Goal: Task Accomplishment & Management: Manage account settings

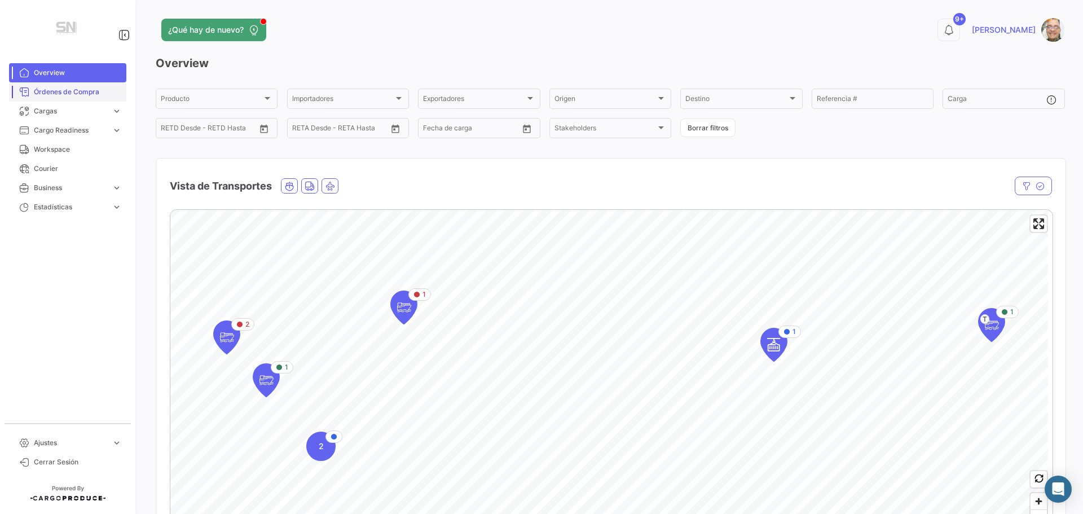
click at [72, 94] on span "Órdenes de Compra" at bounding box center [78, 92] width 88 height 10
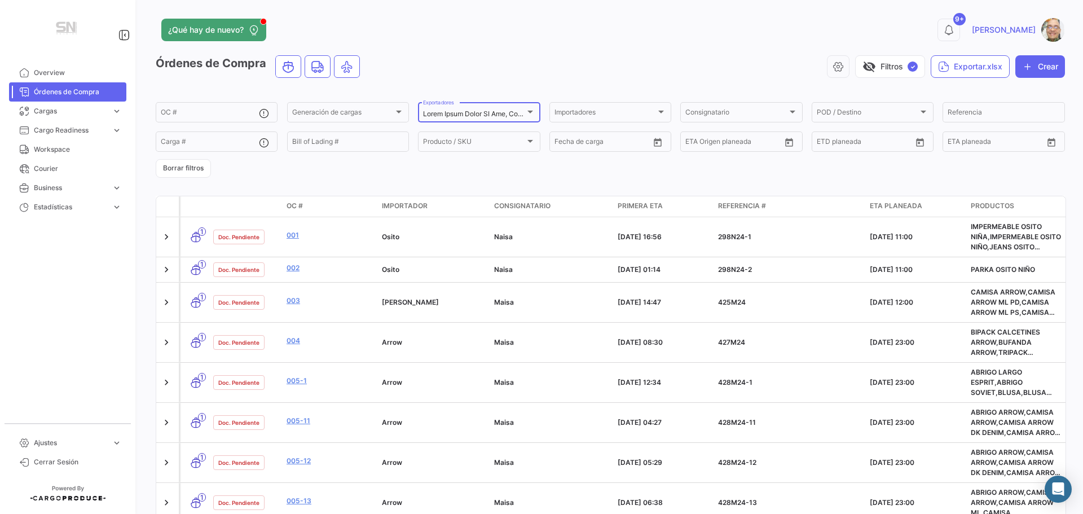
click at [525, 109] on div at bounding box center [530, 111] width 10 height 9
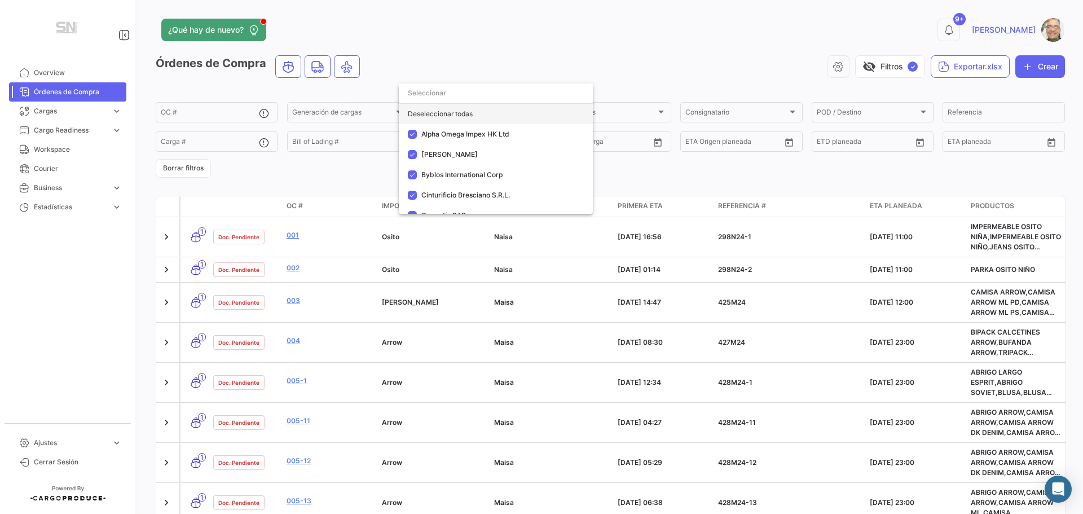
click at [474, 114] on div "Deseleccionar todas" at bounding box center [496, 114] width 194 height 20
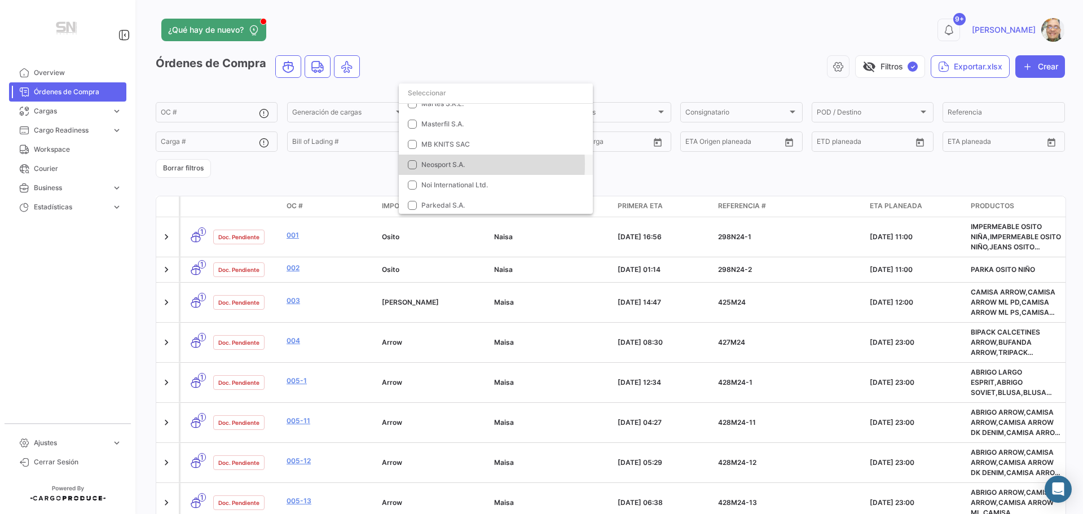
click at [413, 164] on mat-pseudo-checkbox at bounding box center [412, 164] width 9 height 9
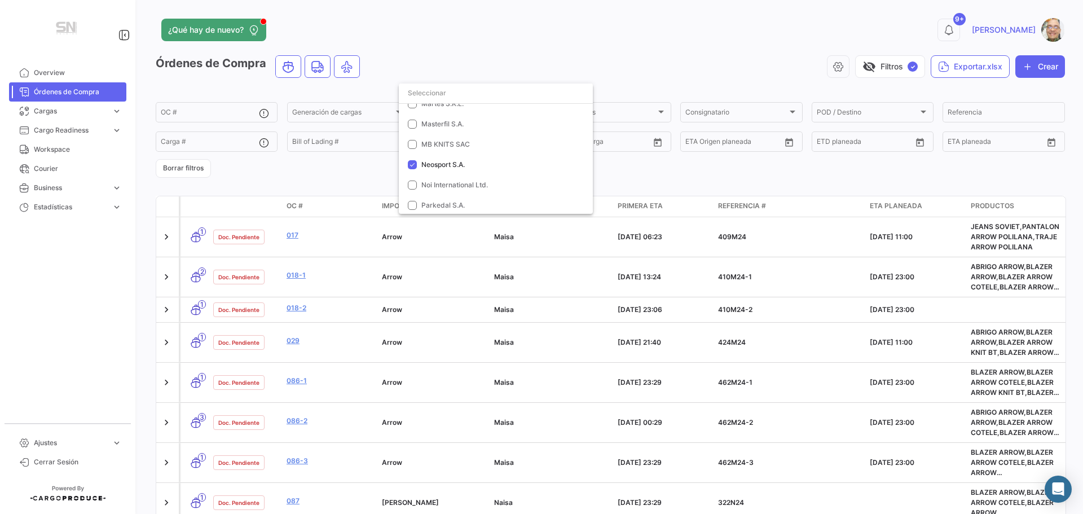
click at [673, 183] on div at bounding box center [541, 257] width 1083 height 514
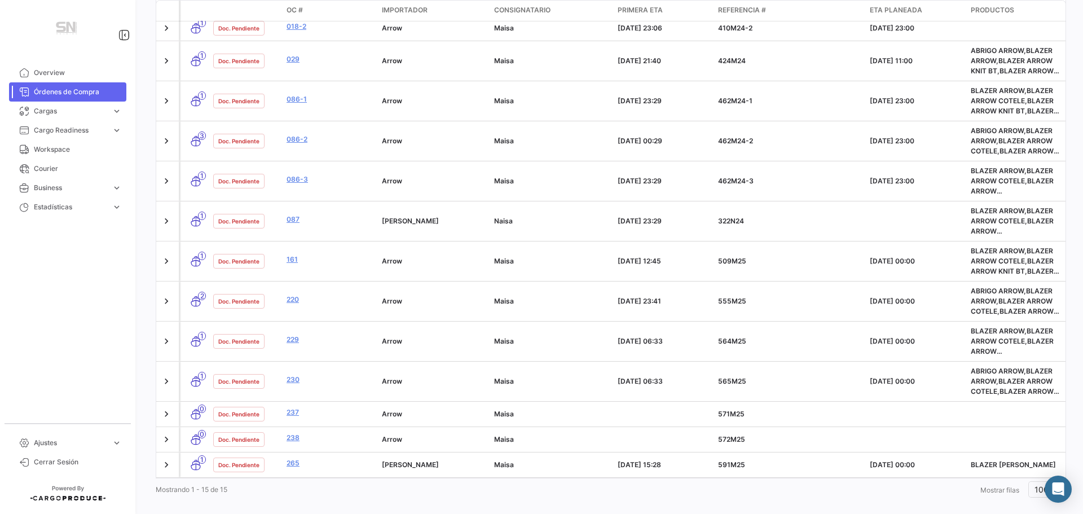
scroll to position [282, 0]
click at [291, 459] on link "265" at bounding box center [330, 462] width 86 height 10
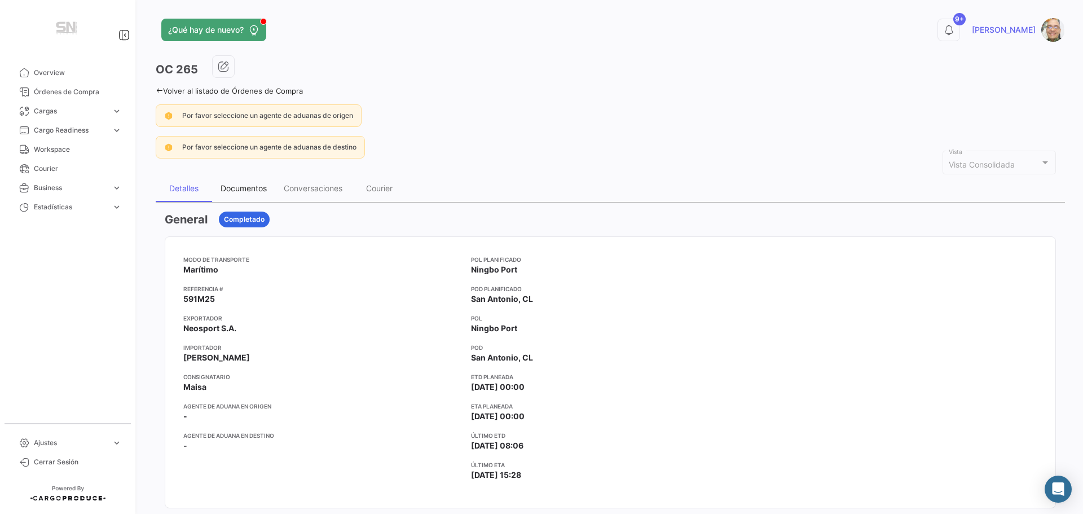
click at [245, 189] on div "Documentos" at bounding box center [244, 188] width 46 height 10
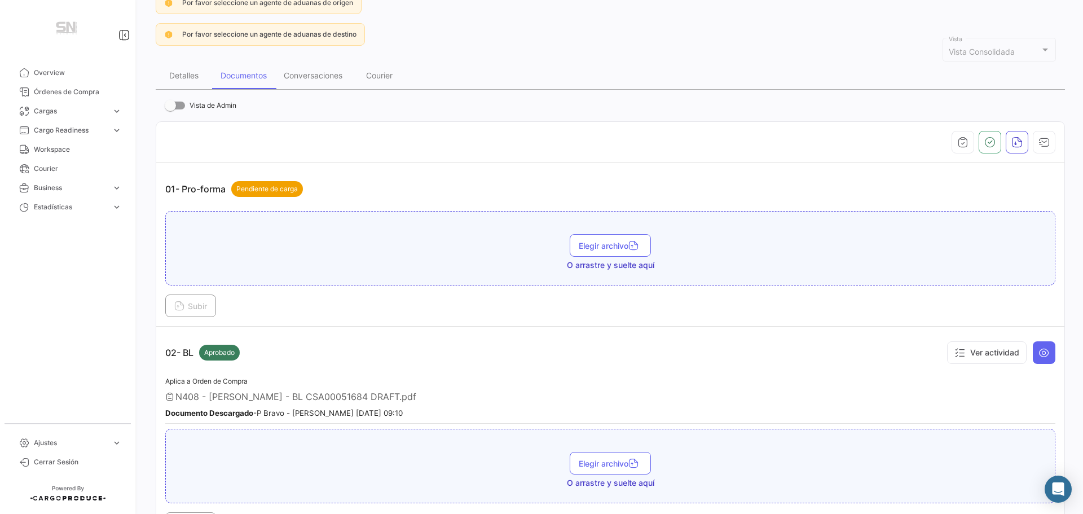
scroll to position [226, 0]
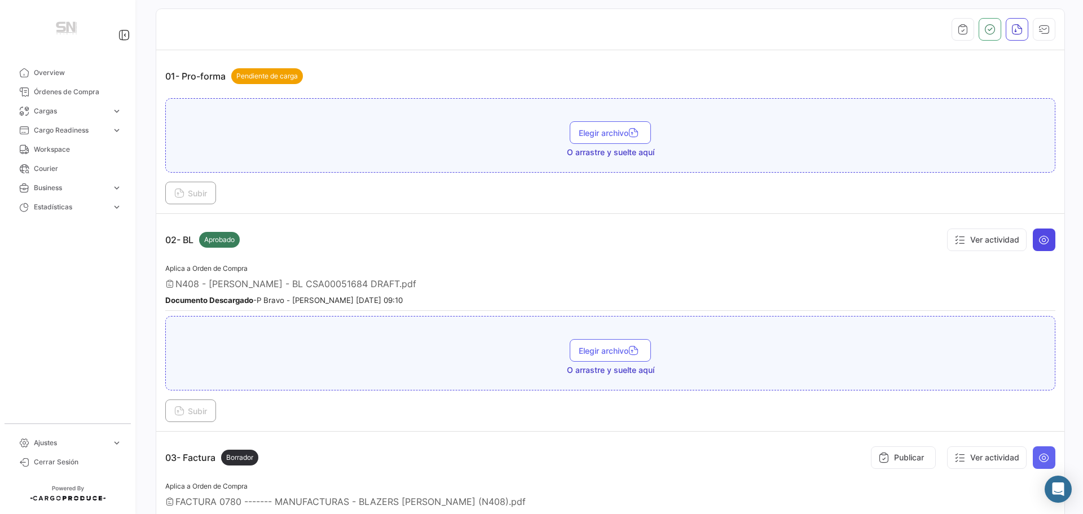
click at [1038, 240] on icon at bounding box center [1043, 239] width 11 height 11
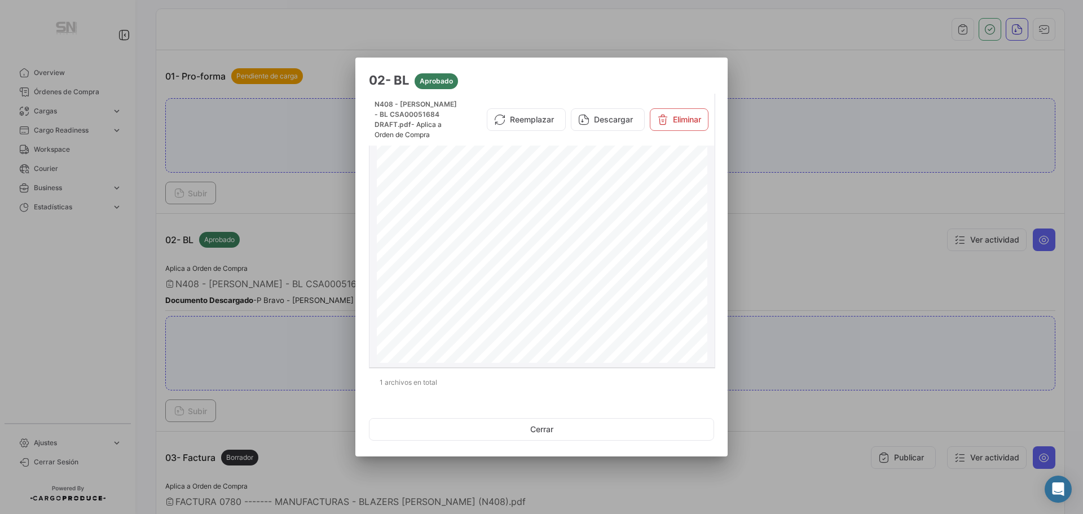
scroll to position [0, 0]
click at [547, 433] on button "Cerrar" at bounding box center [541, 429] width 345 height 23
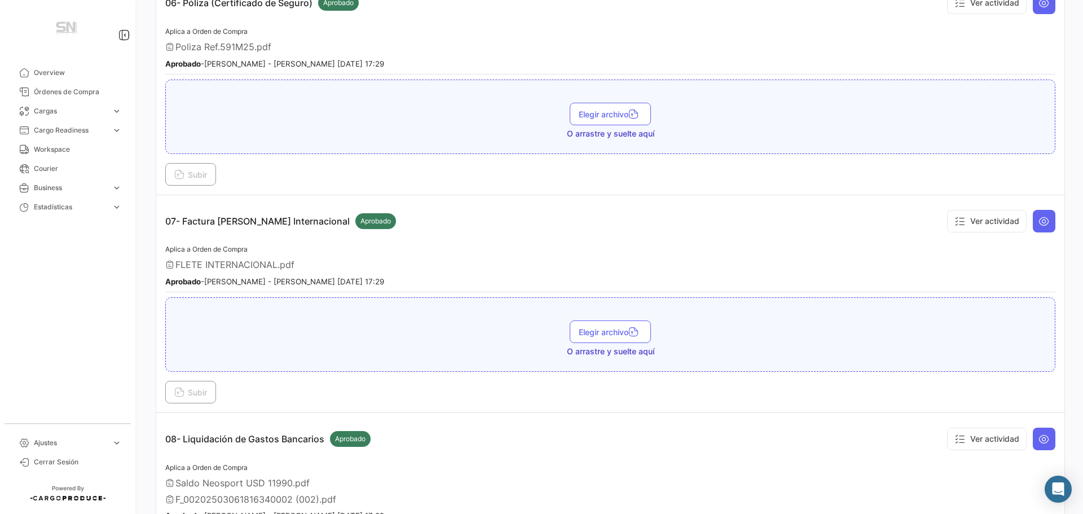
scroll to position [1354, 0]
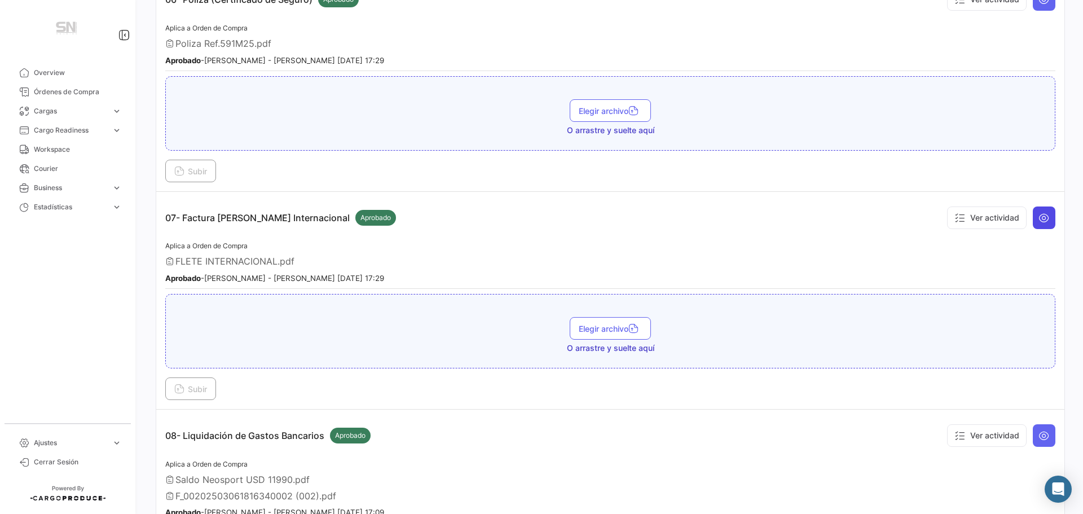
click at [1038, 214] on icon at bounding box center [1043, 217] width 11 height 11
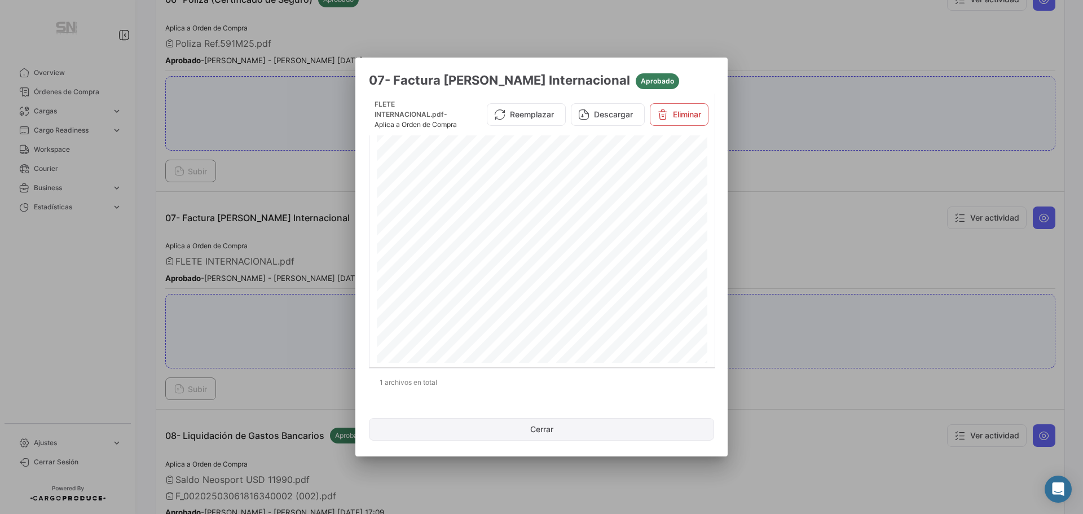
click at [554, 434] on button "Cerrar" at bounding box center [541, 429] width 345 height 23
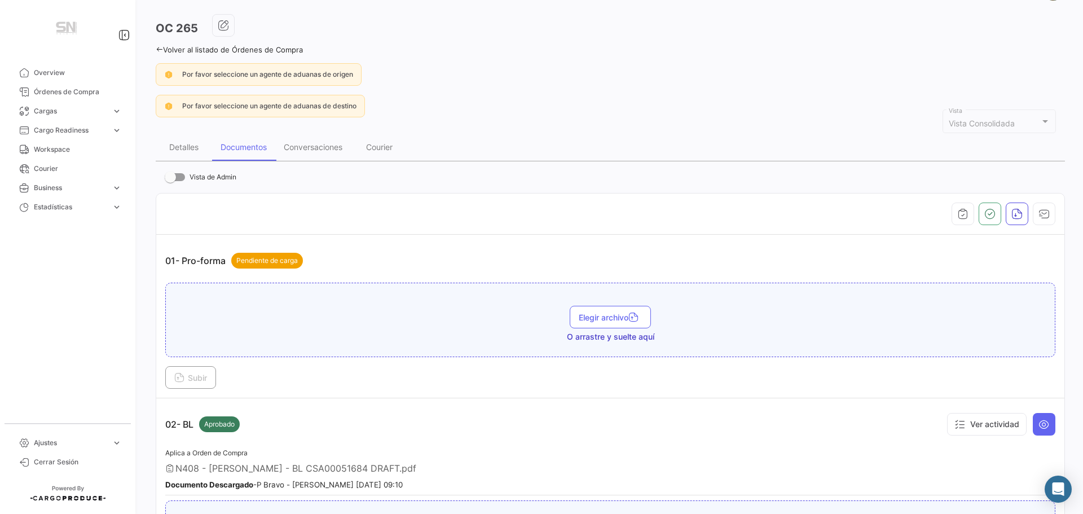
scroll to position [0, 0]
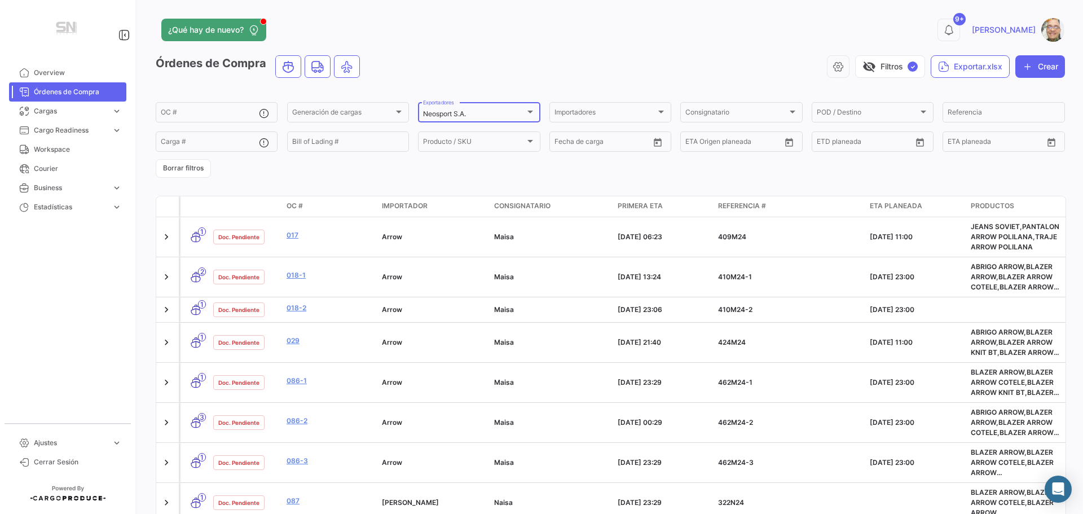
click at [527, 113] on div at bounding box center [530, 112] width 6 height 3
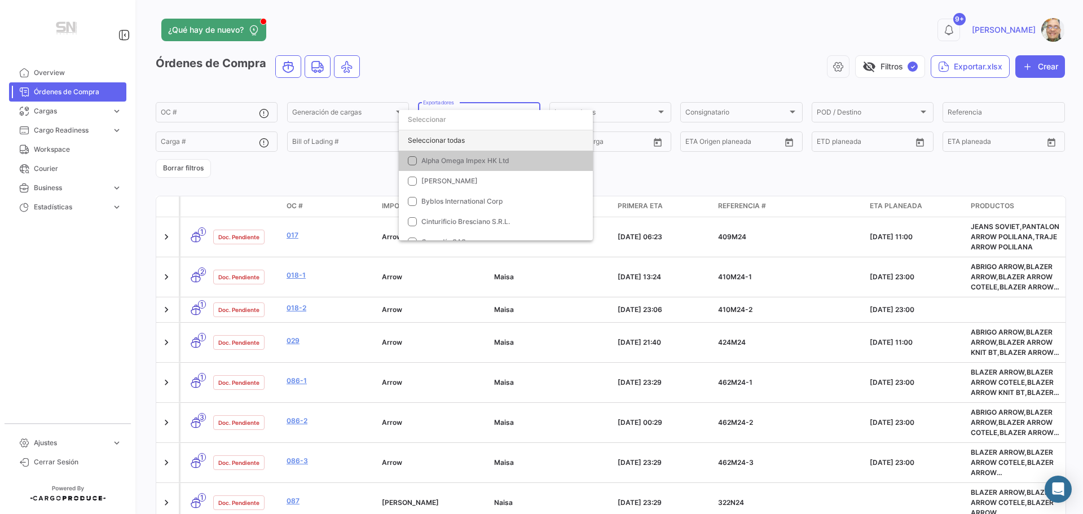
click at [416, 140] on div "Seleccionar todas" at bounding box center [496, 140] width 194 height 20
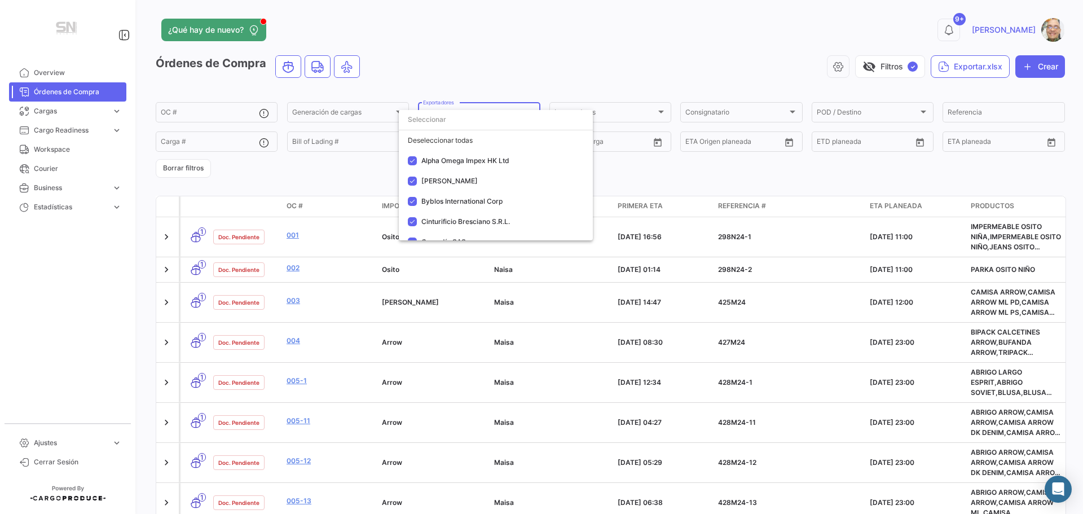
click at [589, 50] on div at bounding box center [541, 257] width 1083 height 514
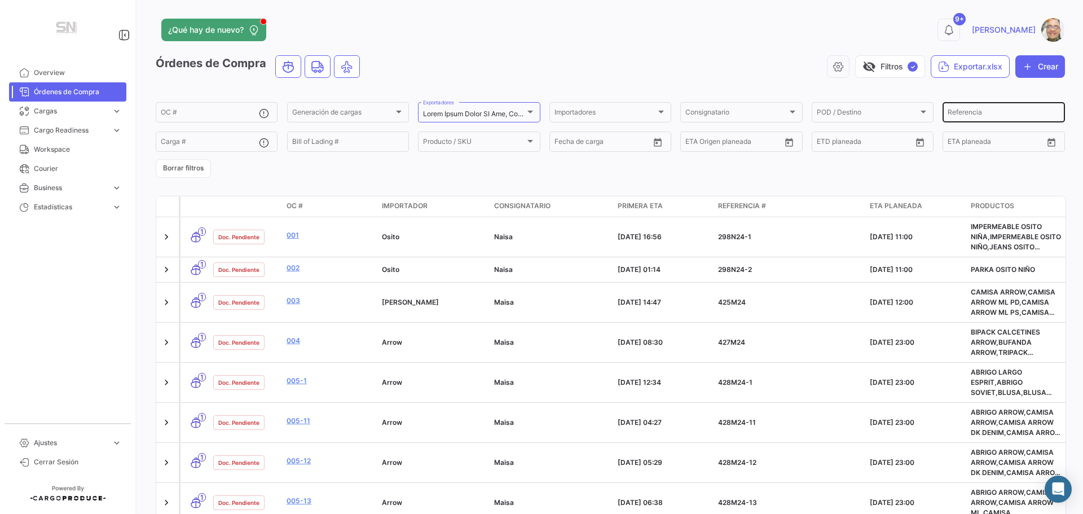
click at [949, 114] on input "Referencia" at bounding box center [1004, 114] width 112 height 8
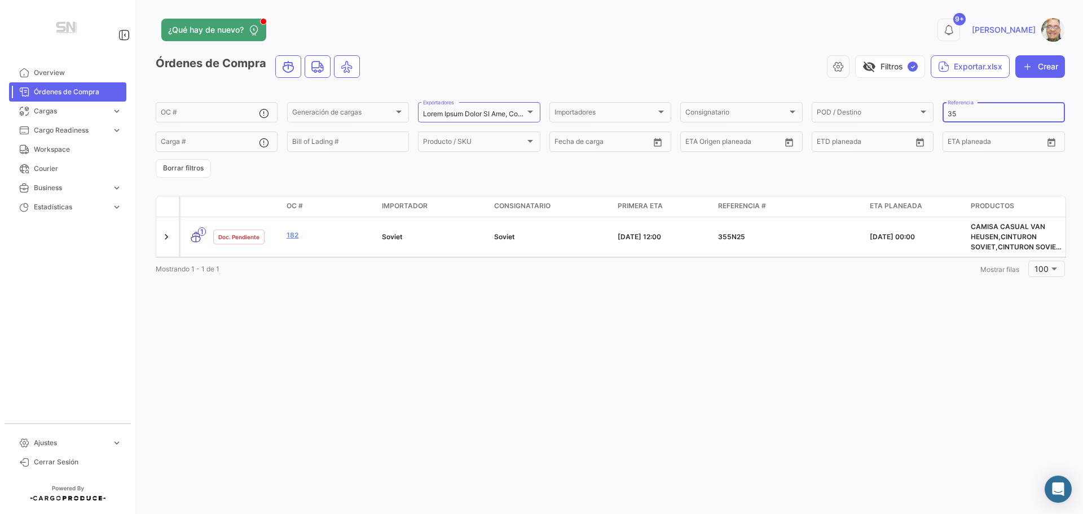
type input "3"
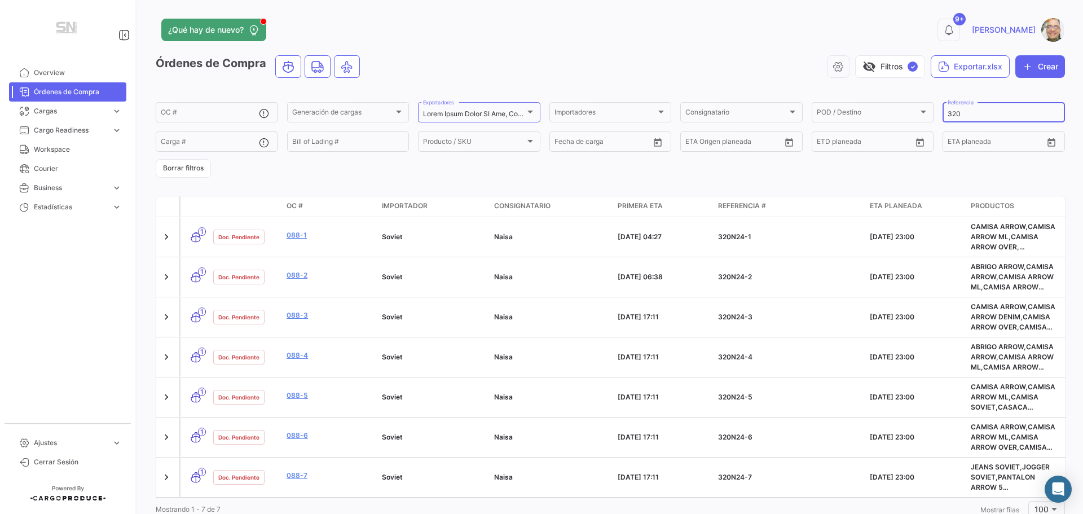
type input "320"
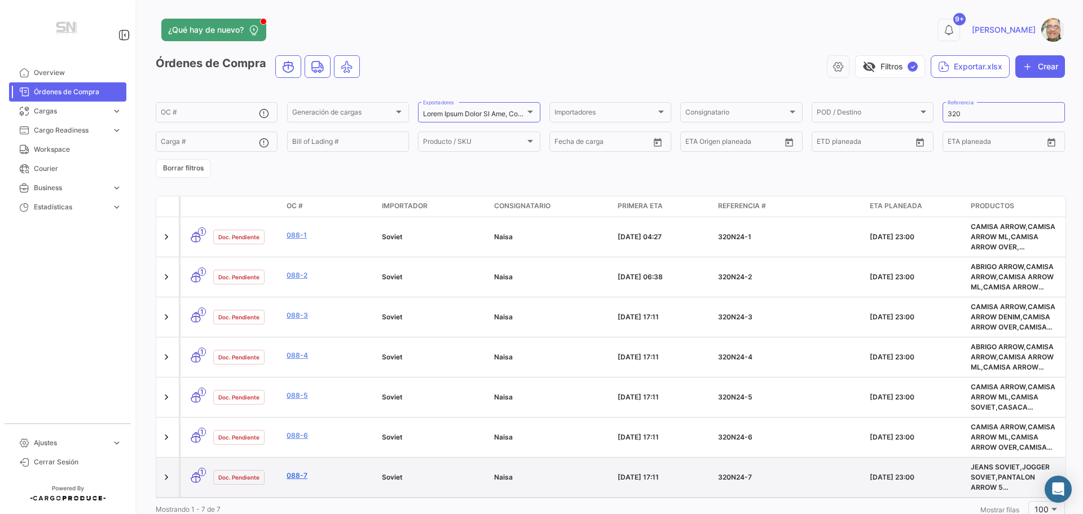
click at [310, 479] on link "088-7" at bounding box center [330, 475] width 86 height 10
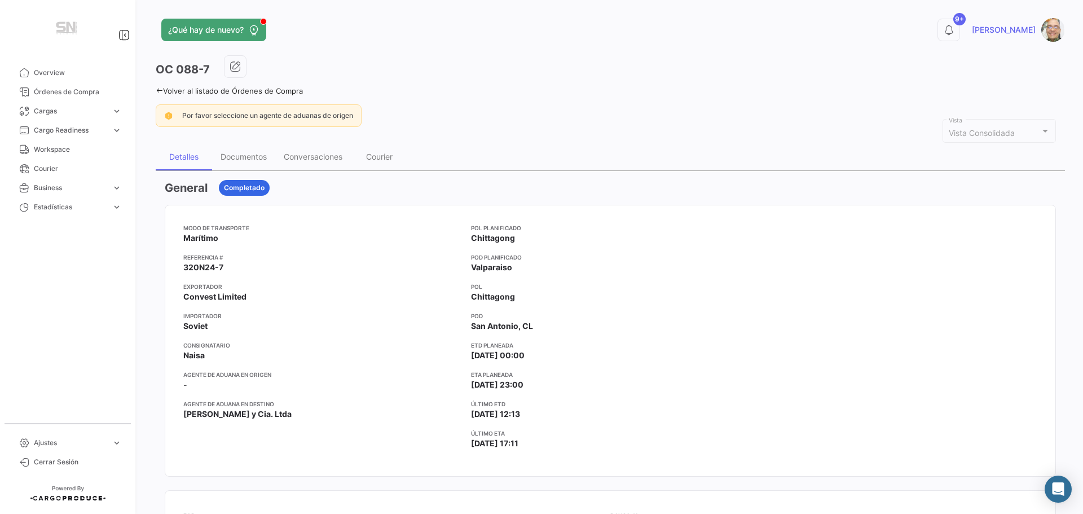
click at [160, 90] on icon at bounding box center [159, 90] width 7 height 7
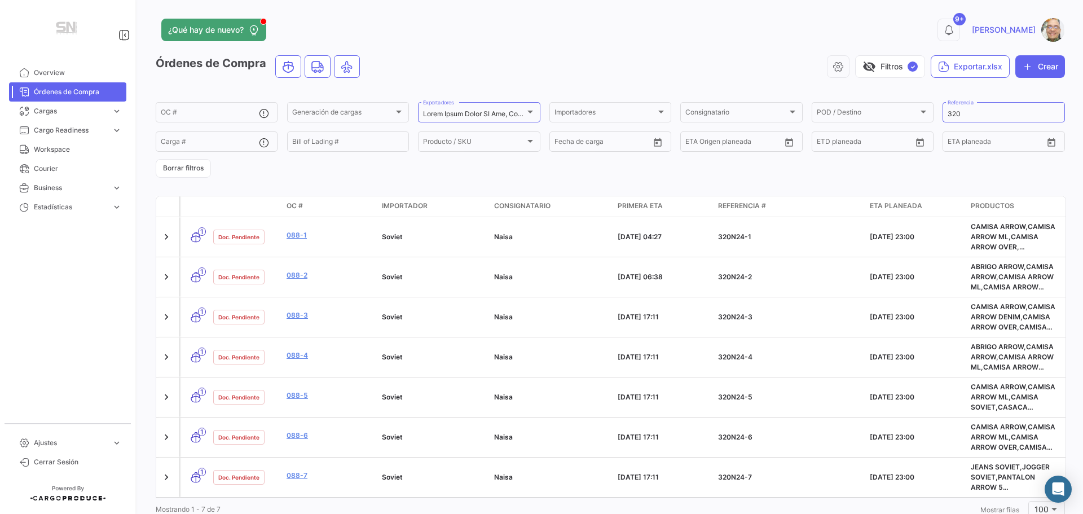
scroll to position [42, 0]
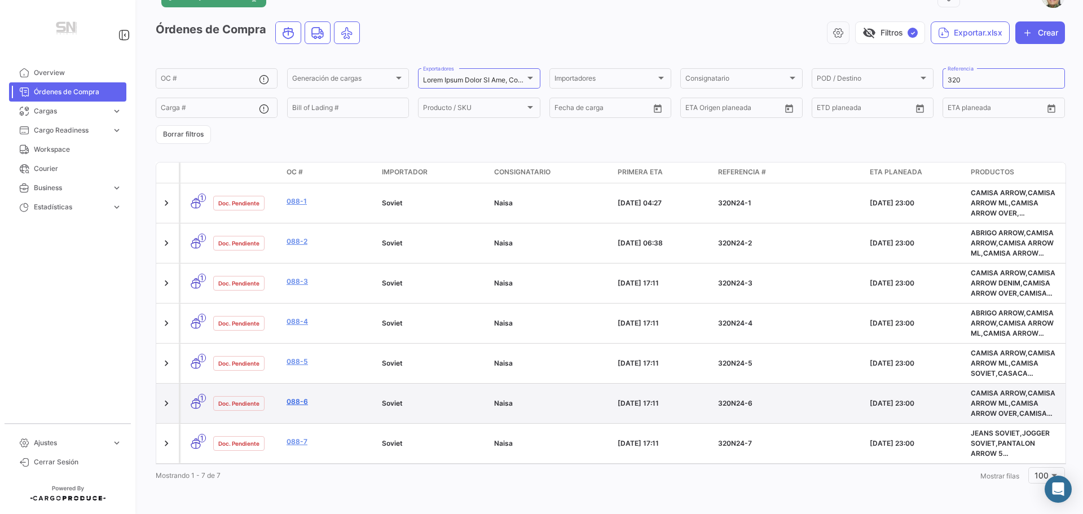
click at [333, 398] on link "088-6" at bounding box center [330, 402] width 86 height 10
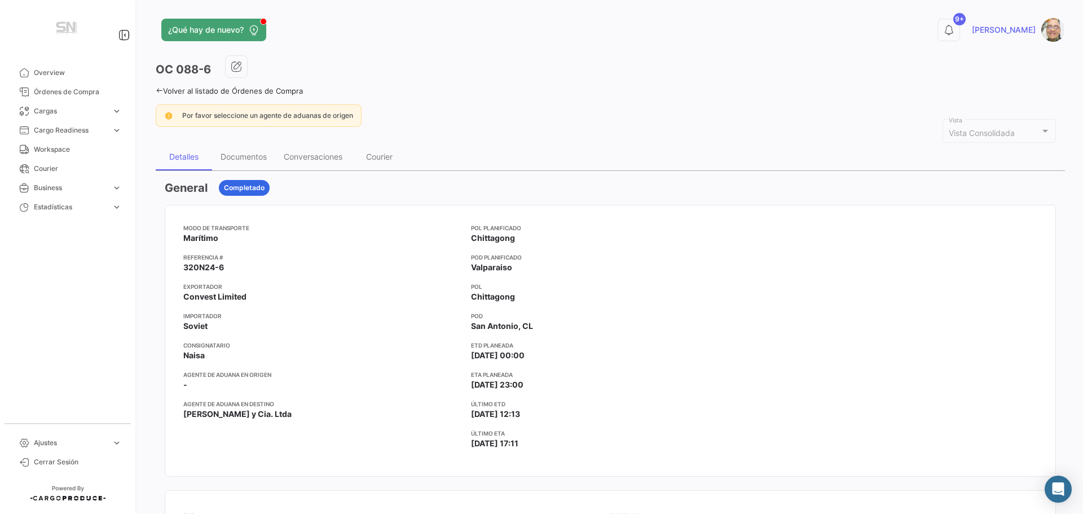
click at [162, 89] on icon at bounding box center [159, 90] width 7 height 7
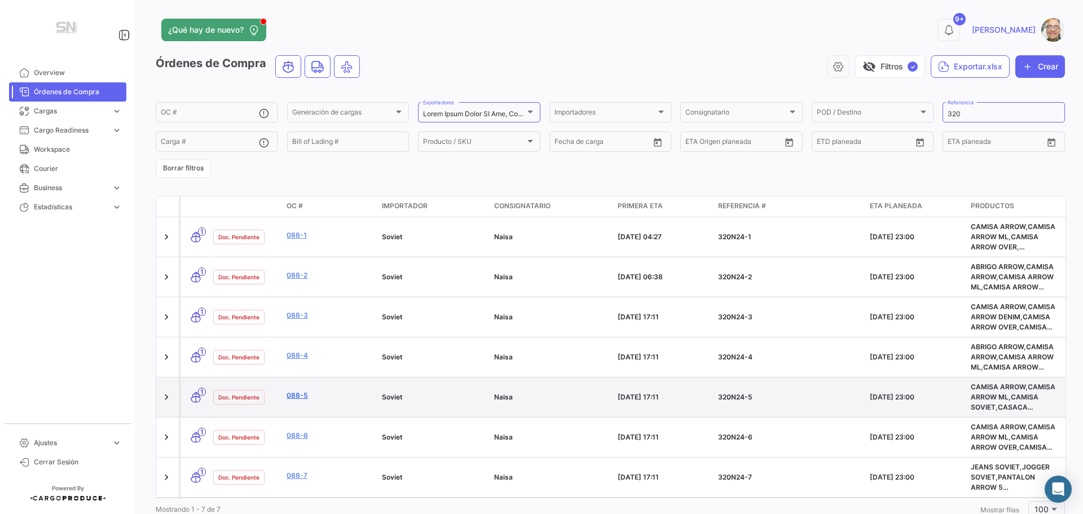
click at [320, 391] on link "088-5" at bounding box center [330, 395] width 86 height 10
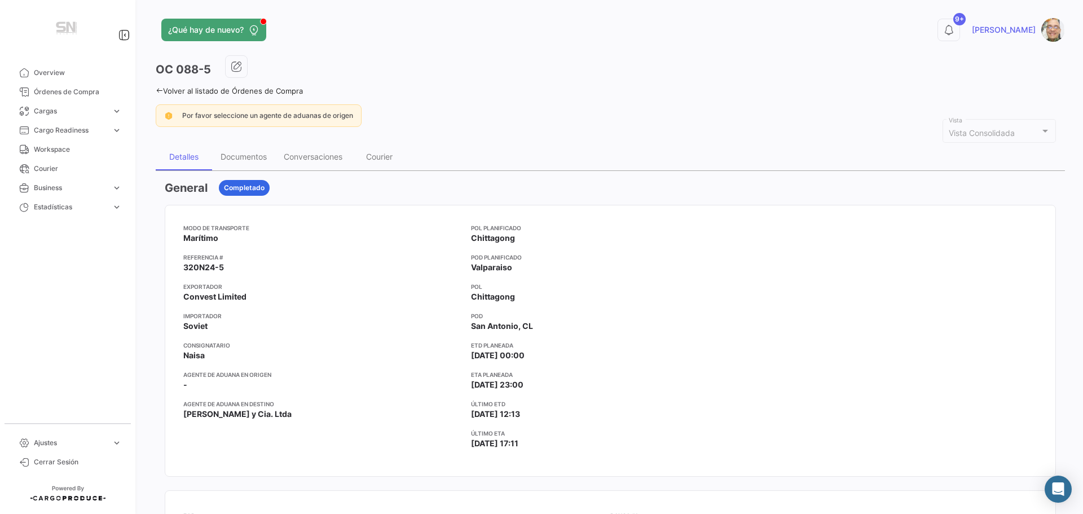
click at [157, 94] on link "Volver al listado de Órdenes de Compra" at bounding box center [229, 90] width 147 height 9
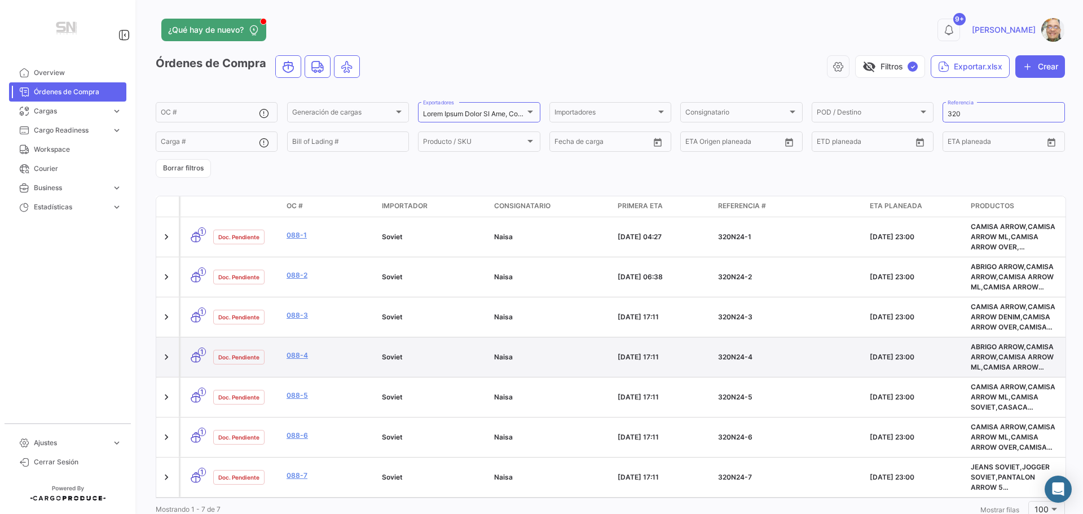
click at [325, 369] on datatable-body-cell "088-4" at bounding box center [329, 356] width 95 height 39
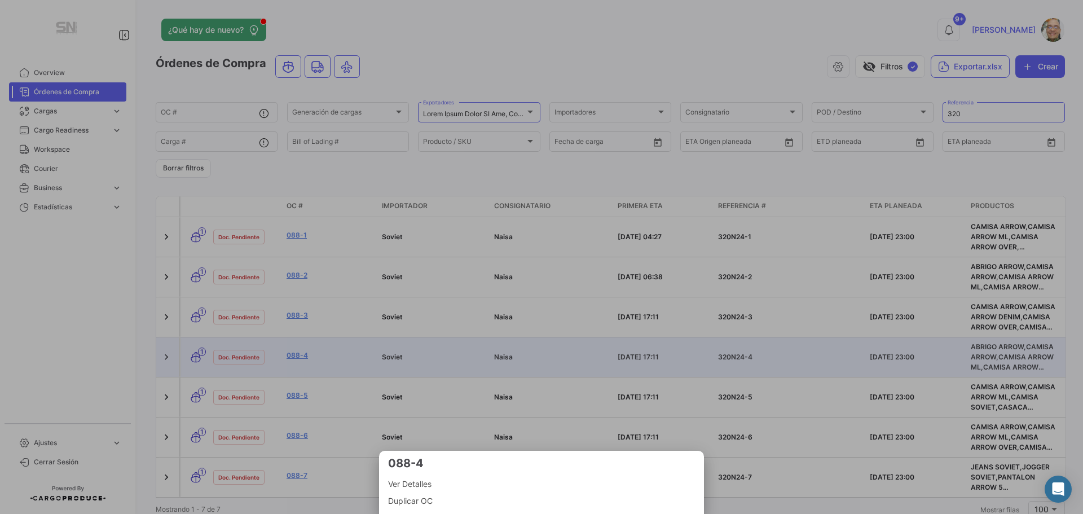
click at [450, 482] on span "Ver Detalles" at bounding box center [541, 484] width 307 height 14
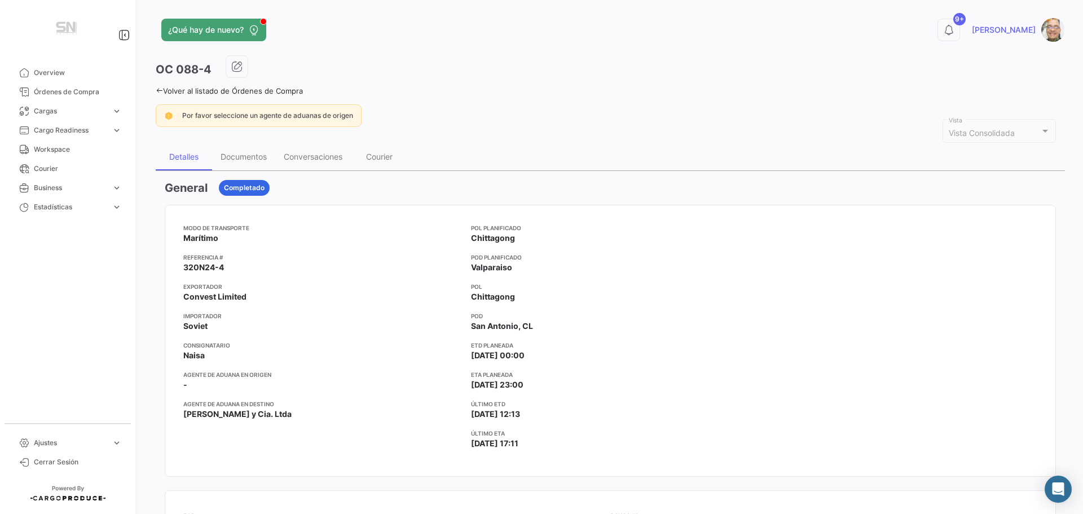
click at [157, 93] on link "Volver al listado de Órdenes de Compra" at bounding box center [229, 90] width 147 height 9
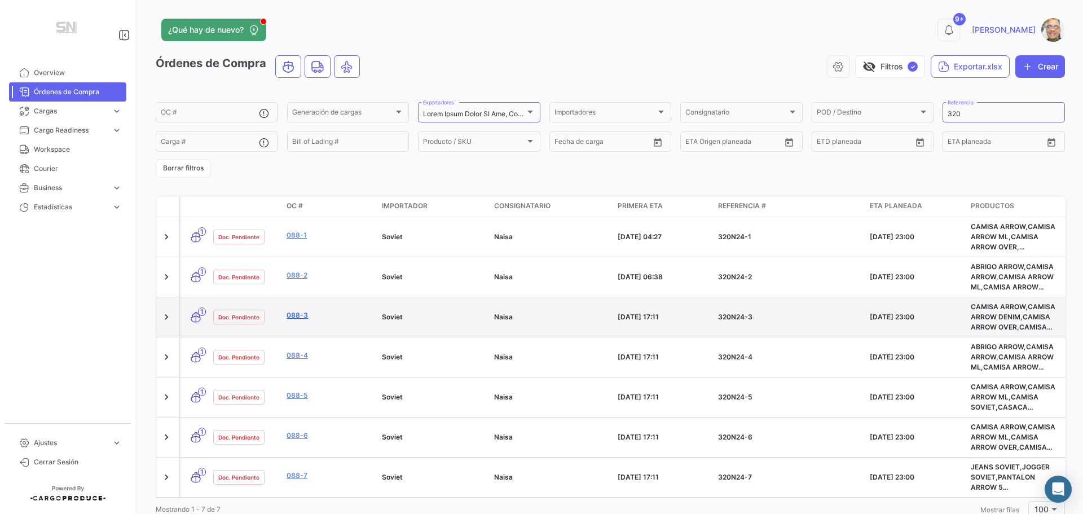
click at [310, 318] on link "088-3" at bounding box center [330, 315] width 86 height 10
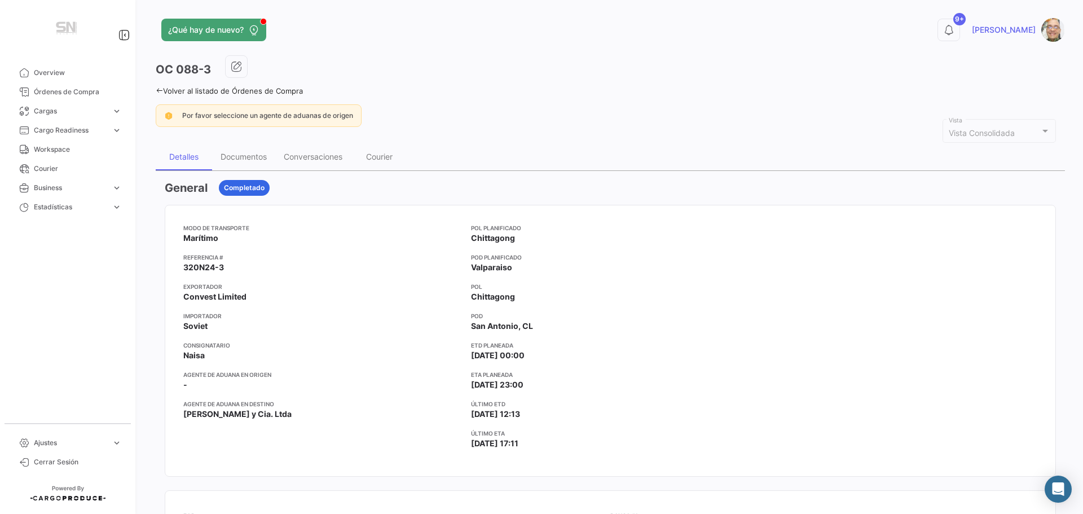
click at [159, 90] on icon at bounding box center [159, 90] width 7 height 7
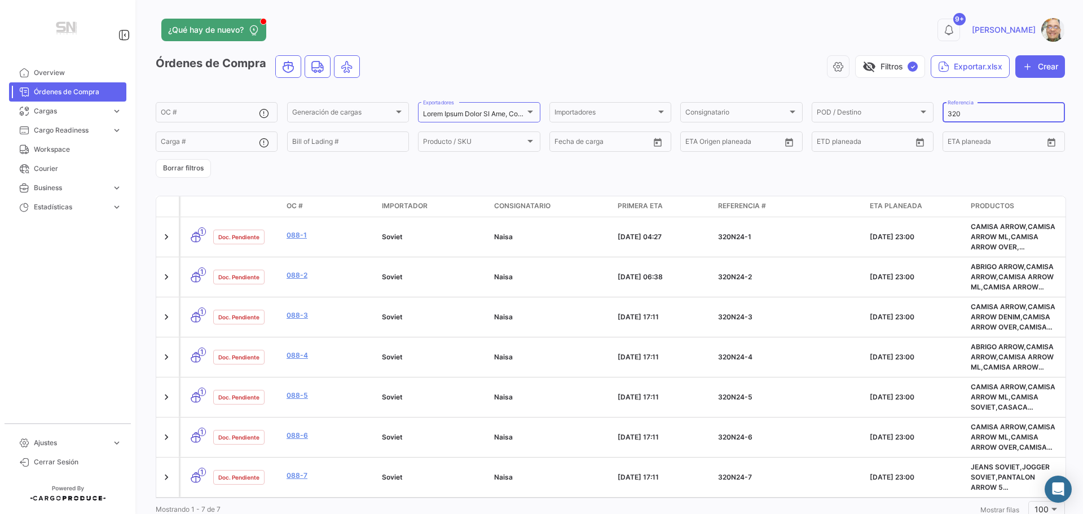
click at [964, 117] on input "320" at bounding box center [1004, 114] width 112 height 8
type input "3"
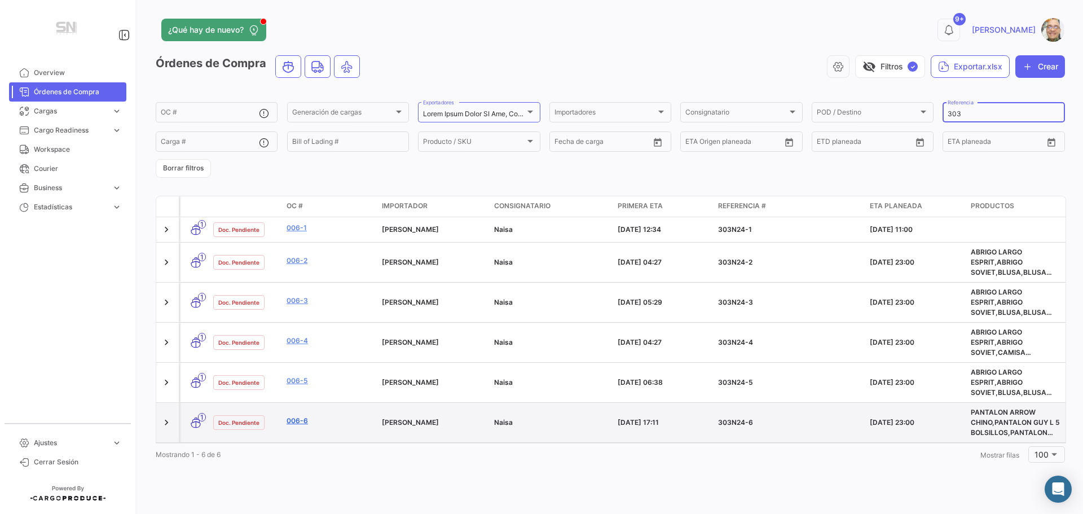
type input "303"
click at [346, 417] on link "006-6" at bounding box center [330, 421] width 86 height 10
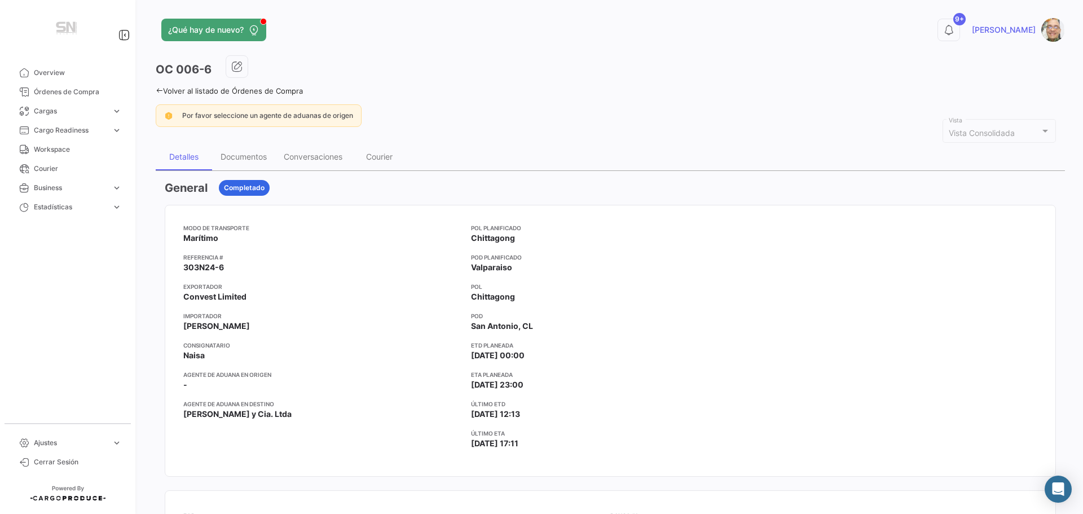
click at [161, 89] on icon at bounding box center [159, 90] width 7 height 7
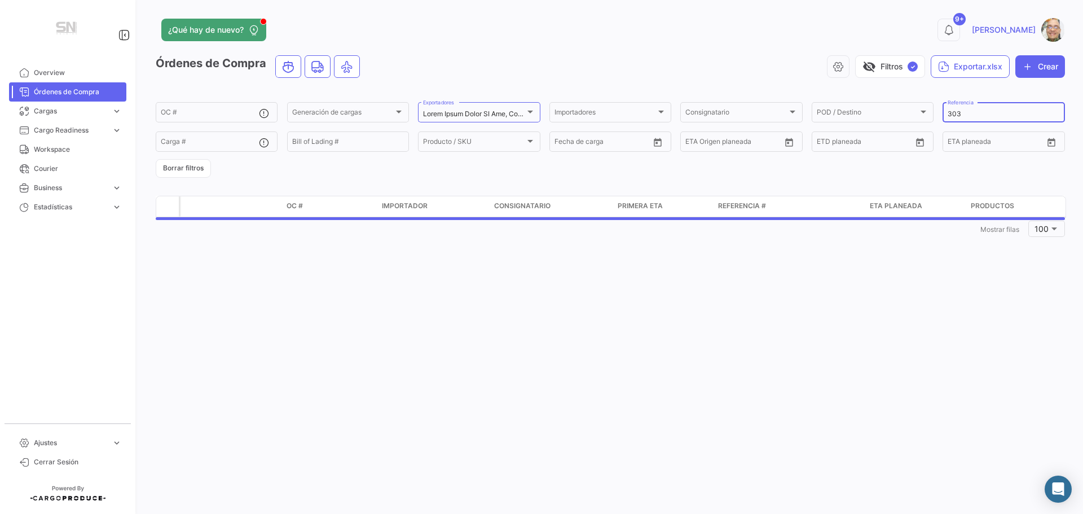
click at [964, 112] on input "303" at bounding box center [1004, 114] width 112 height 8
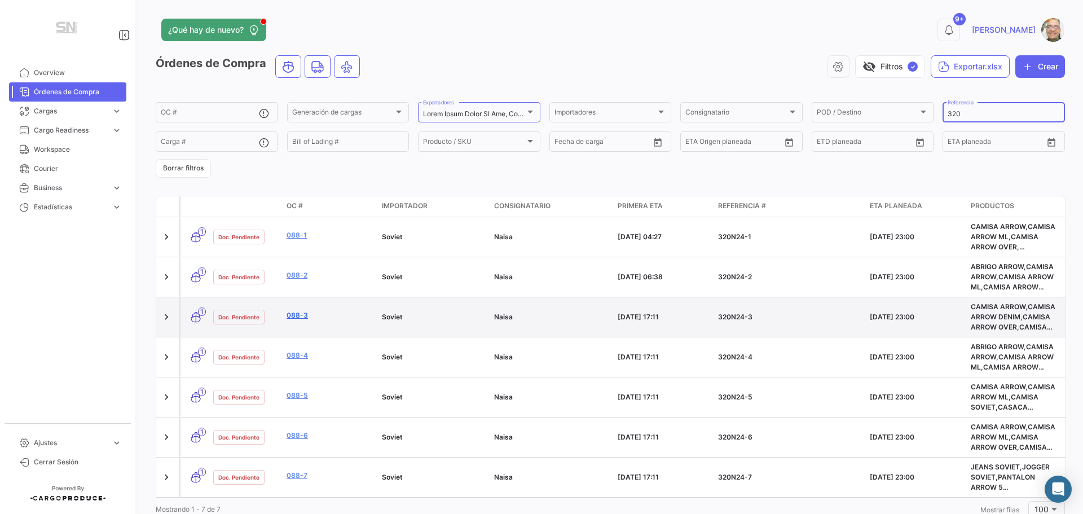
type input "320"
click at [338, 314] on link "088-3" at bounding box center [330, 315] width 86 height 10
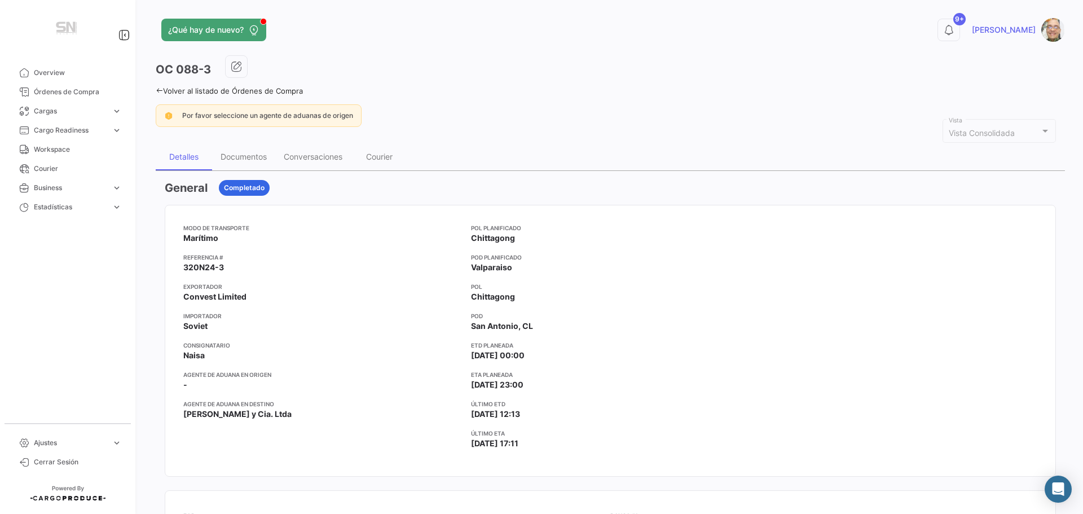
click at [158, 90] on icon at bounding box center [159, 90] width 7 height 7
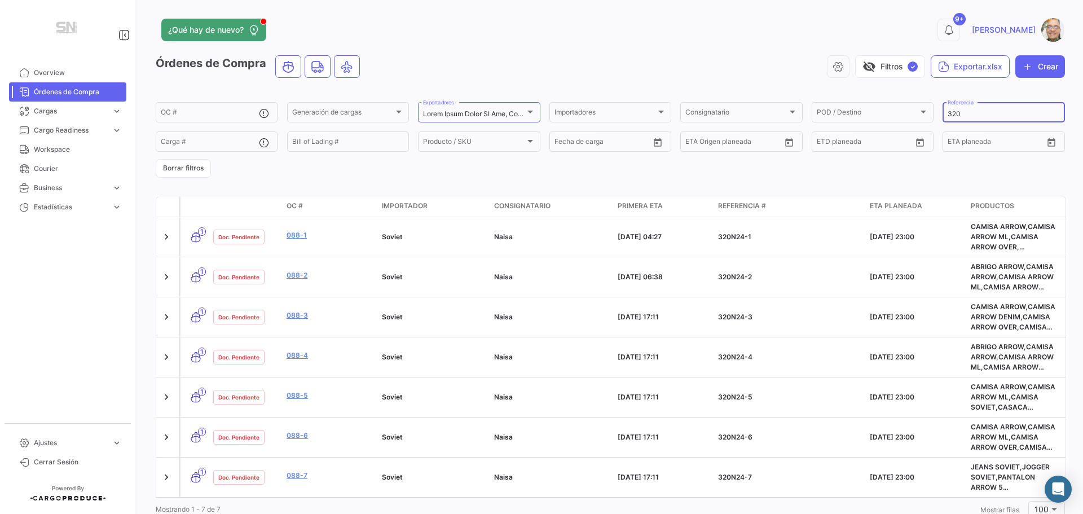
click at [960, 112] on input "320" at bounding box center [1004, 114] width 112 height 8
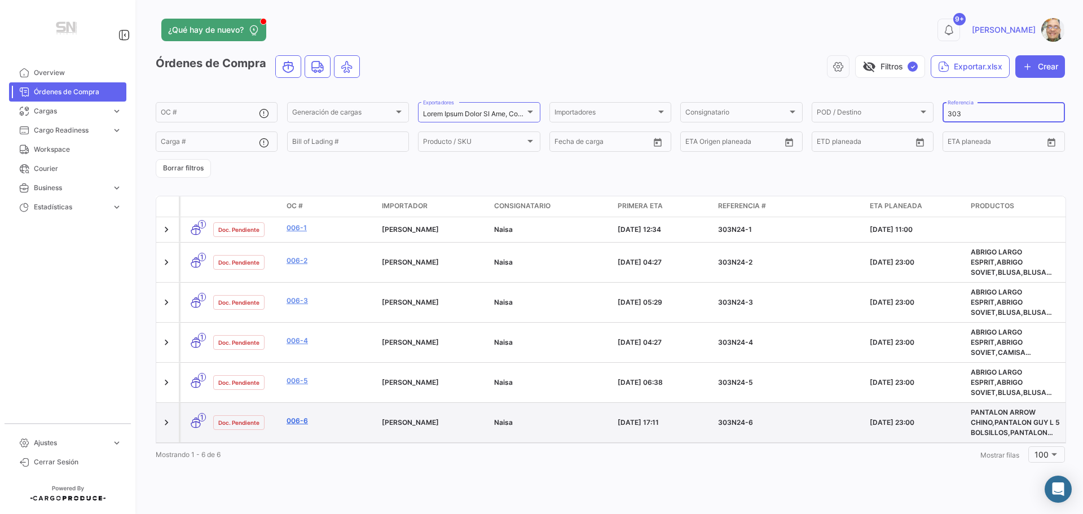
type input "303"
click at [338, 421] on link "006-6" at bounding box center [330, 421] width 86 height 10
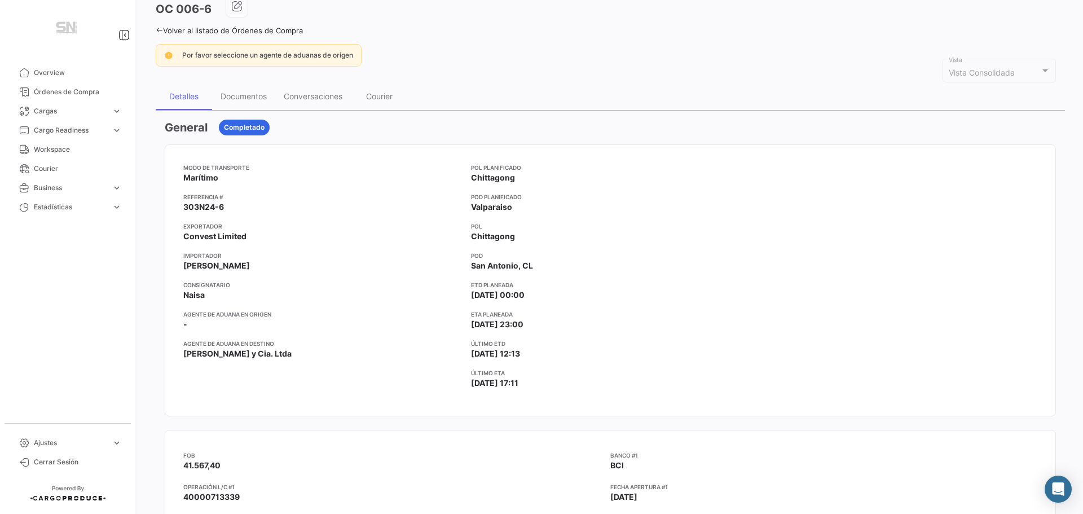
scroll to position [56, 0]
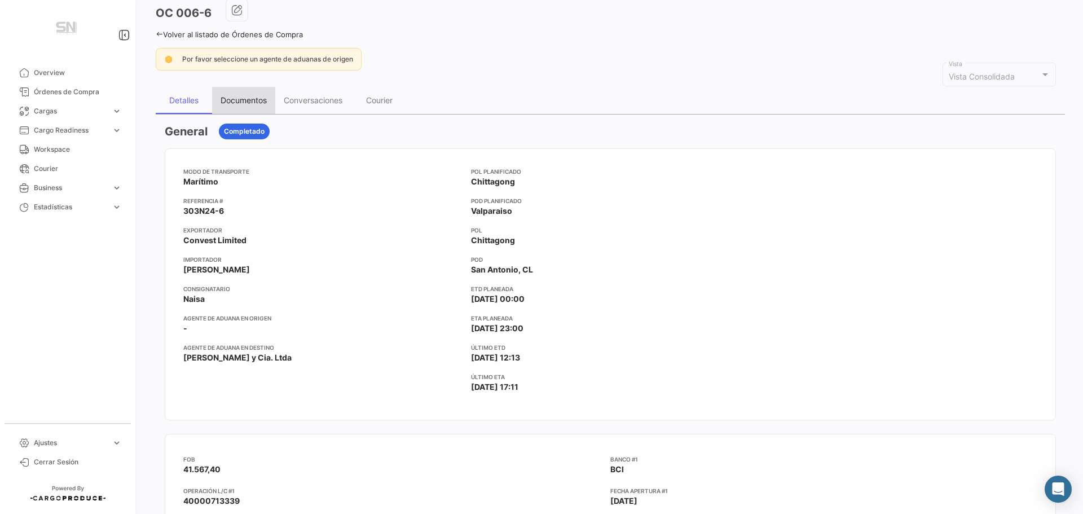
click at [250, 102] on div "Documentos" at bounding box center [244, 100] width 46 height 10
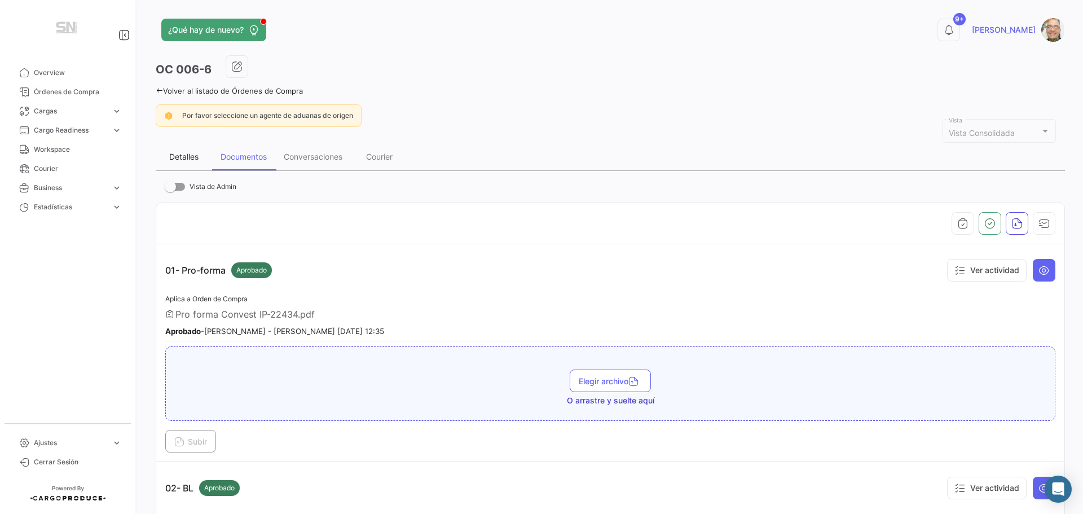
click at [183, 152] on div "Detalles" at bounding box center [183, 157] width 29 height 10
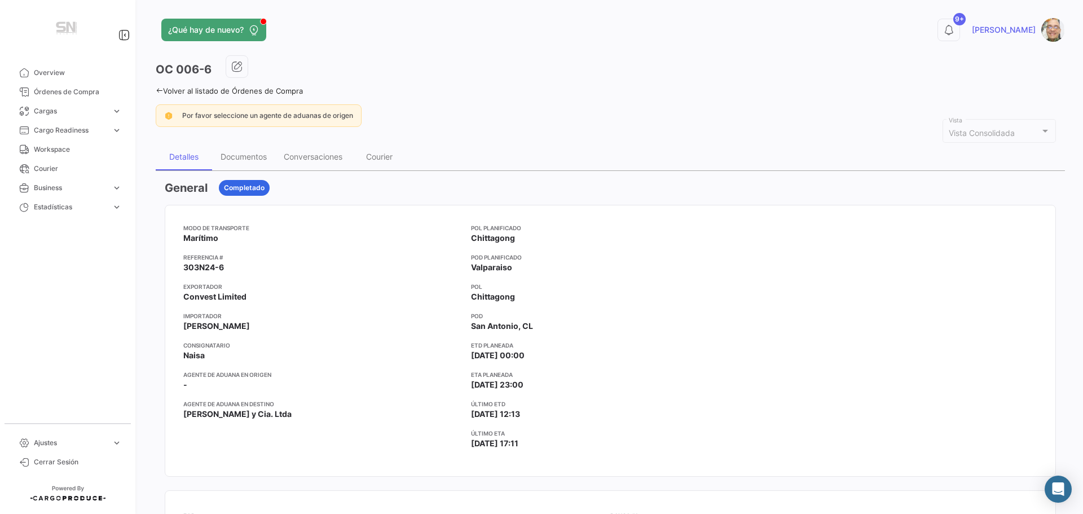
click at [159, 86] on link "Volver al listado de Órdenes de Compra" at bounding box center [229, 90] width 147 height 9
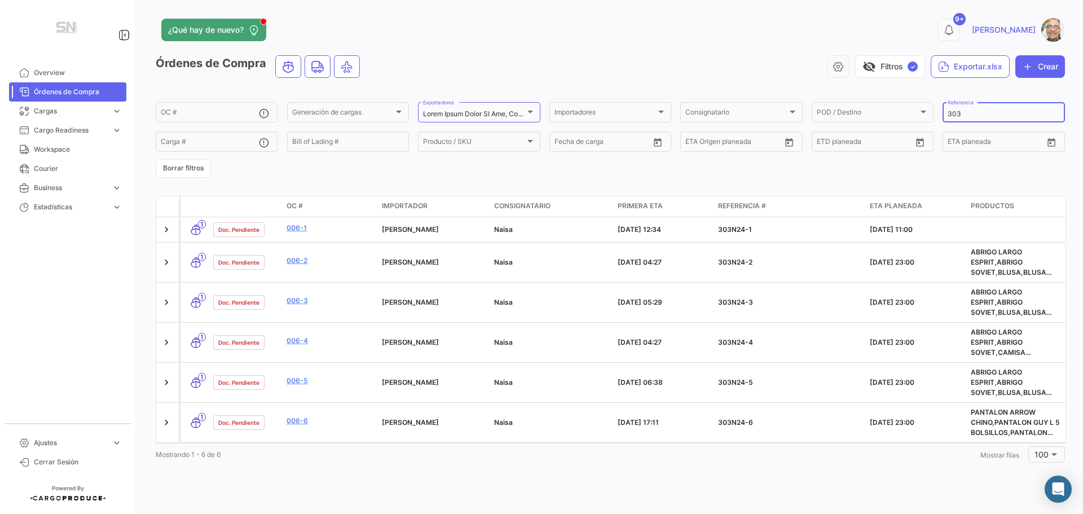
click at [964, 111] on input "303" at bounding box center [1004, 114] width 112 height 8
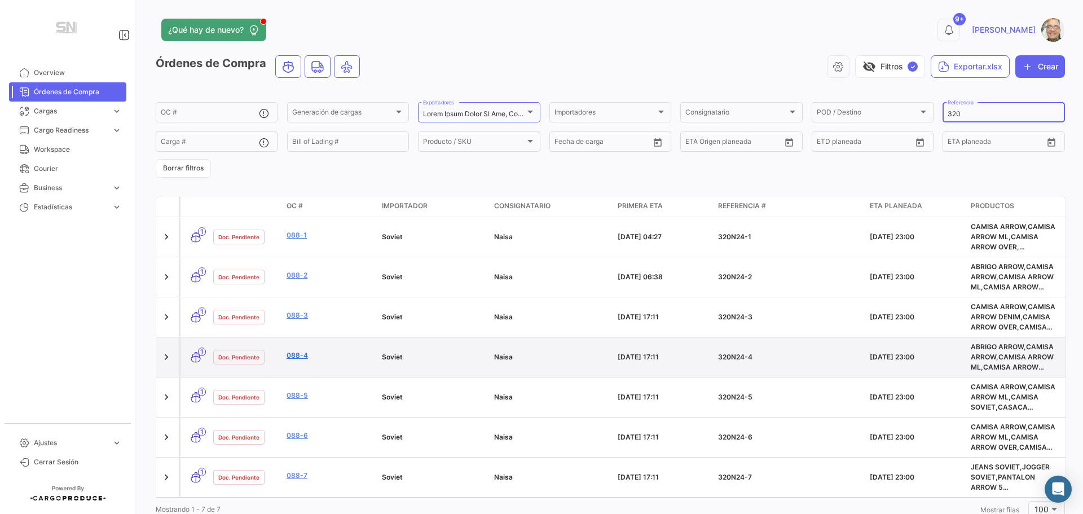
type input "320"
click at [326, 357] on link "088-4" at bounding box center [330, 355] width 86 height 10
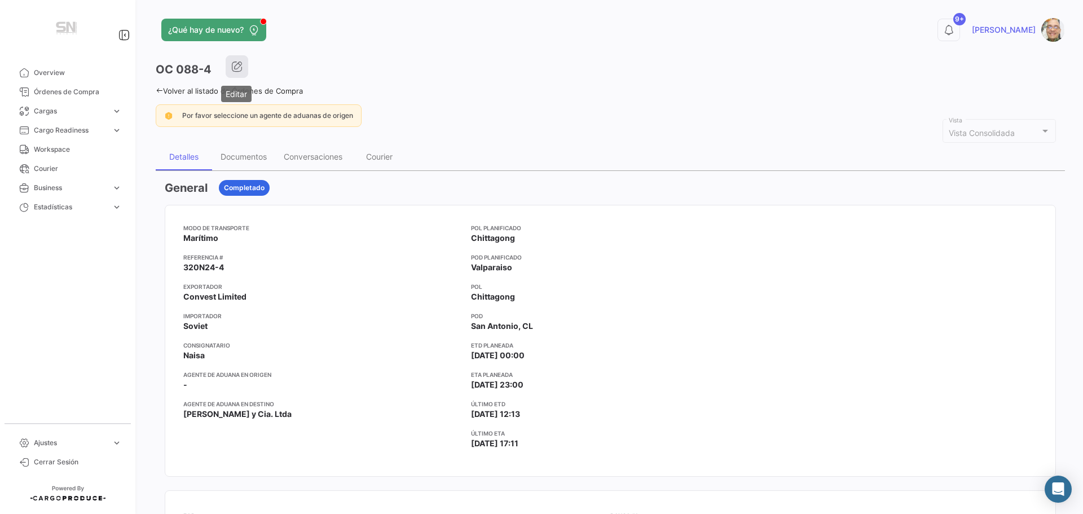
click at [235, 72] on button "button" at bounding box center [237, 66] width 23 height 23
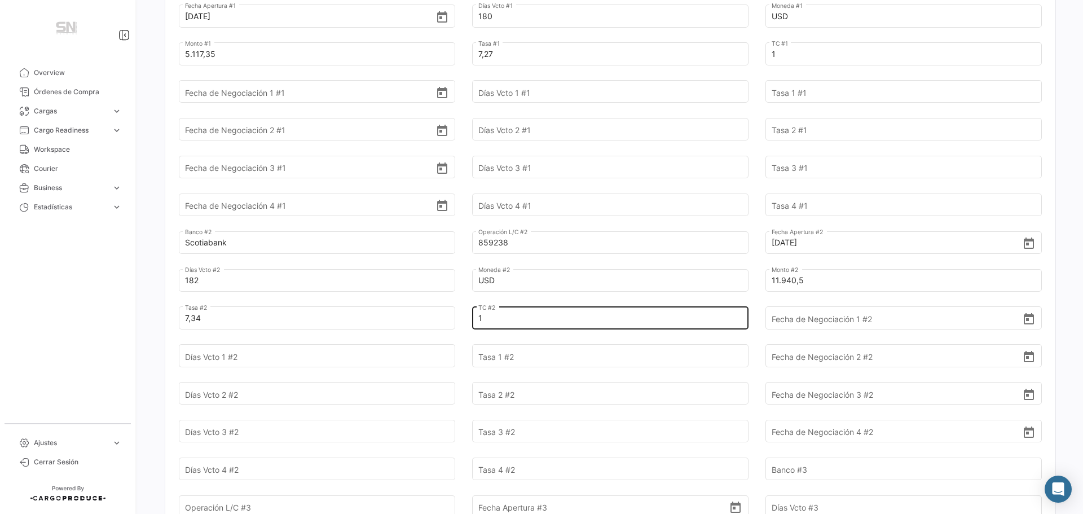
scroll to position [508, 0]
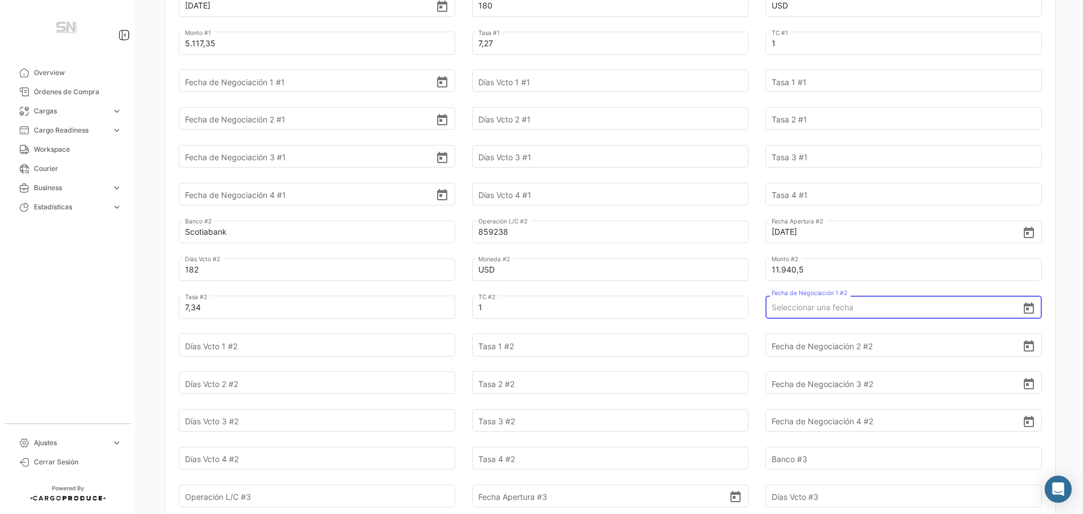
click at [773, 292] on input "Fecha de Negociación 1 #2" at bounding box center [897, 307] width 251 height 39
type input "[DATE]"
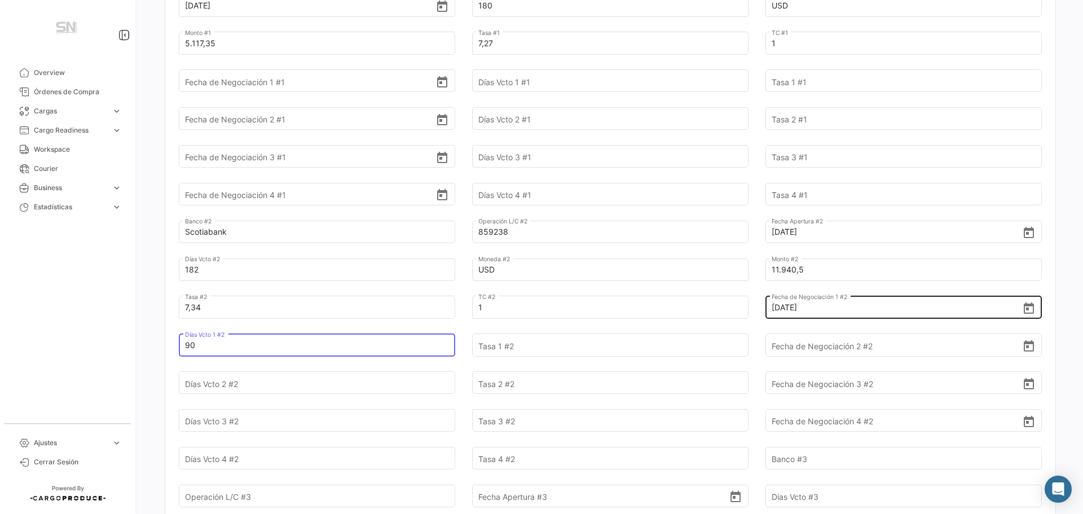
type input "90"
type input "7,40"
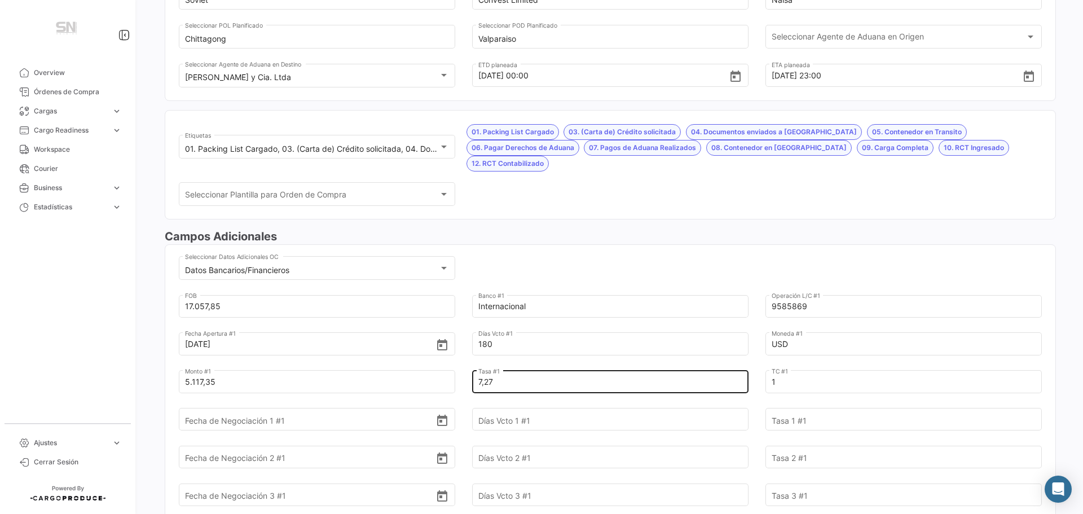
scroll to position [0, 0]
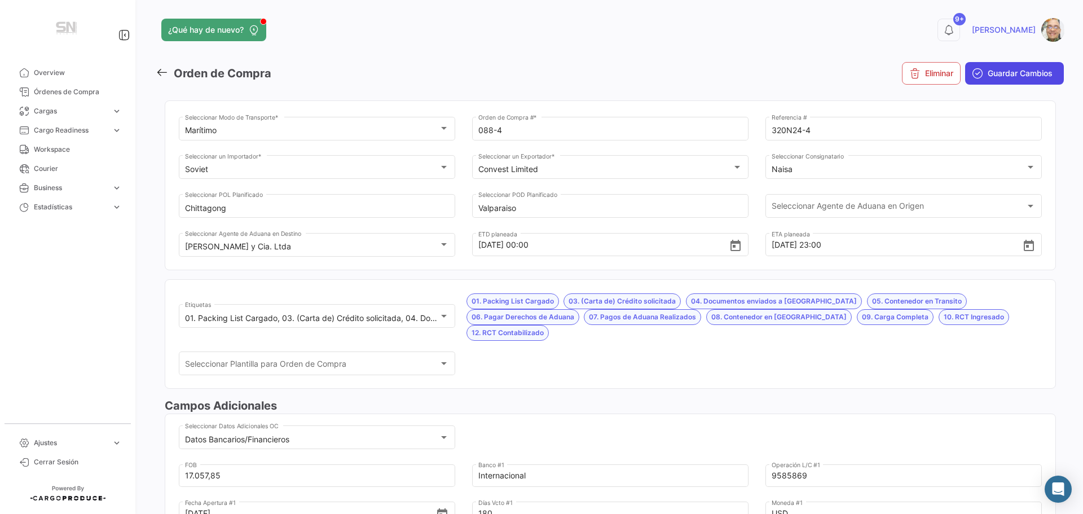
click at [995, 76] on span "Guardar Cambios" at bounding box center [1020, 73] width 65 height 11
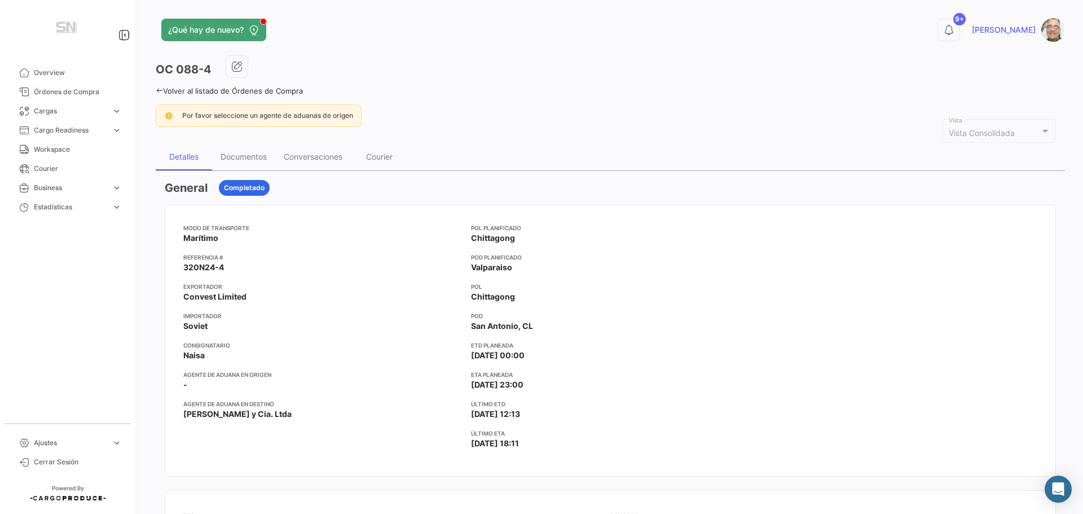
click at [156, 91] on icon at bounding box center [159, 90] width 7 height 7
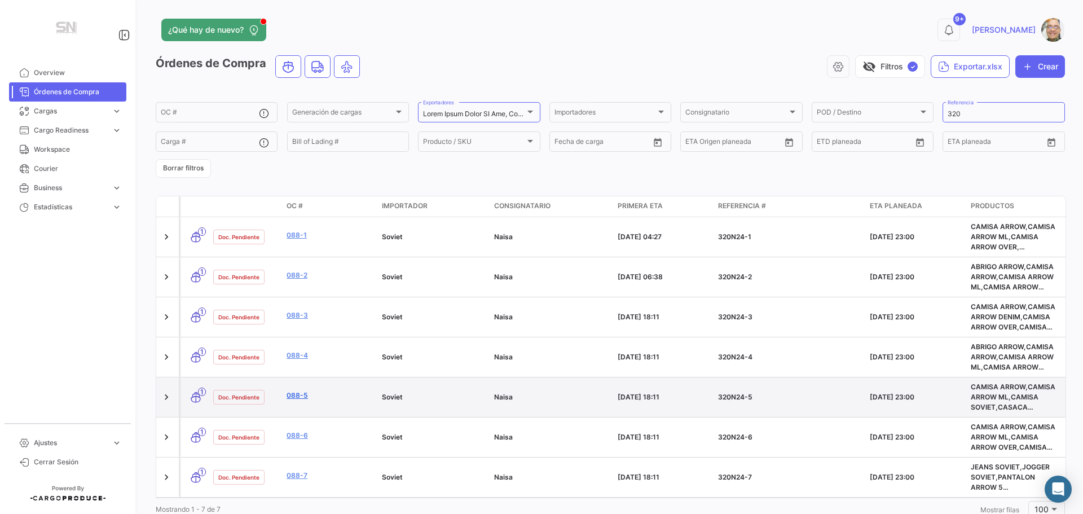
click at [329, 394] on link "088-5" at bounding box center [330, 395] width 86 height 10
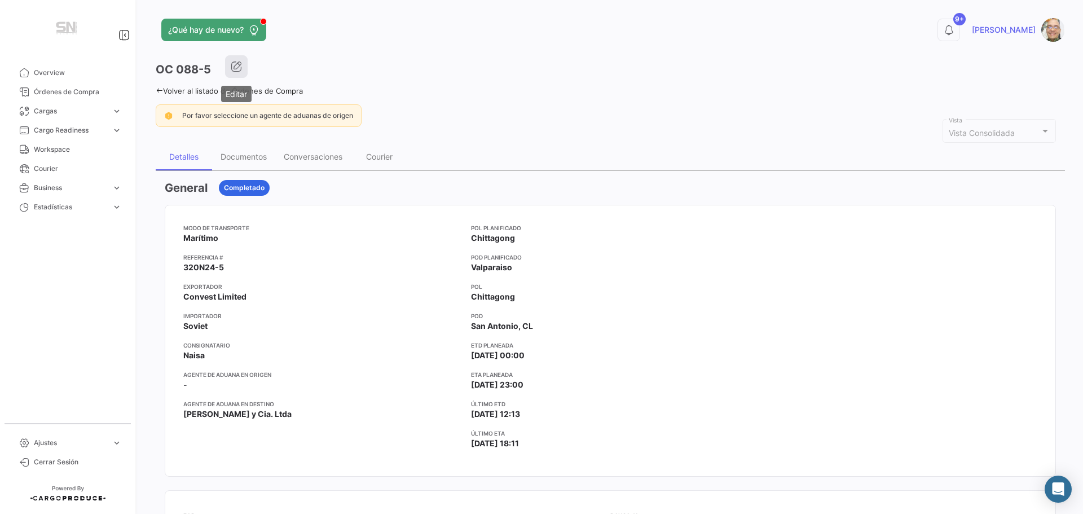
click at [239, 69] on icon "button" at bounding box center [236, 66] width 11 height 11
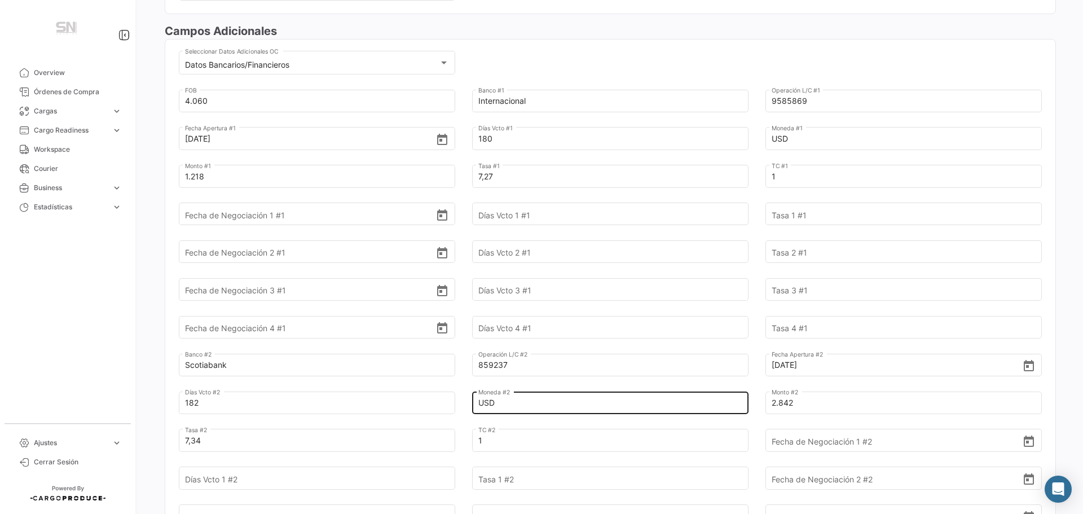
scroll to position [395, 0]
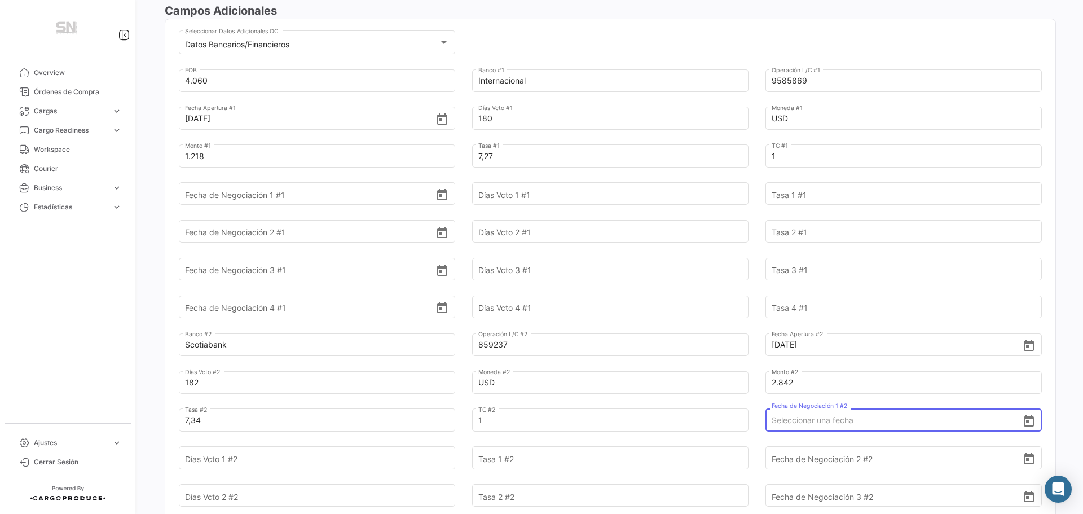
click at [773, 405] on input "Fecha de Negociación 1 #2" at bounding box center [897, 419] width 251 height 39
type input "[DATE]"
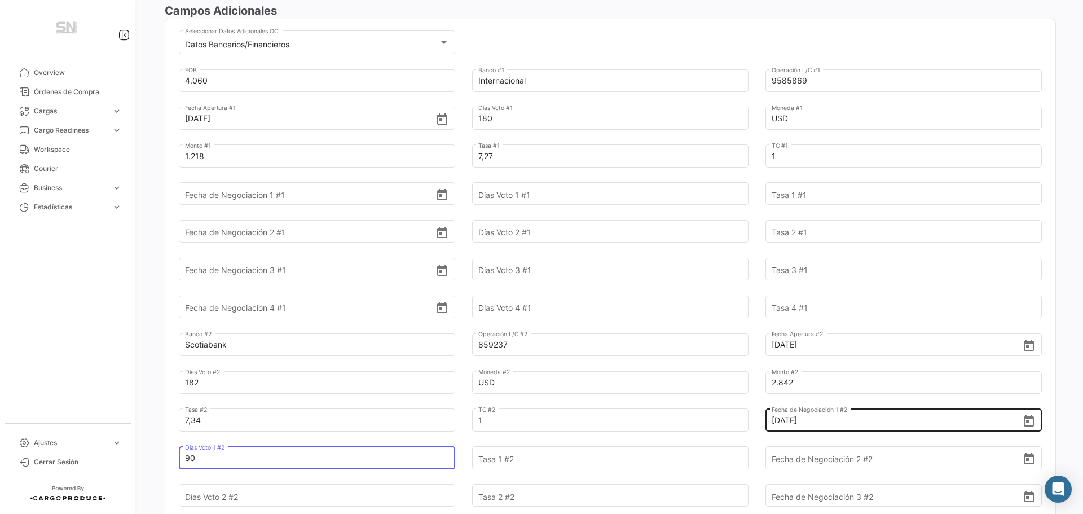
type input "90"
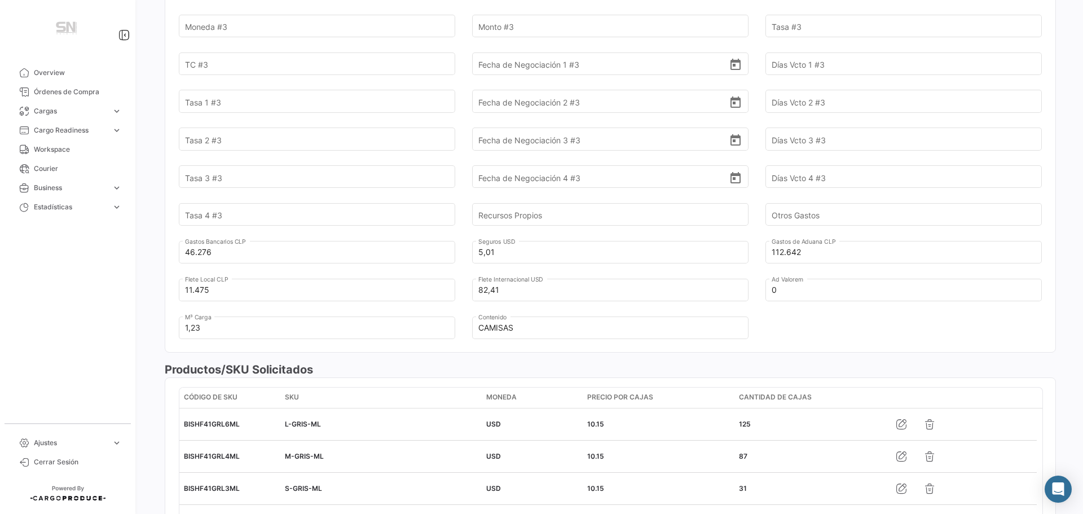
scroll to position [959, 0]
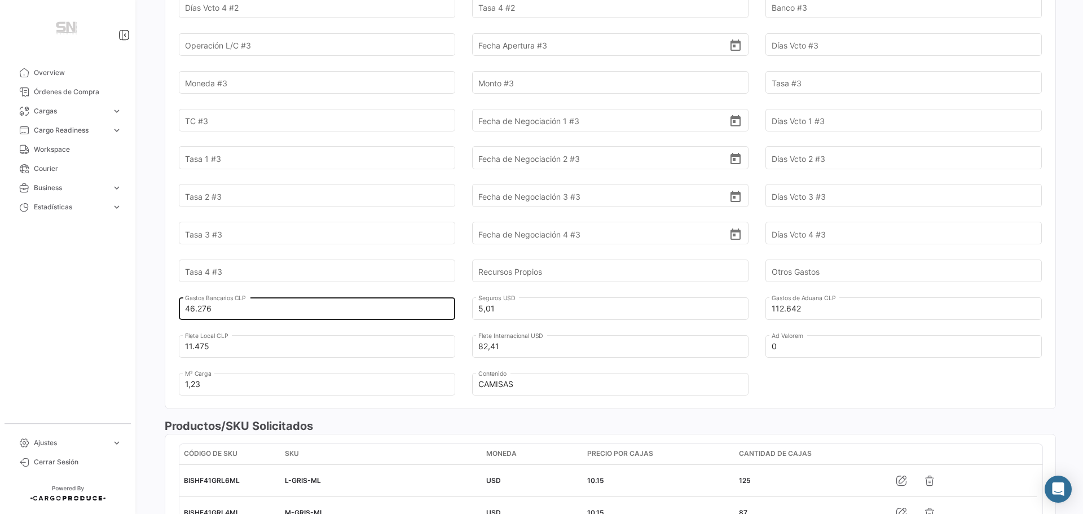
type input "7,40"
click at [317, 296] on input "46.276" at bounding box center [310, 308] width 251 height 39
type input "4"
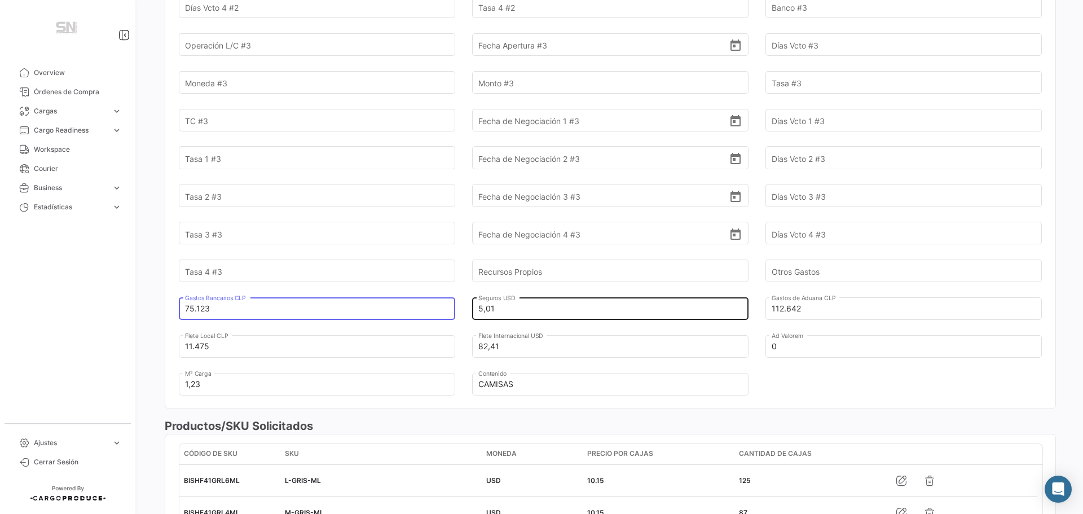
type input "75.123"
click at [569, 296] on input "5,01" at bounding box center [603, 308] width 251 height 39
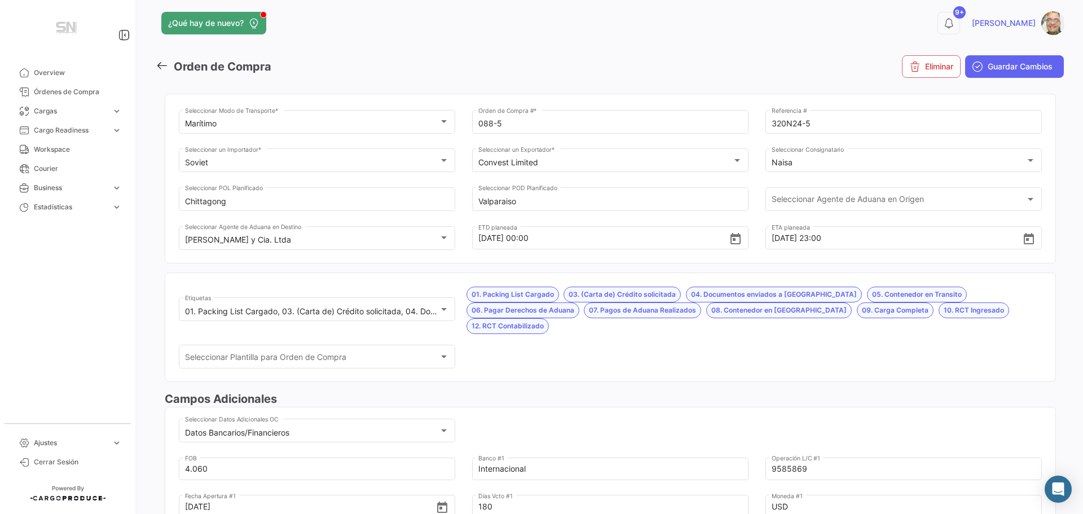
scroll to position [0, 0]
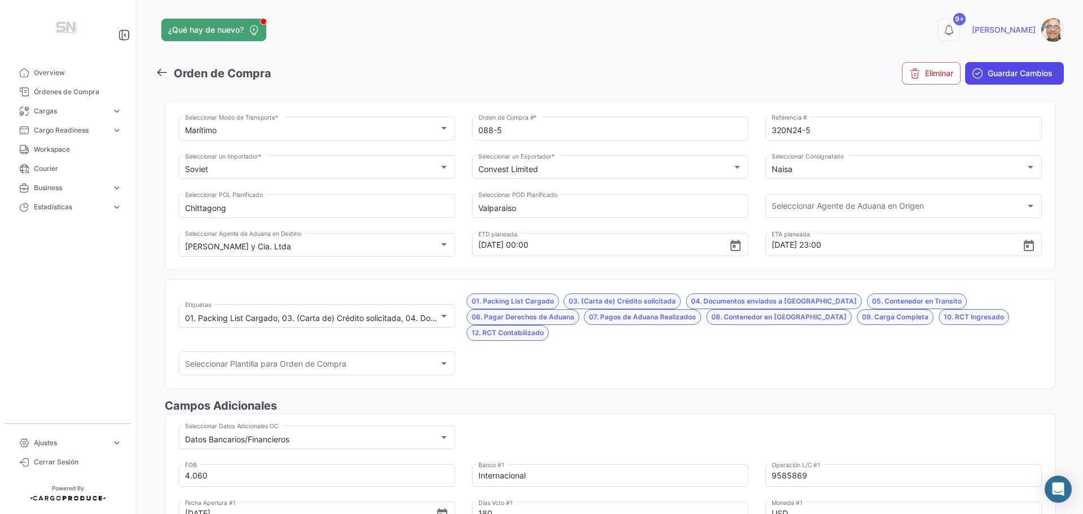
click at [1003, 69] on span "Guardar Cambios" at bounding box center [1020, 73] width 65 height 11
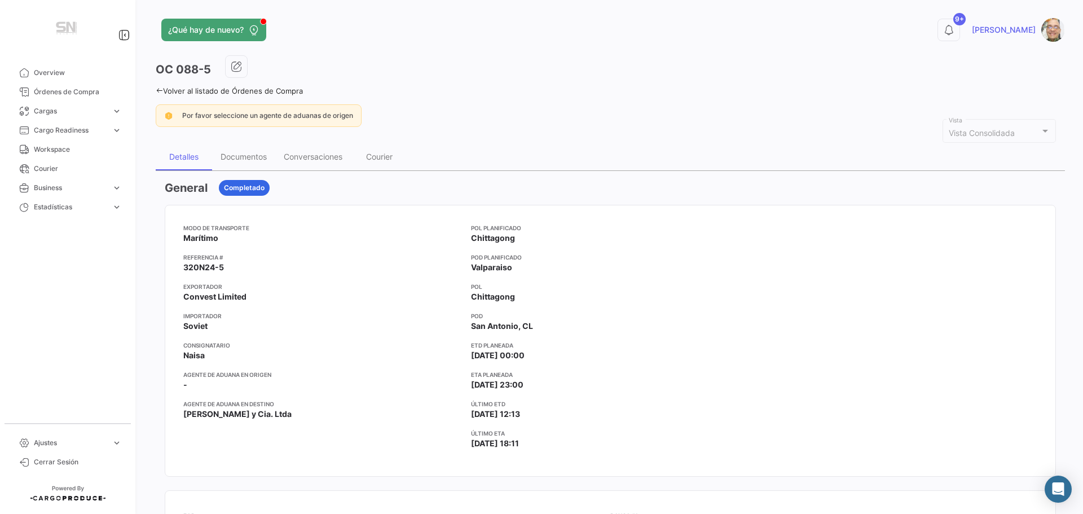
click at [155, 88] on div "¿Qué hay de nuevo? 9+ [PERSON_NAME] OC 088-5 Volver al listado de Órdenes de Co…" at bounding box center [610, 257] width 945 height 514
click at [156, 89] on icon at bounding box center [159, 90] width 7 height 7
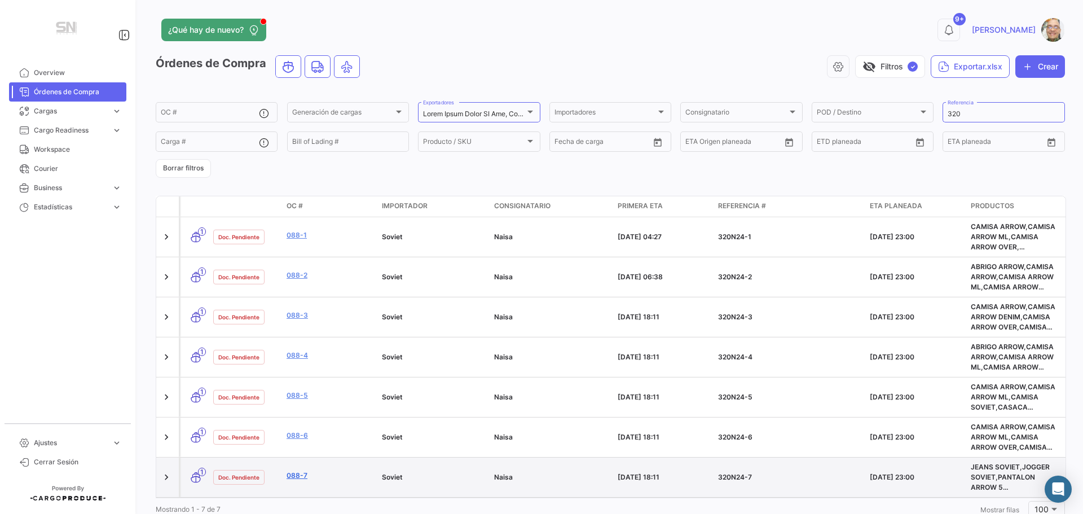
click at [312, 478] on link "088-7" at bounding box center [330, 475] width 86 height 10
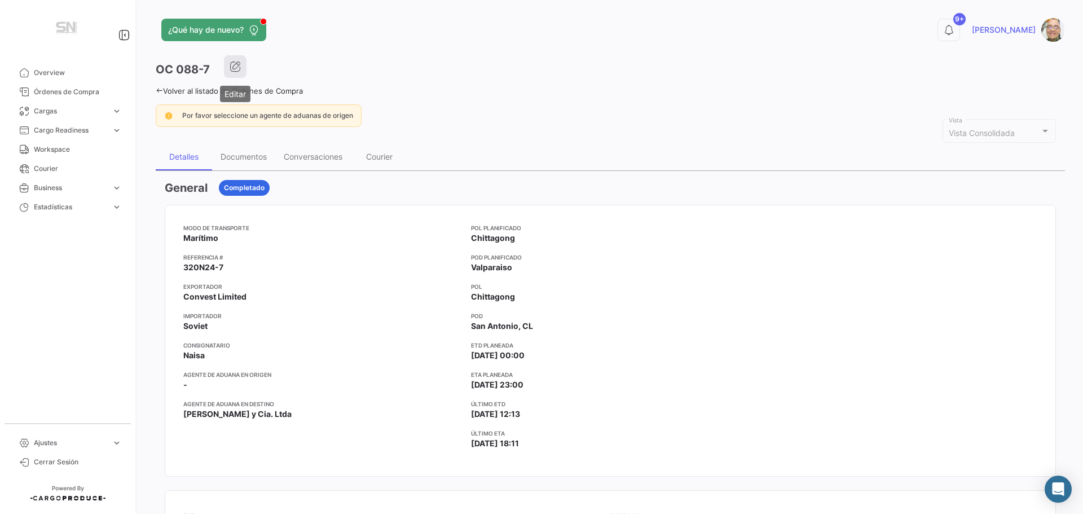
click at [245, 67] on button "button" at bounding box center [235, 66] width 23 height 23
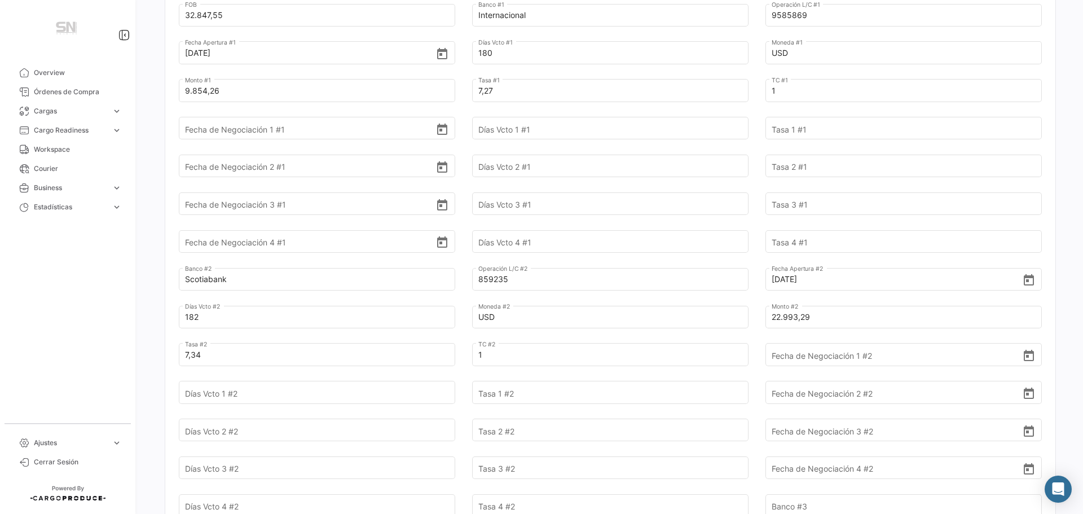
scroll to position [508, 0]
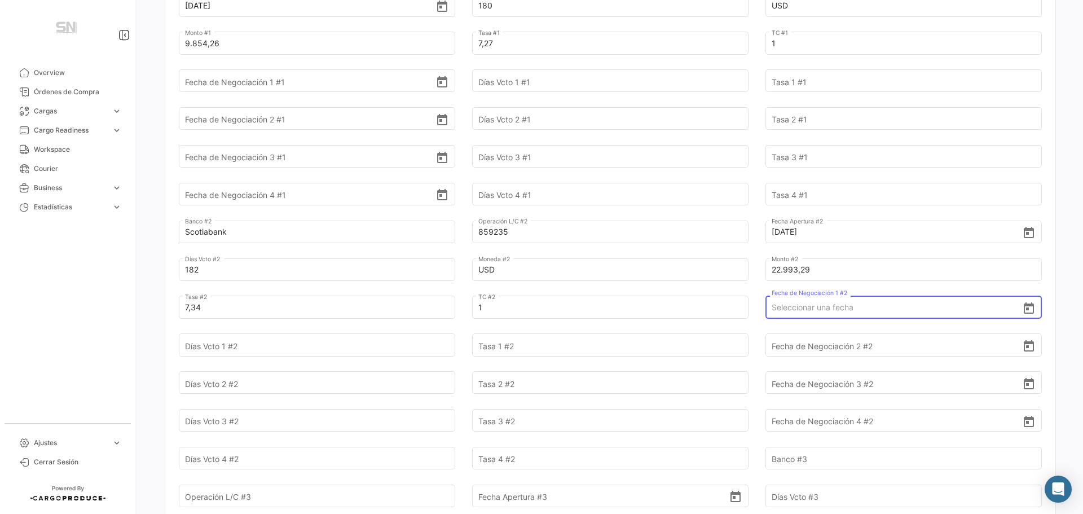
click at [787, 309] on input "Fecha de Negociación 1 #2" at bounding box center [897, 307] width 251 height 39
type input "[DATE]"
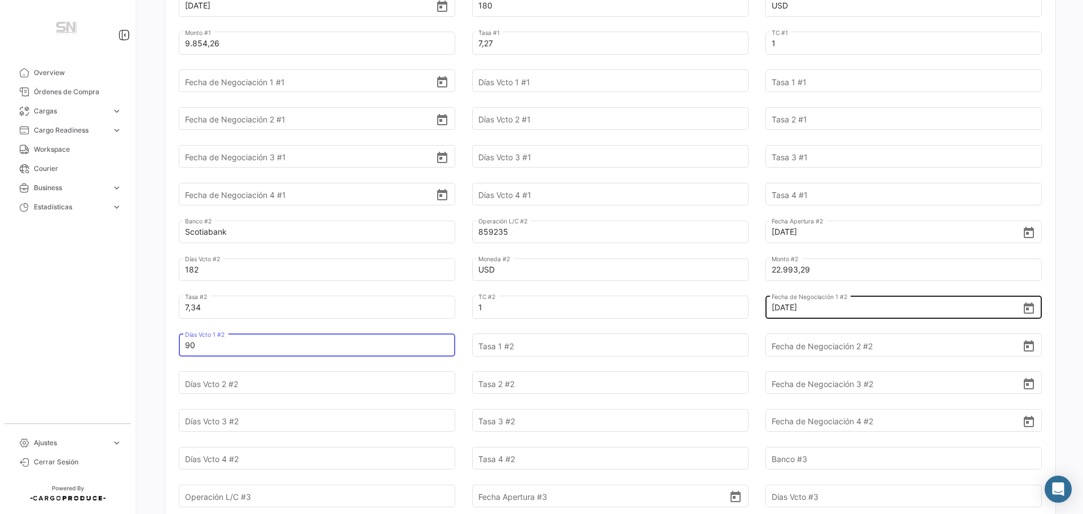
type input "90"
type input "7,40"
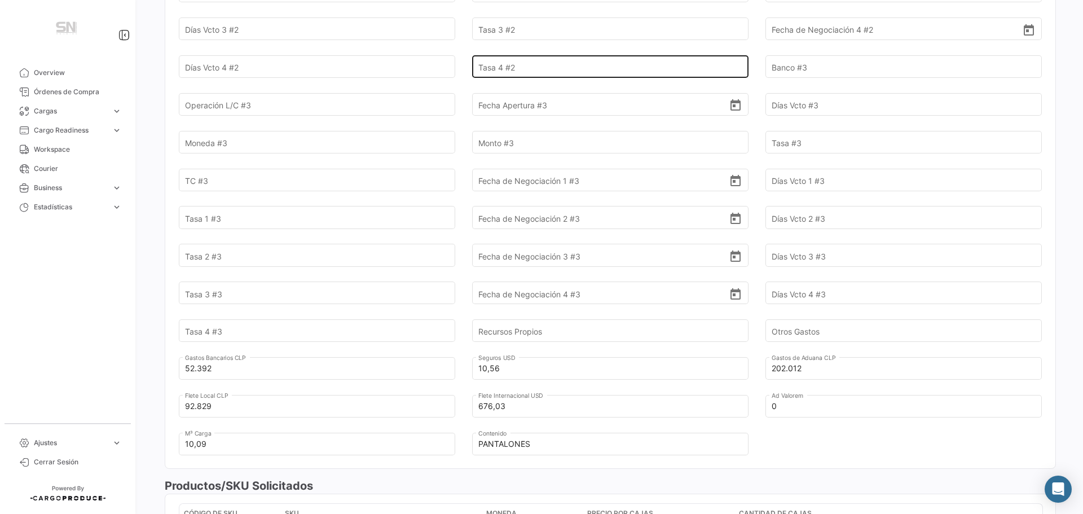
scroll to position [902, 0]
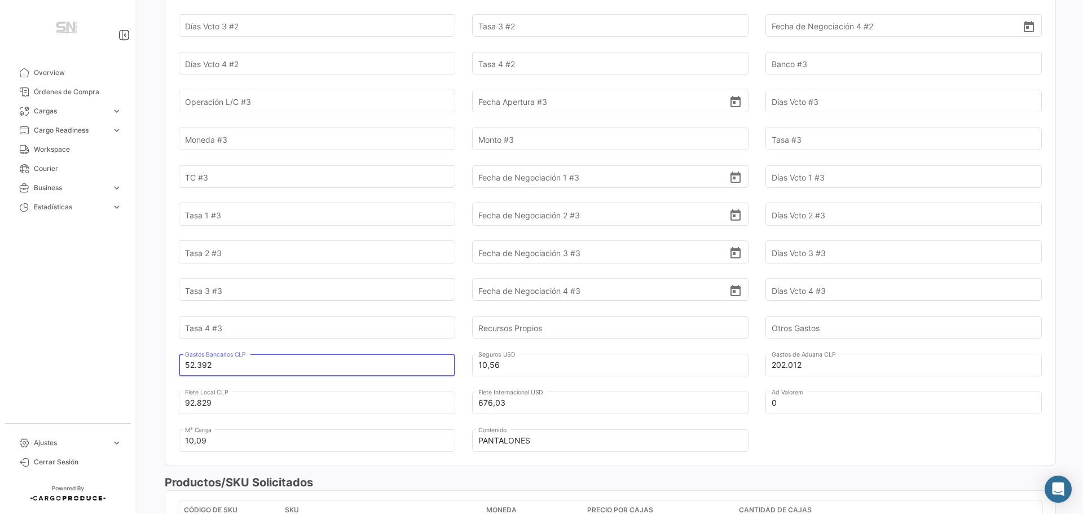
click at [231, 367] on input "52.392" at bounding box center [310, 364] width 251 height 39
type input "5"
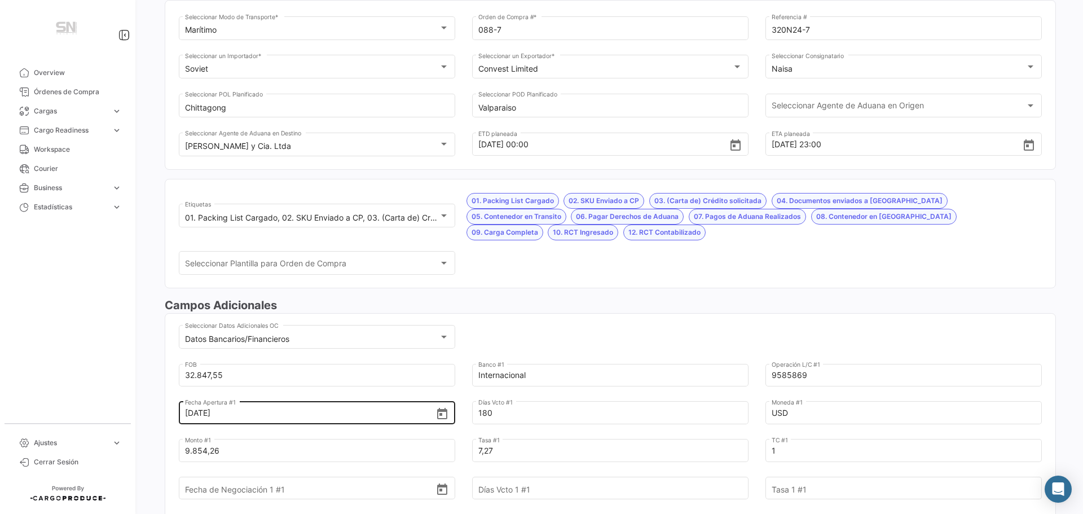
scroll to position [0, 0]
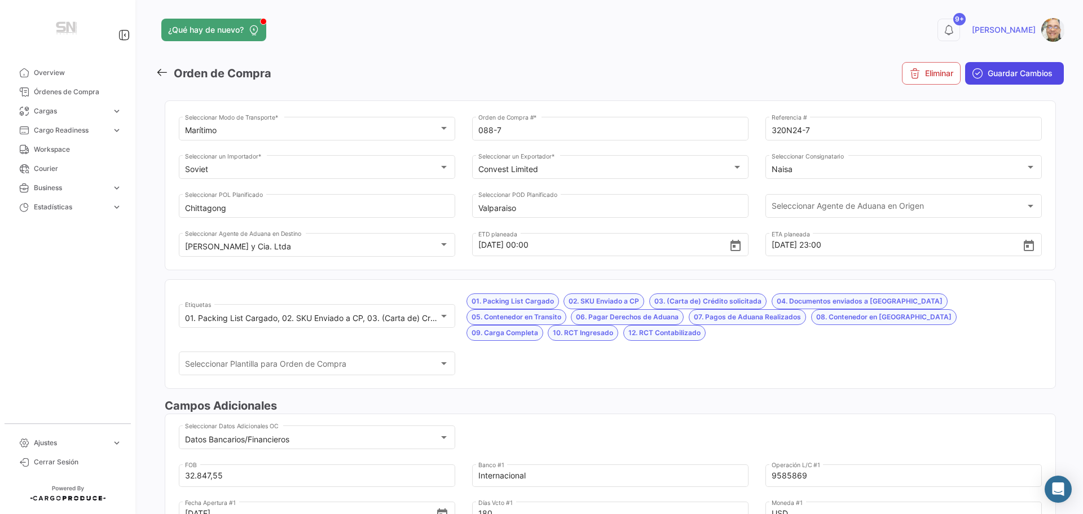
type input "81.239"
click at [994, 76] on span "Guardar Cambios" at bounding box center [1020, 73] width 65 height 11
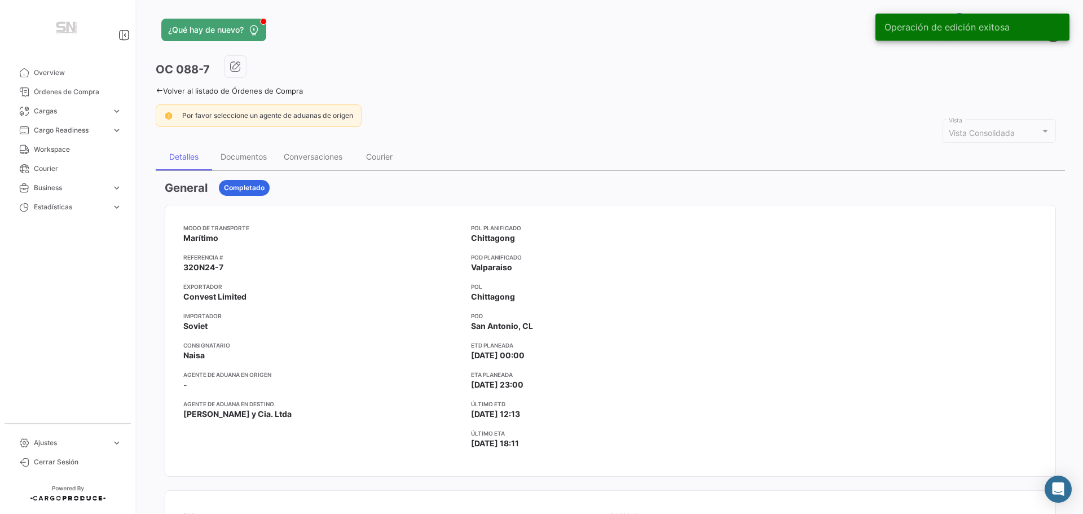
click at [160, 87] on icon at bounding box center [159, 90] width 7 height 7
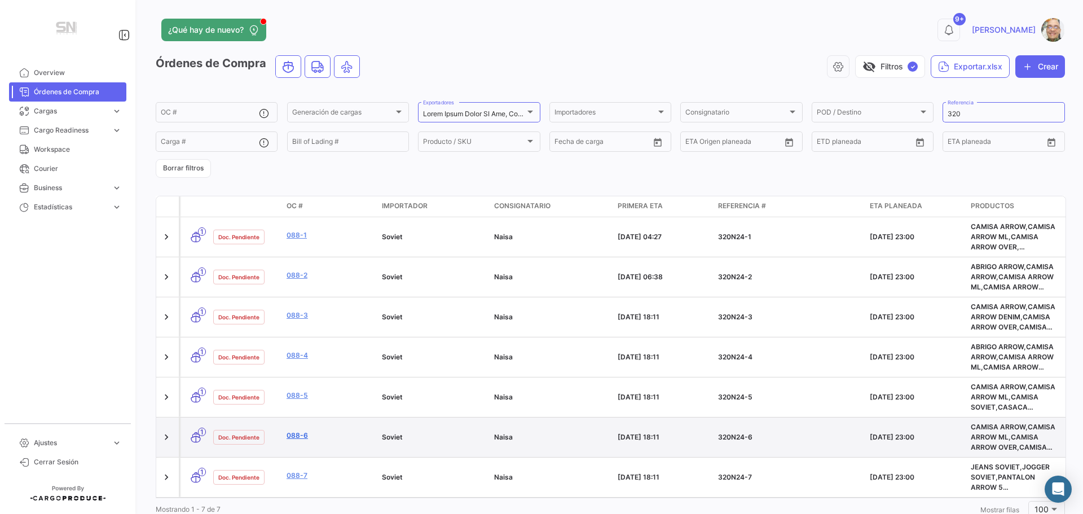
click at [316, 435] on link "088-6" at bounding box center [330, 435] width 86 height 10
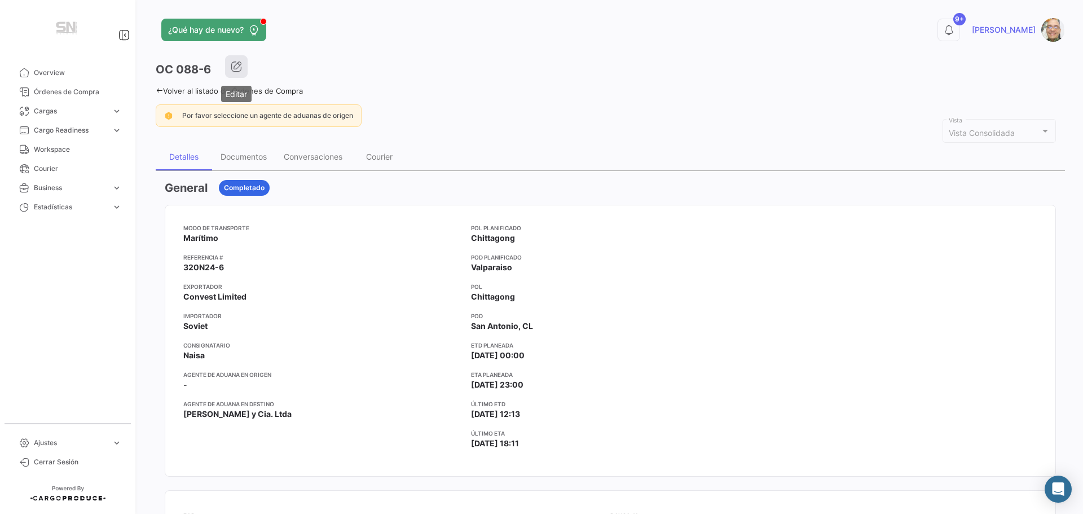
click at [243, 69] on button "button" at bounding box center [236, 66] width 23 height 23
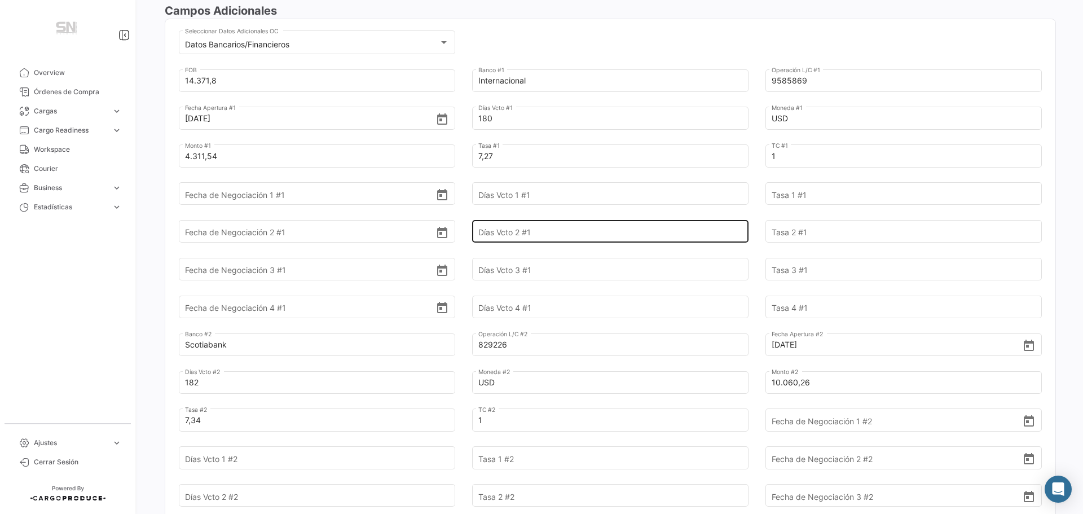
scroll to position [508, 0]
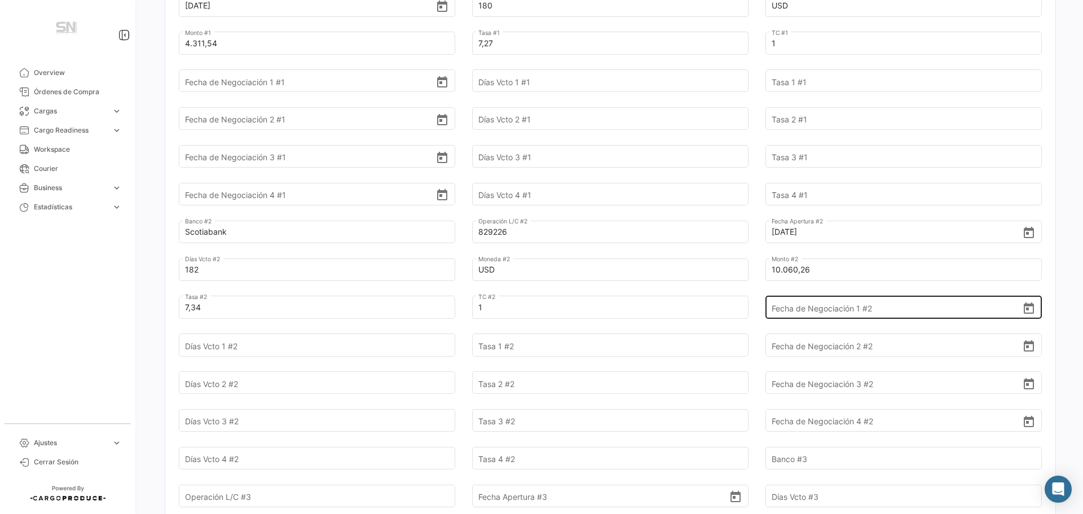
click at [788, 306] on input "Fecha de Negociación 1 #2" at bounding box center [897, 307] width 251 height 39
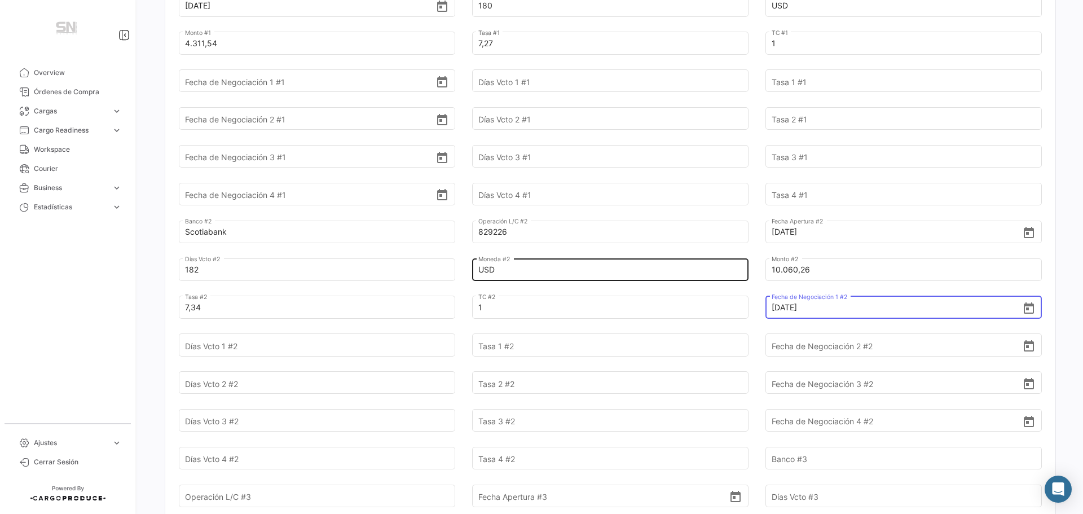
type input "[DATE]"
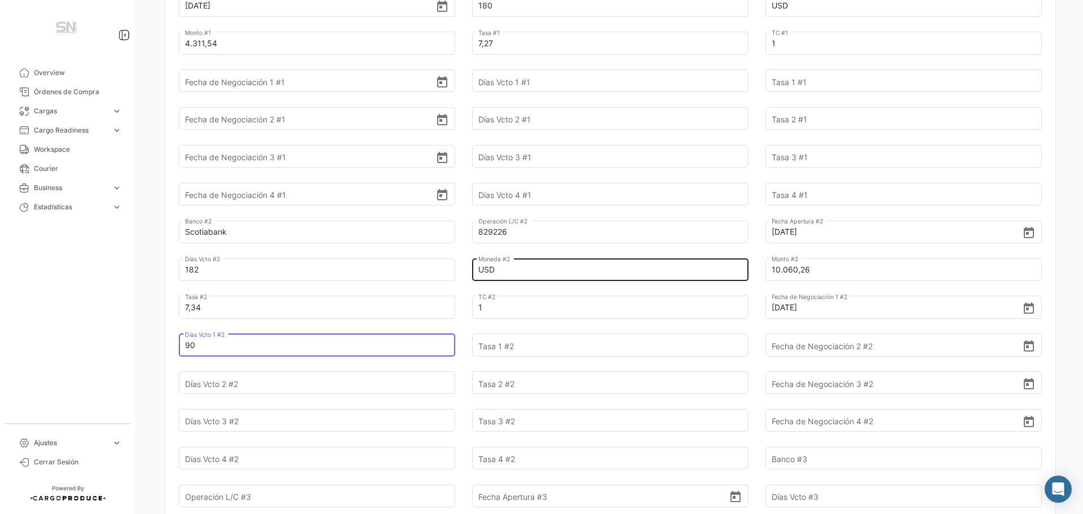
type input "90"
type input "740"
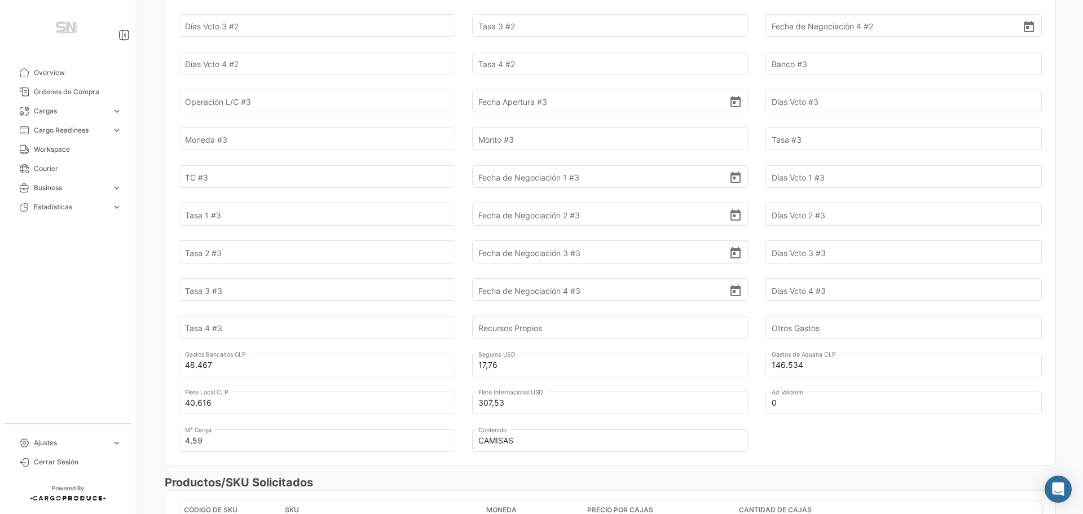
scroll to position [1015, 0]
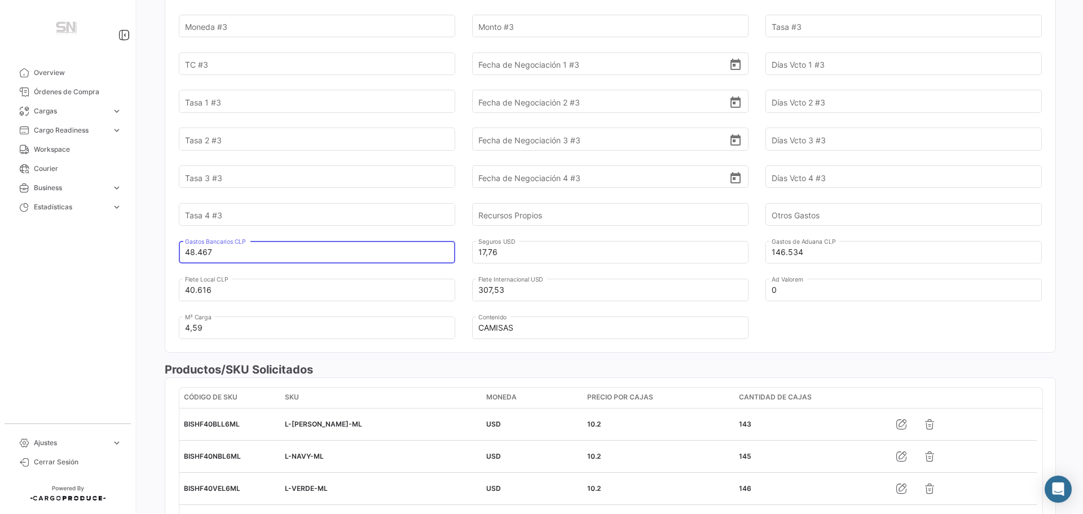
click at [222, 252] on input "48.467" at bounding box center [310, 251] width 251 height 39
type input "4"
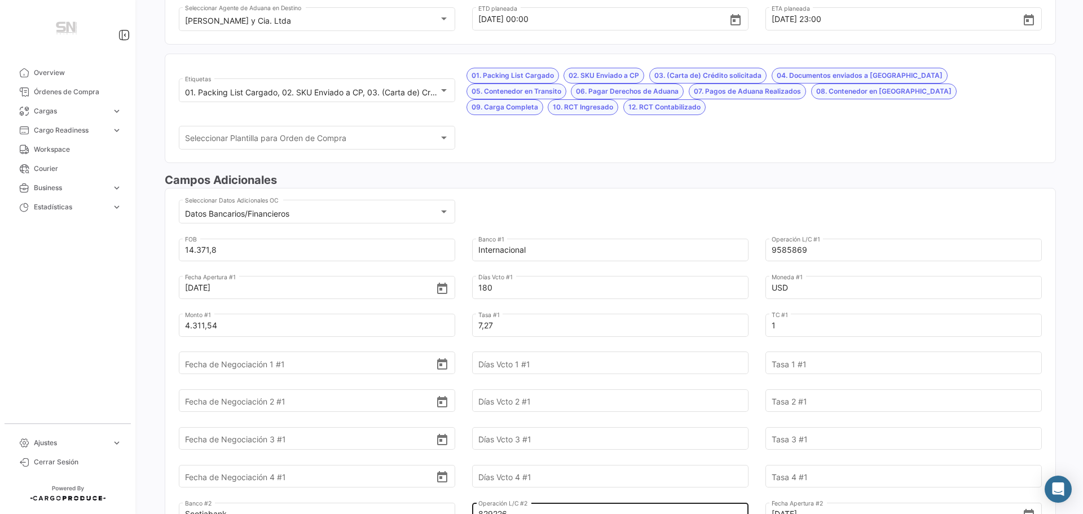
scroll to position [0, 0]
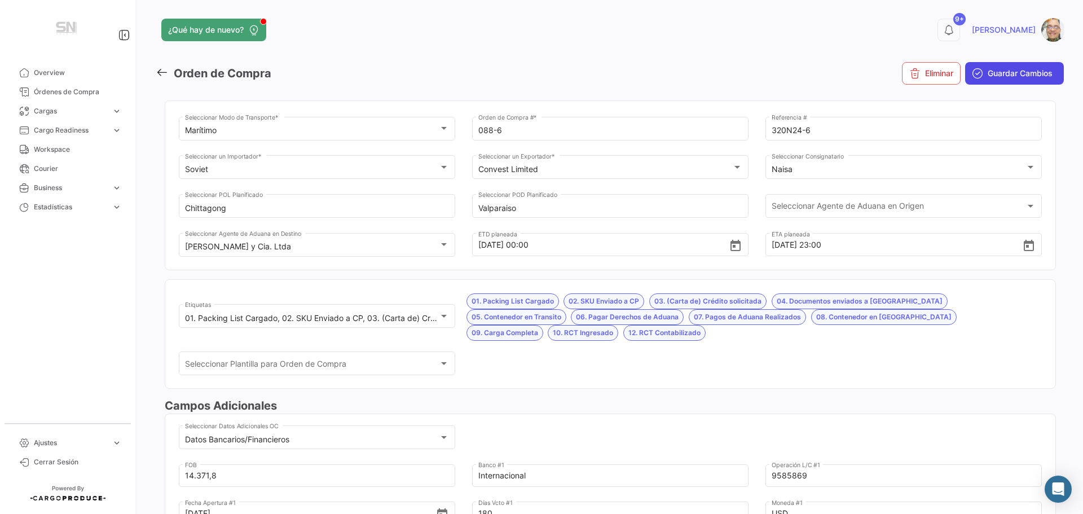
type input "77.314"
click at [1003, 73] on span "Guardar Cambios" at bounding box center [1020, 73] width 65 height 11
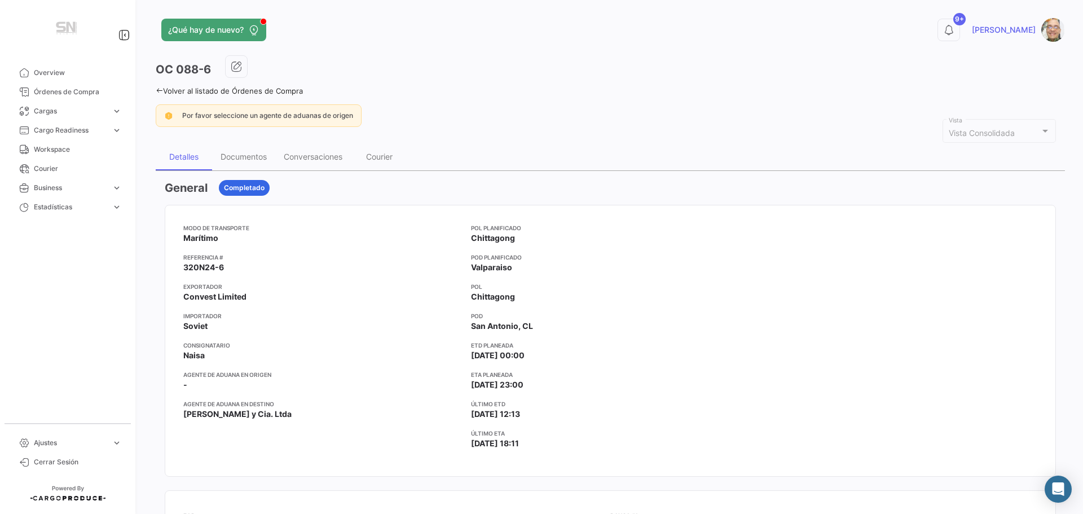
click at [162, 91] on icon at bounding box center [159, 90] width 7 height 7
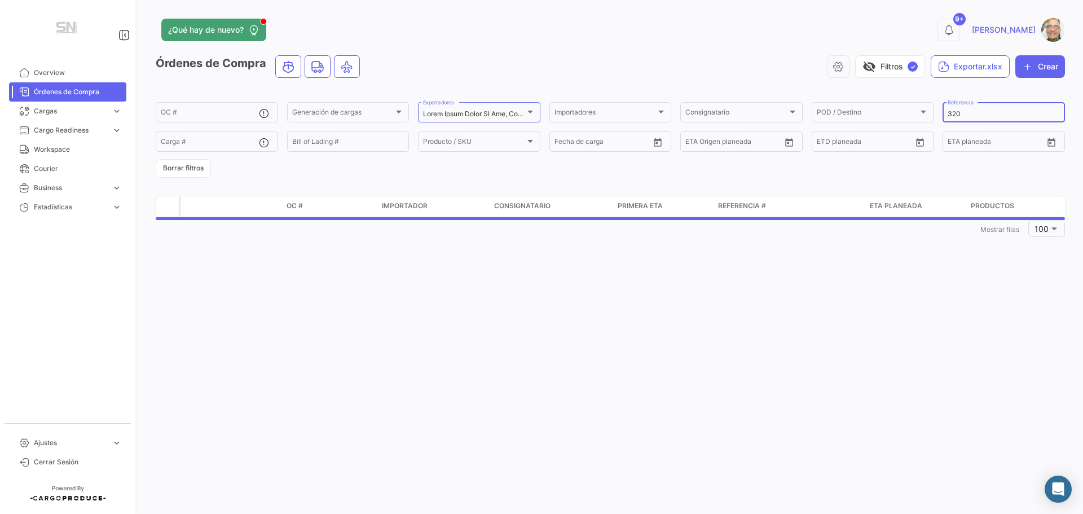
click at [981, 114] on input "320" at bounding box center [1004, 114] width 112 height 8
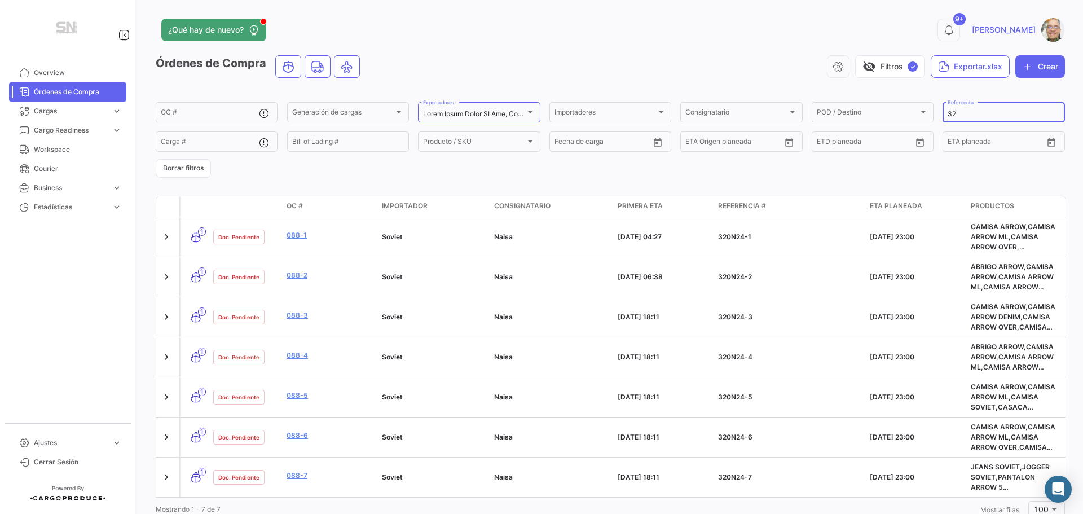
type input "3"
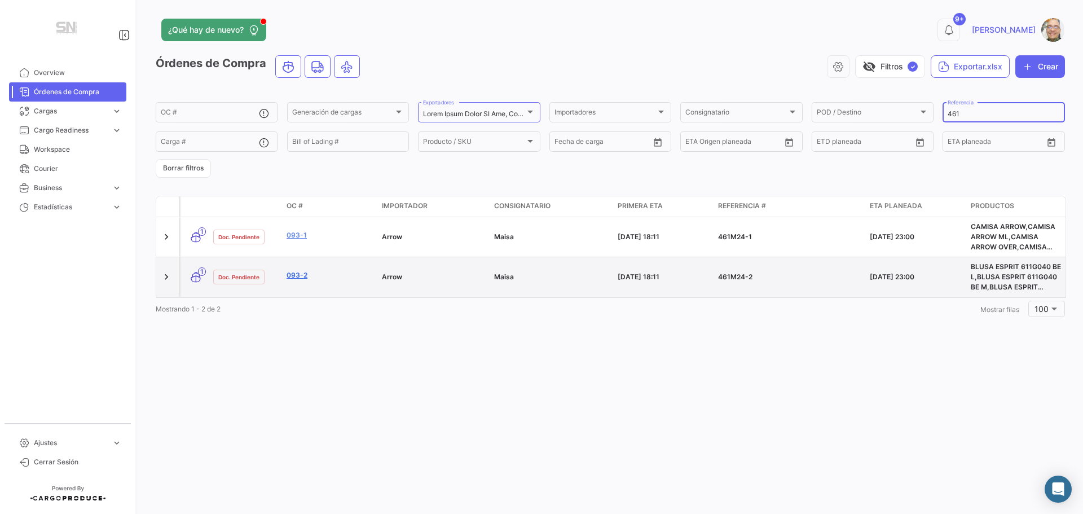
type input "461"
click at [316, 276] on link "093-2" at bounding box center [330, 275] width 86 height 10
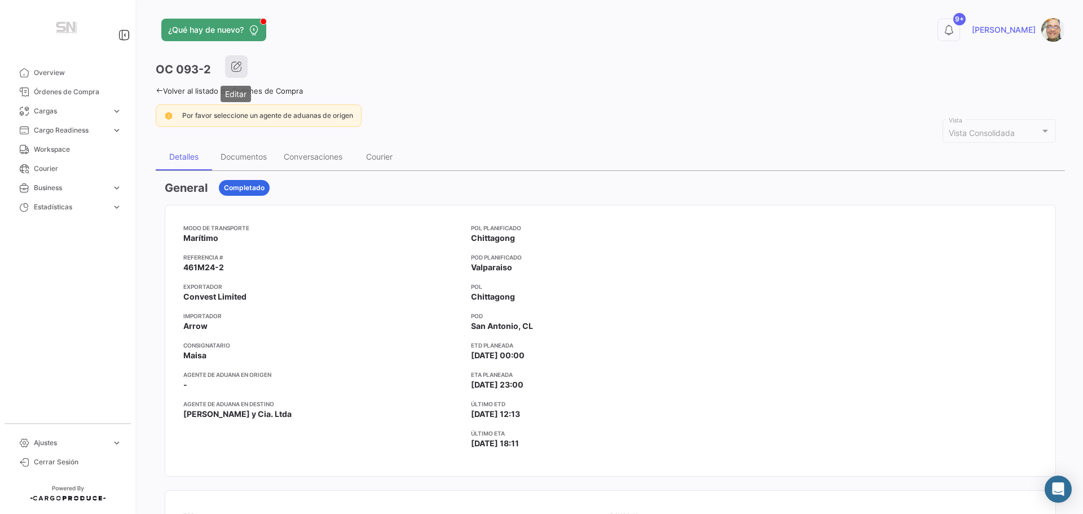
click at [240, 67] on icon "button" at bounding box center [236, 66] width 11 height 11
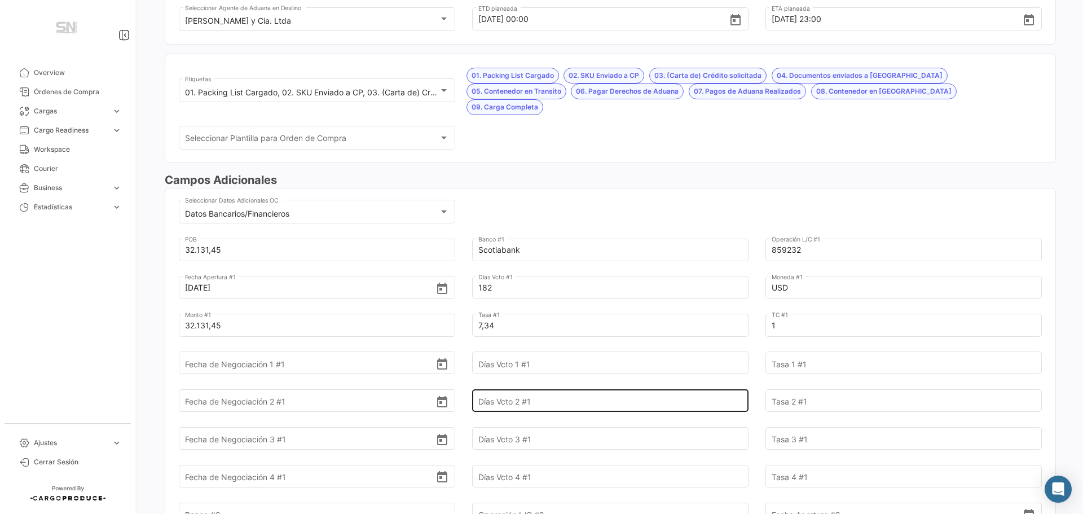
scroll to position [282, 0]
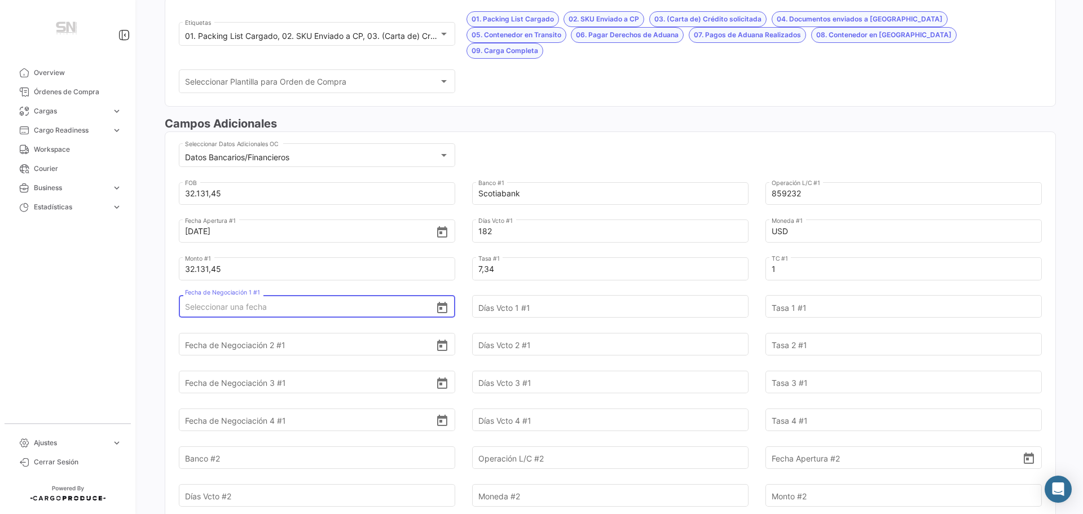
click at [328, 291] on input "Fecha de Negociación 1 #1" at bounding box center [310, 306] width 251 height 39
type input "[DATE]"
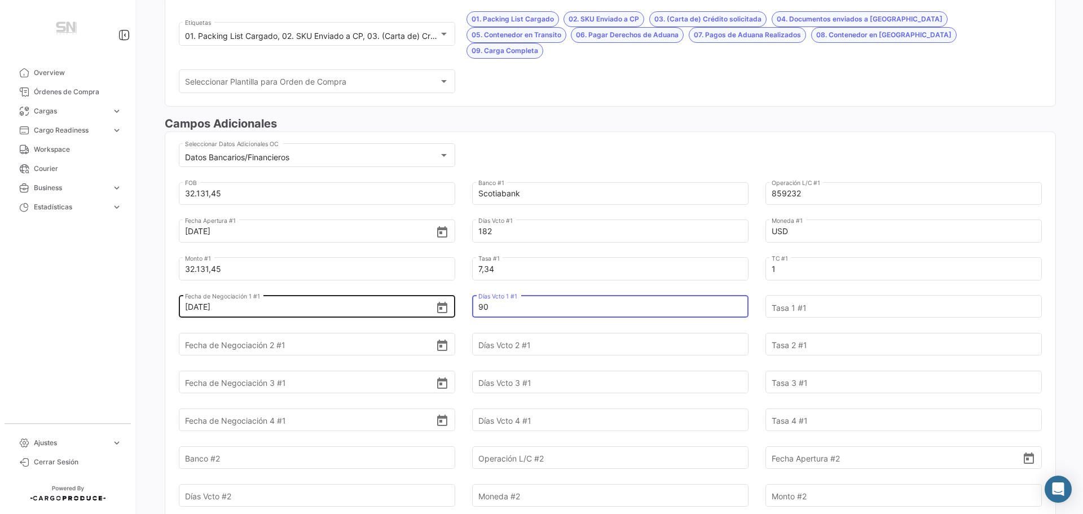
type input "90"
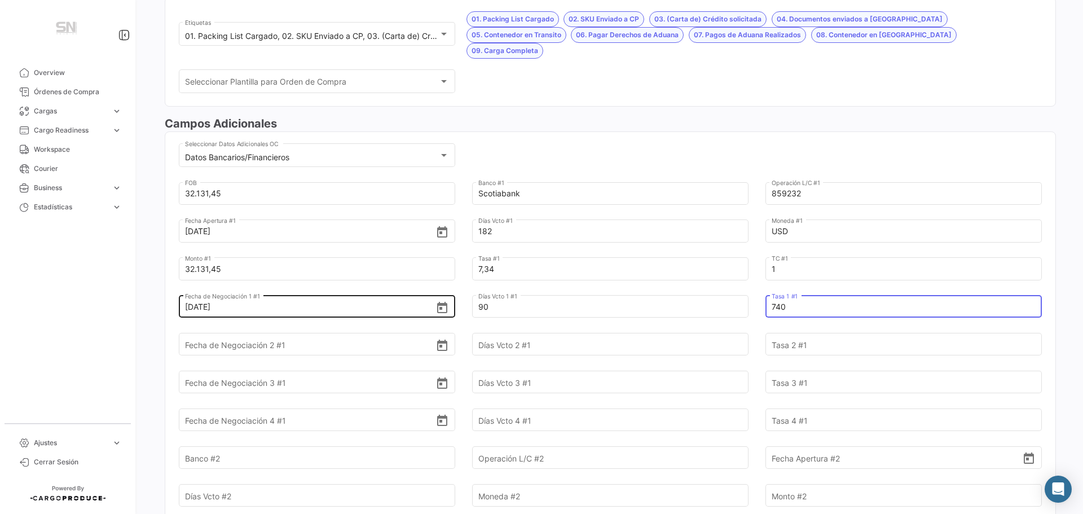
type input "740"
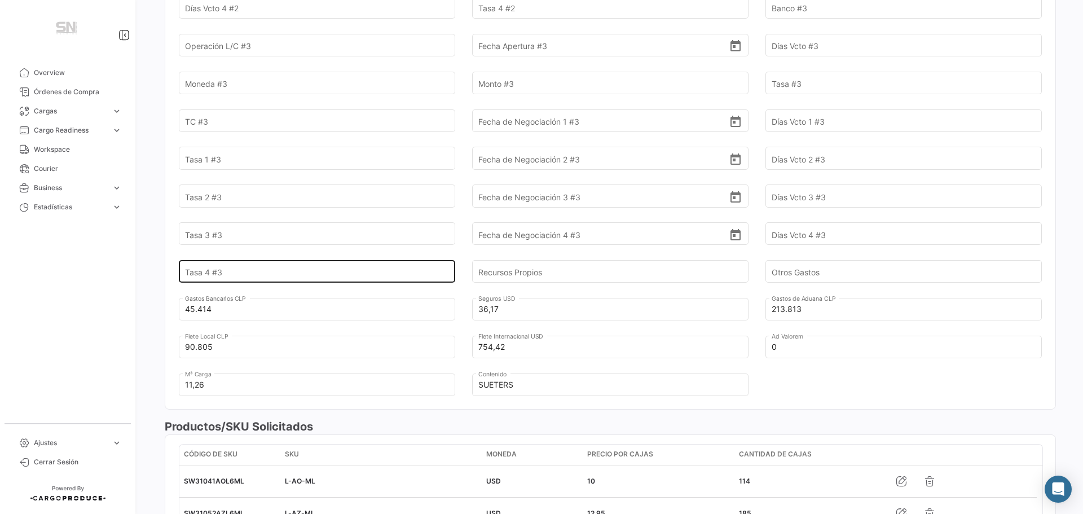
scroll to position [959, 0]
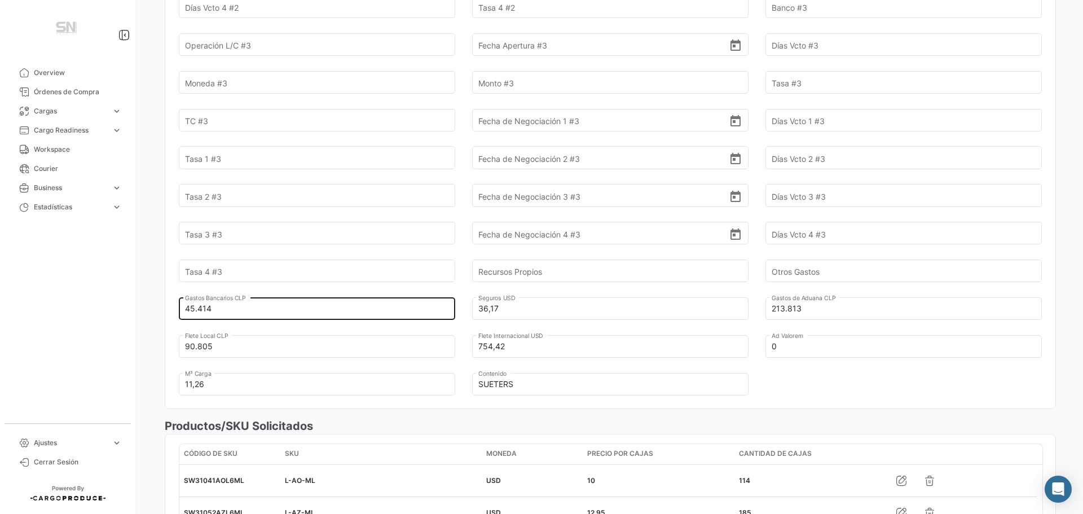
click at [238, 296] on input "45.414" at bounding box center [310, 308] width 251 height 39
type input "4"
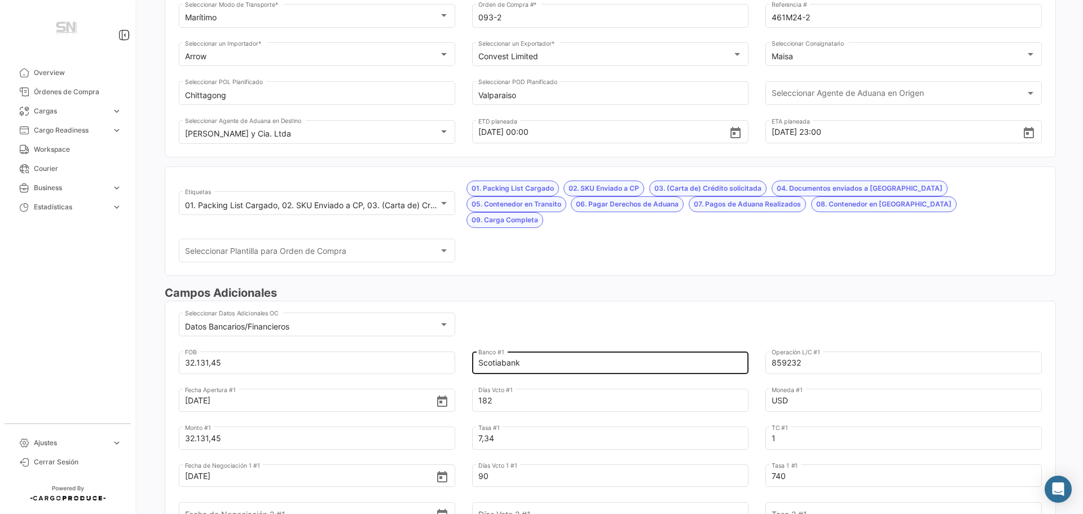
scroll to position [0, 0]
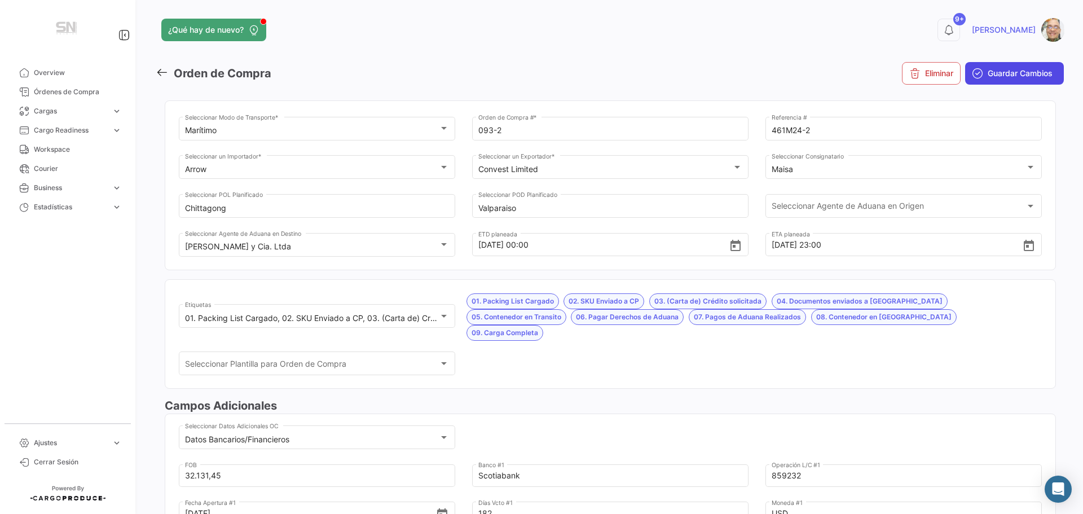
type input "74.261"
click at [988, 74] on span "Guardar Cambios" at bounding box center [1020, 73] width 65 height 11
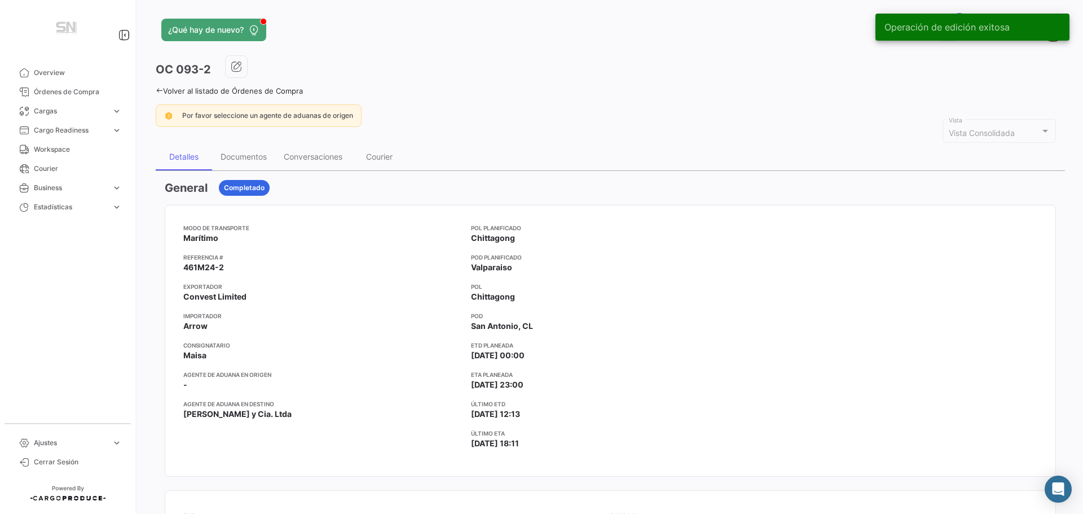
click at [163, 89] on link "Volver al listado de Órdenes de Compra" at bounding box center [229, 90] width 147 height 9
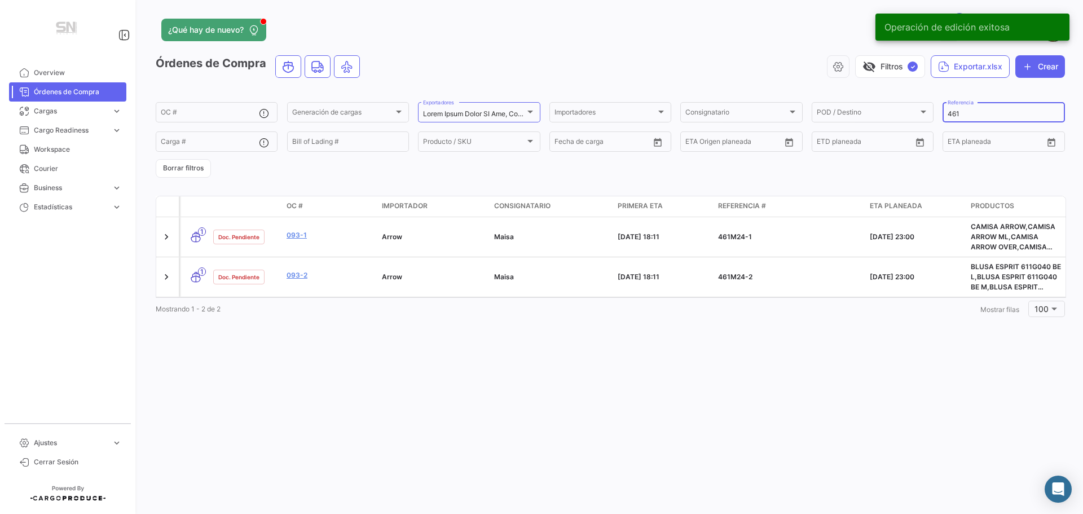
click at [973, 113] on input "461" at bounding box center [1004, 114] width 112 height 8
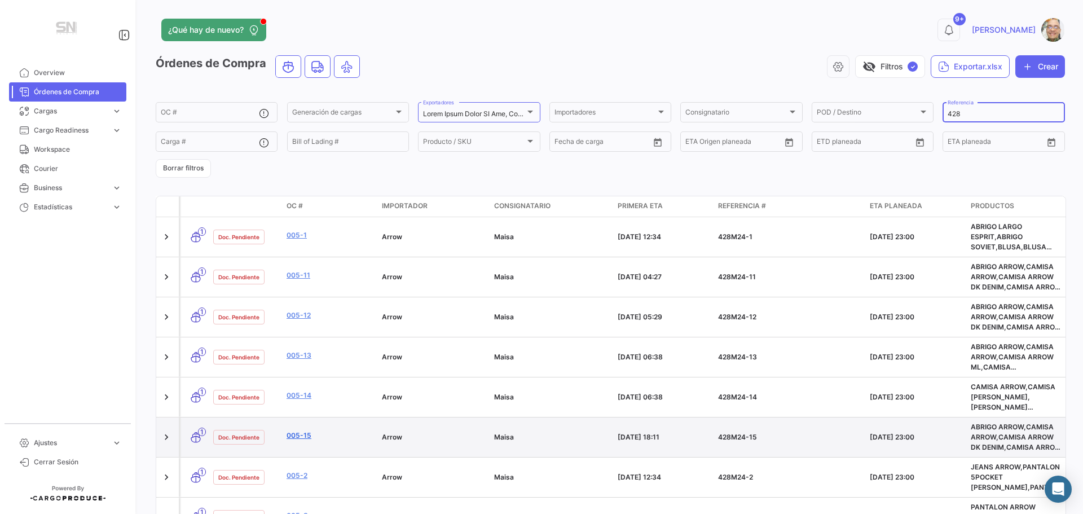
type input "428"
click at [296, 431] on link "005-15" at bounding box center [330, 435] width 86 height 10
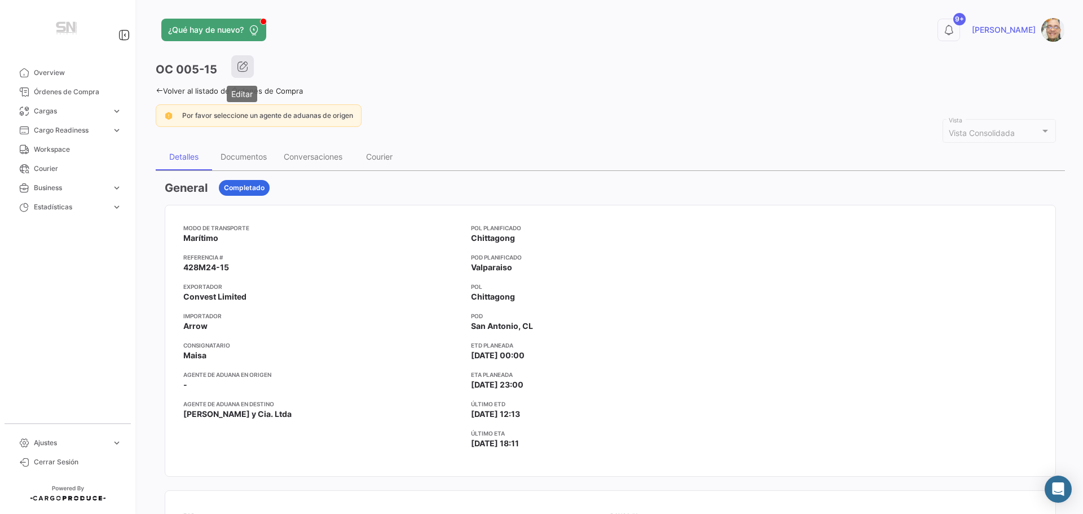
click at [246, 64] on icon "button" at bounding box center [242, 66] width 11 height 11
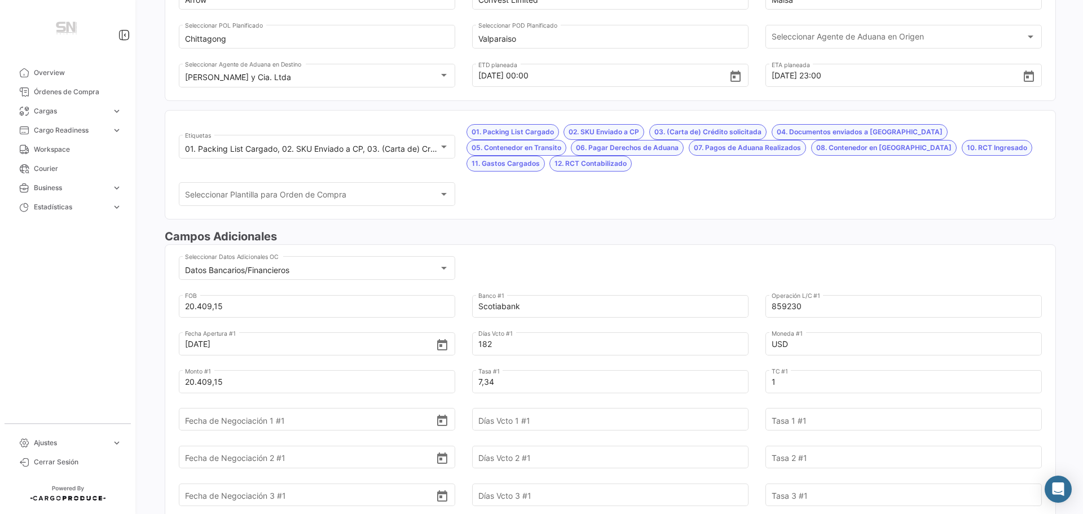
scroll to position [282, 0]
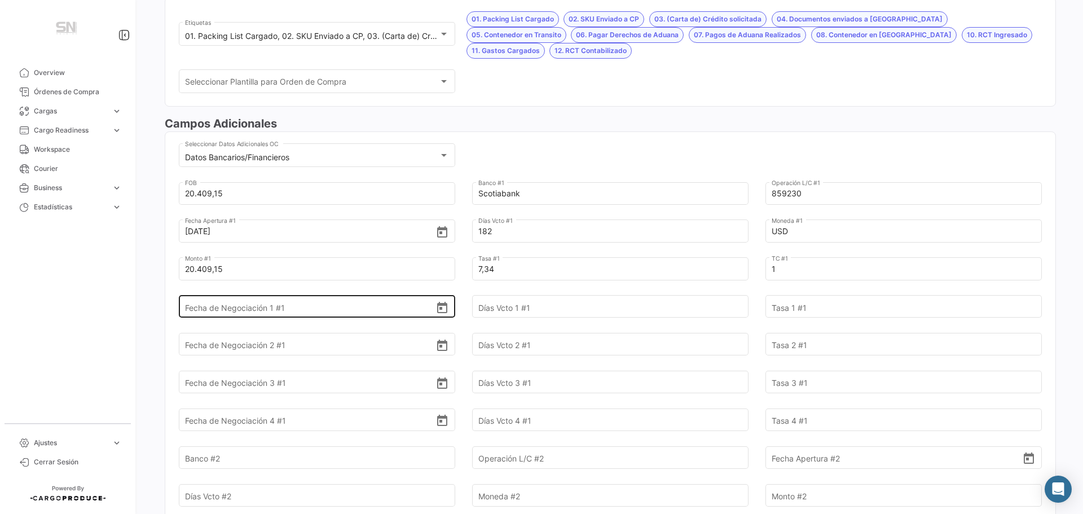
click at [338, 306] on input "Fecha de Negociación 1 #1" at bounding box center [310, 306] width 251 height 39
type input "[DATE]"
type input "90"
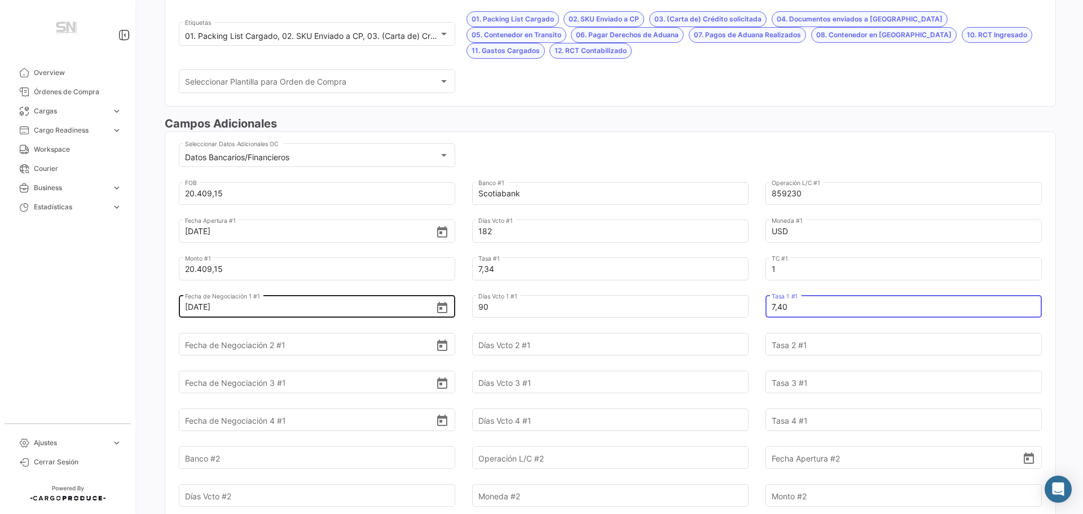
type input "7,40"
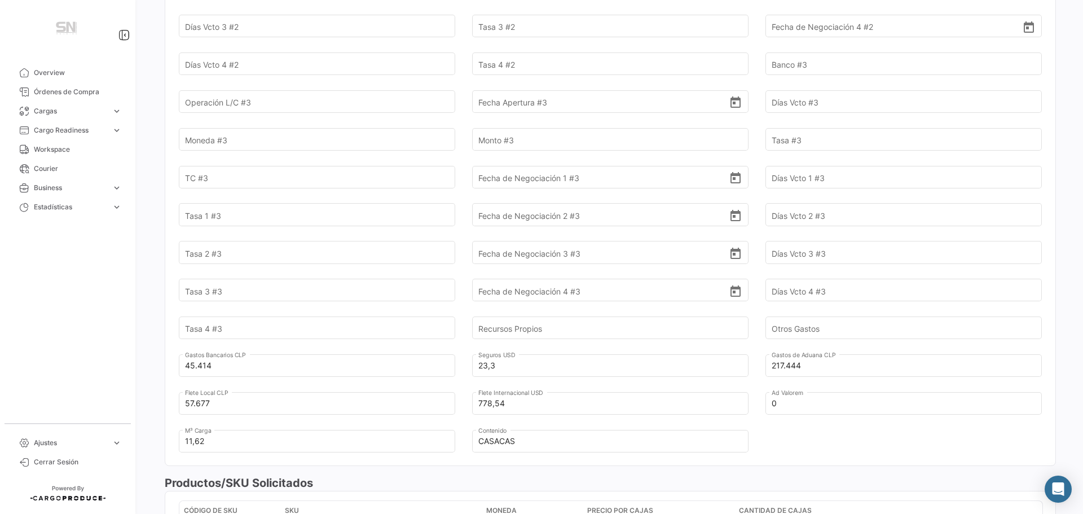
scroll to position [902, 0]
click at [215, 364] on input "45.414" at bounding box center [310, 364] width 251 height 39
type input "4"
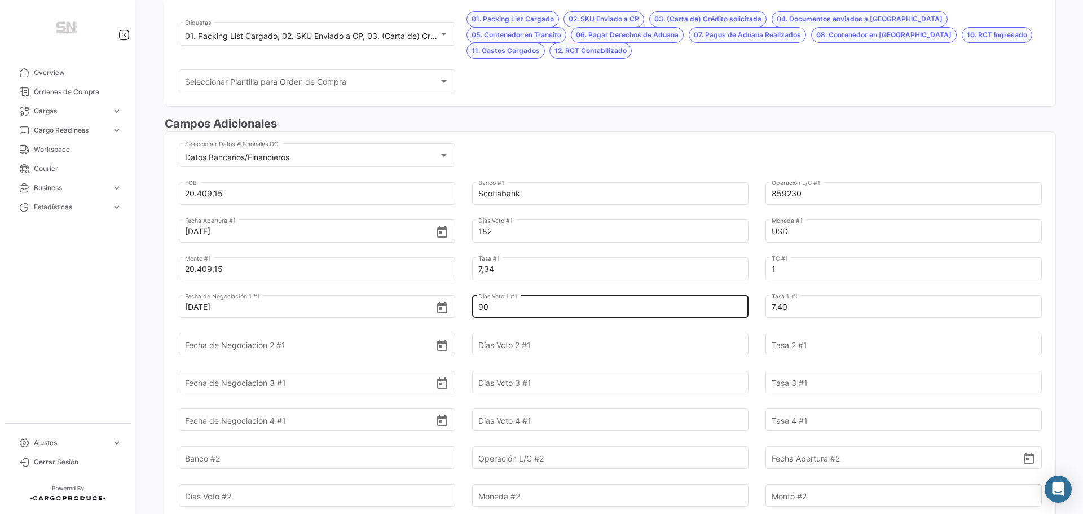
scroll to position [0, 0]
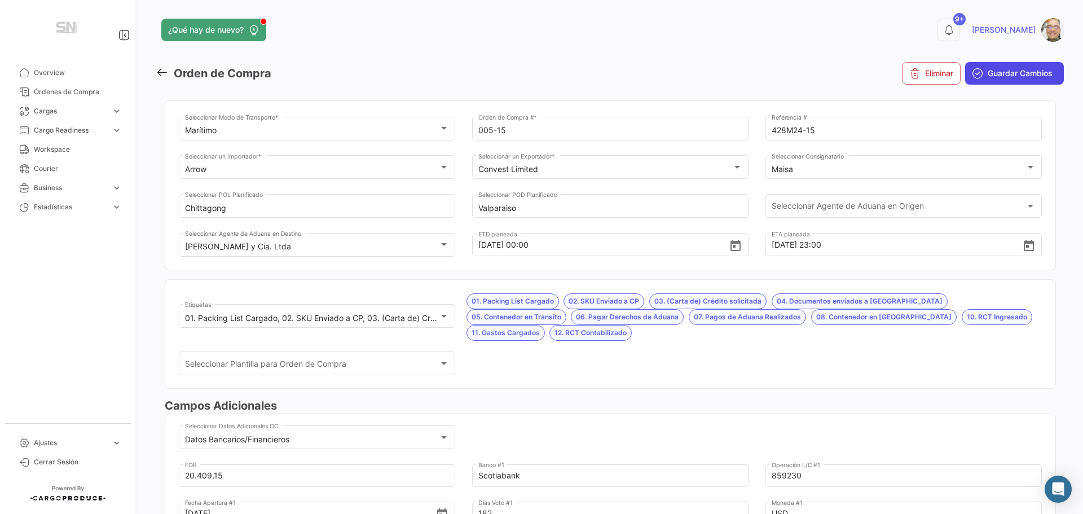
type input "74.261"
click at [1011, 73] on span "Guardar Cambios" at bounding box center [1020, 73] width 65 height 11
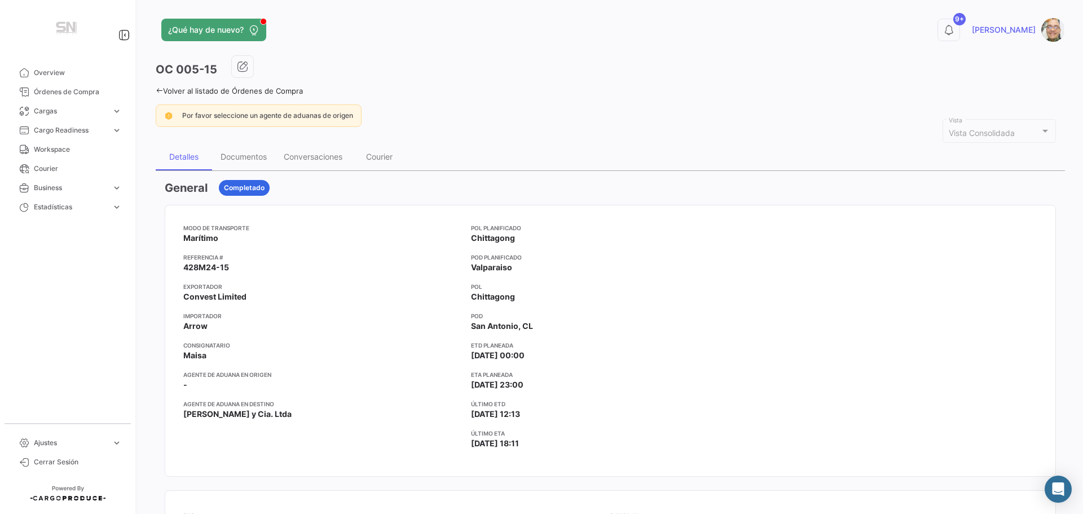
click at [157, 91] on icon at bounding box center [159, 90] width 7 height 7
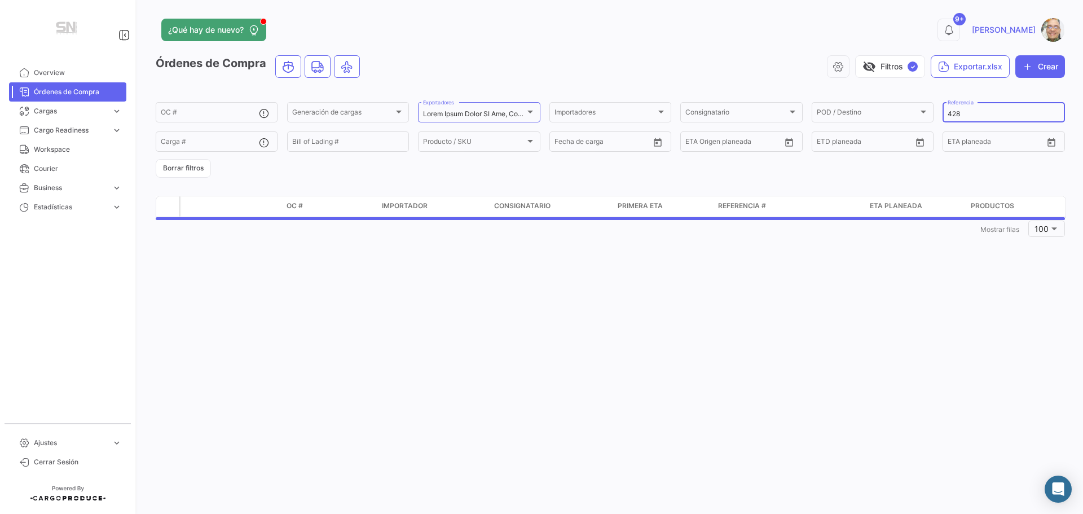
click at [968, 114] on input "428" at bounding box center [1004, 114] width 112 height 8
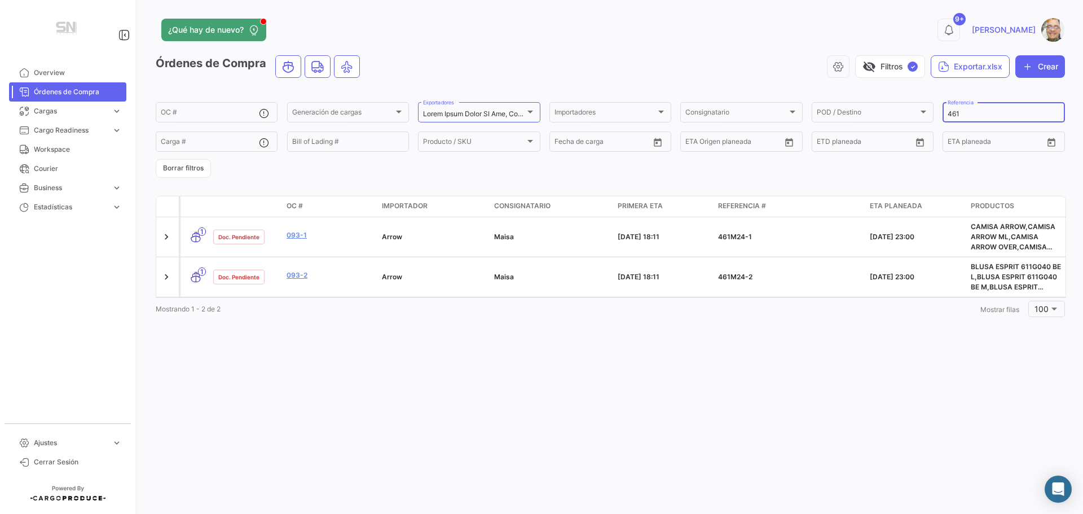
type input "461"
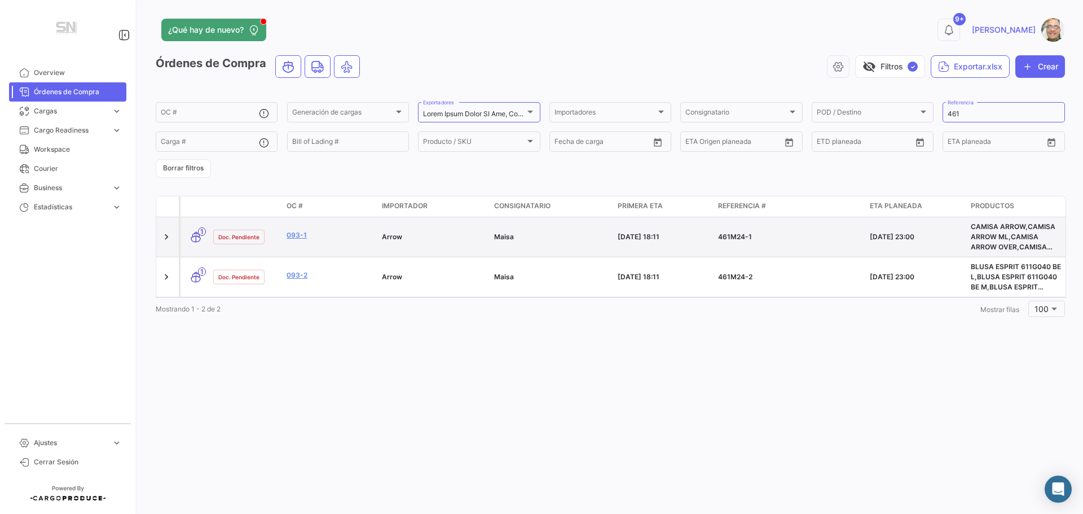
click at [329, 241] on div "093-1" at bounding box center [330, 236] width 86 height 13
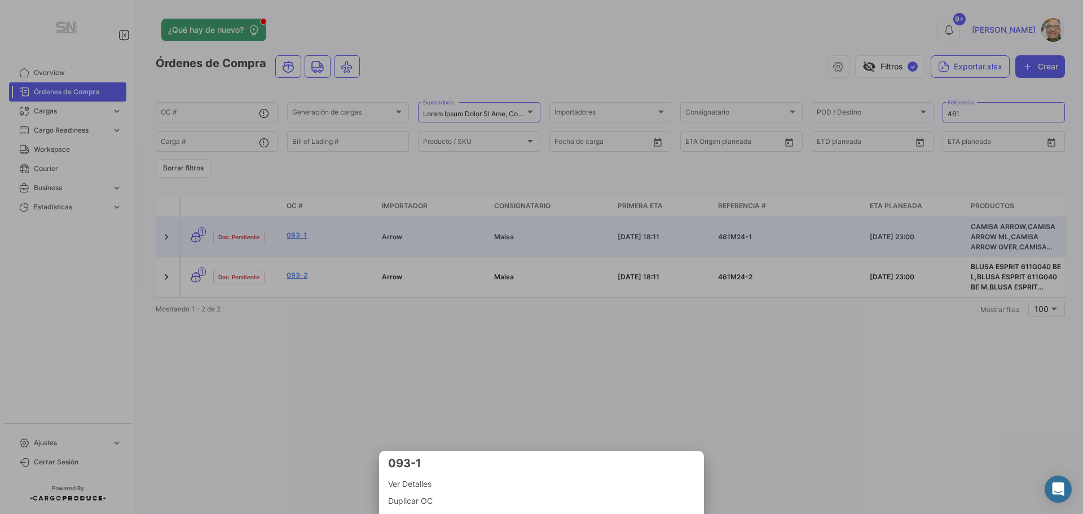
click at [454, 486] on span "Ver Detalles" at bounding box center [541, 484] width 307 height 14
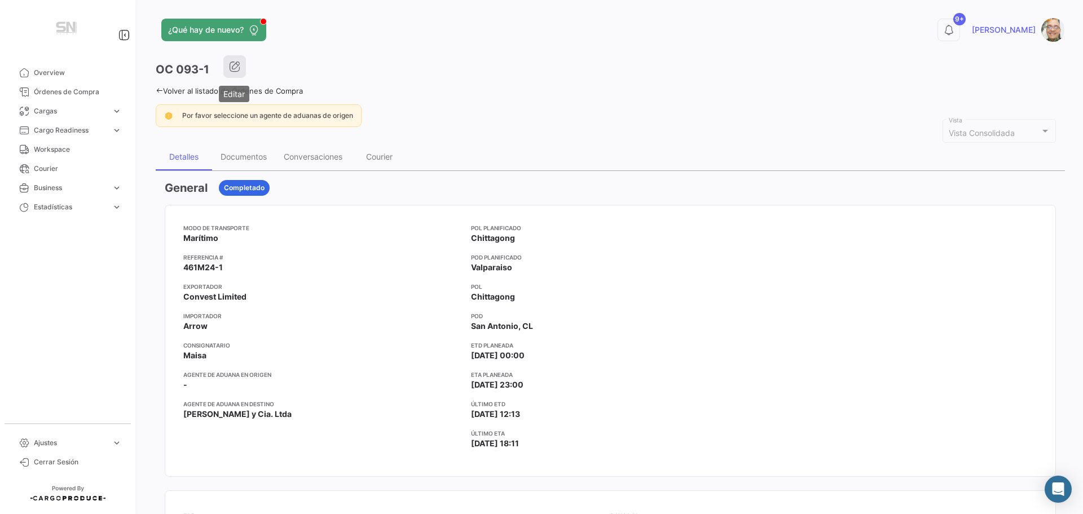
click at [234, 64] on icon "button" at bounding box center [234, 66] width 11 height 11
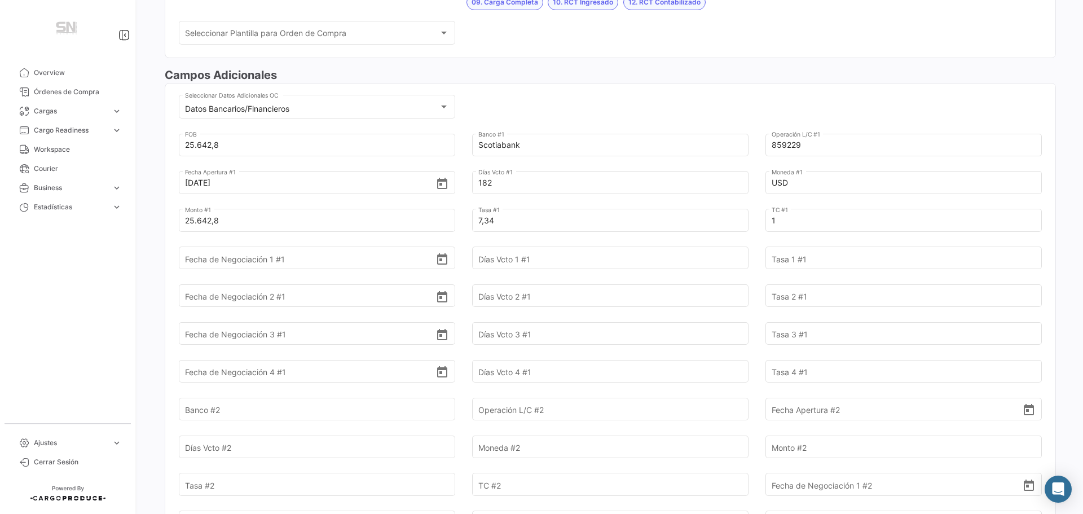
scroll to position [169, 0]
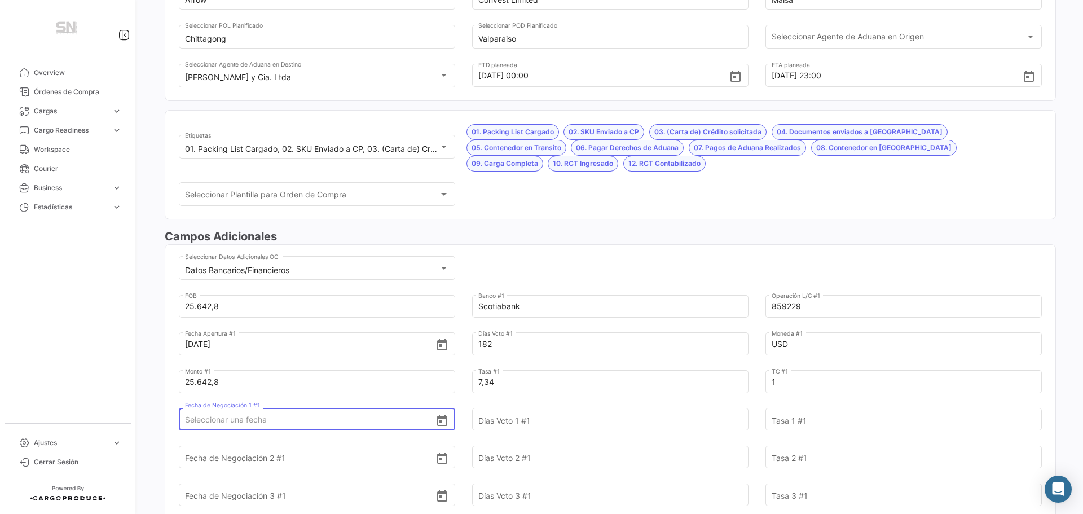
click at [317, 420] on input "Fecha de Negociación 1 #1" at bounding box center [310, 419] width 251 height 39
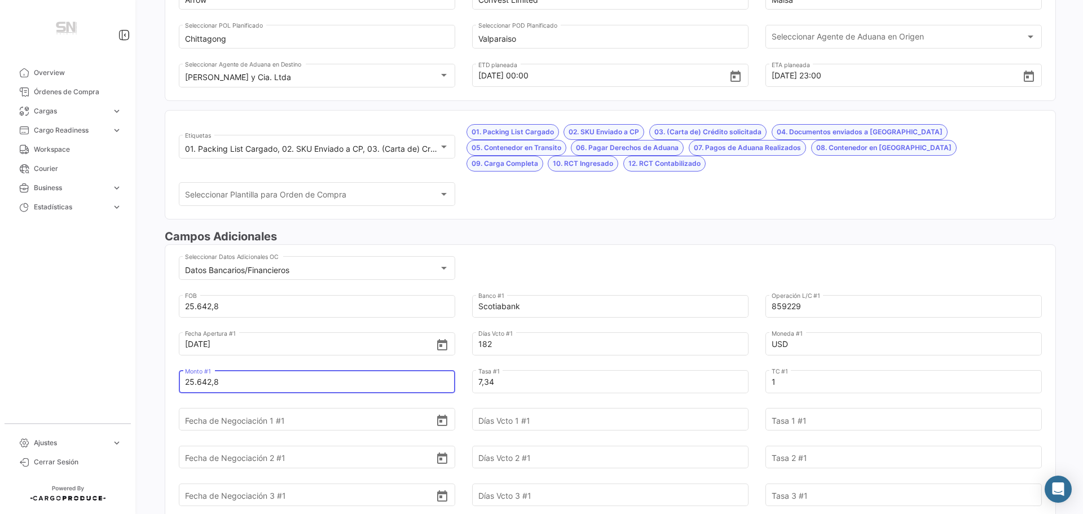
click at [289, 386] on input "25.642,8" at bounding box center [310, 381] width 251 height 39
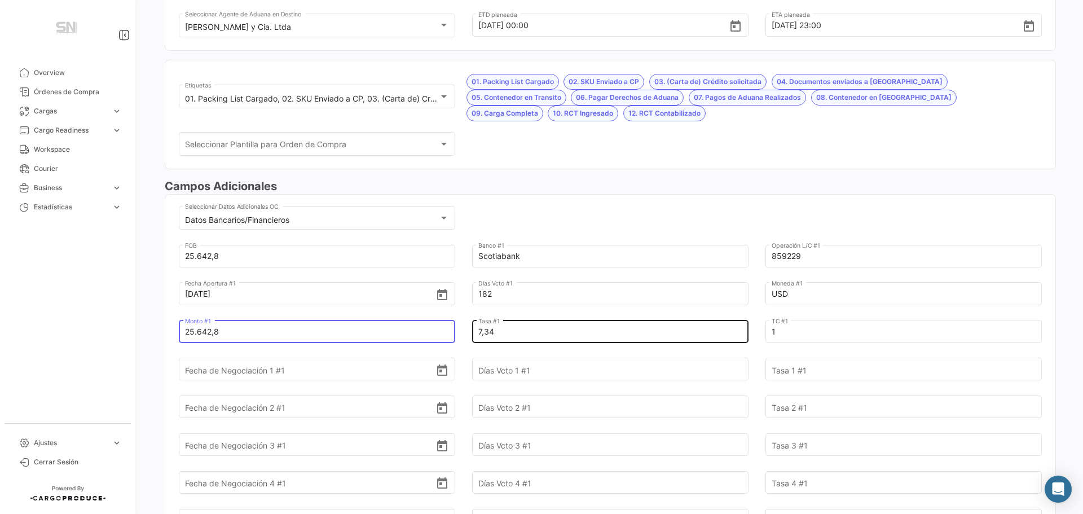
scroll to position [226, 0]
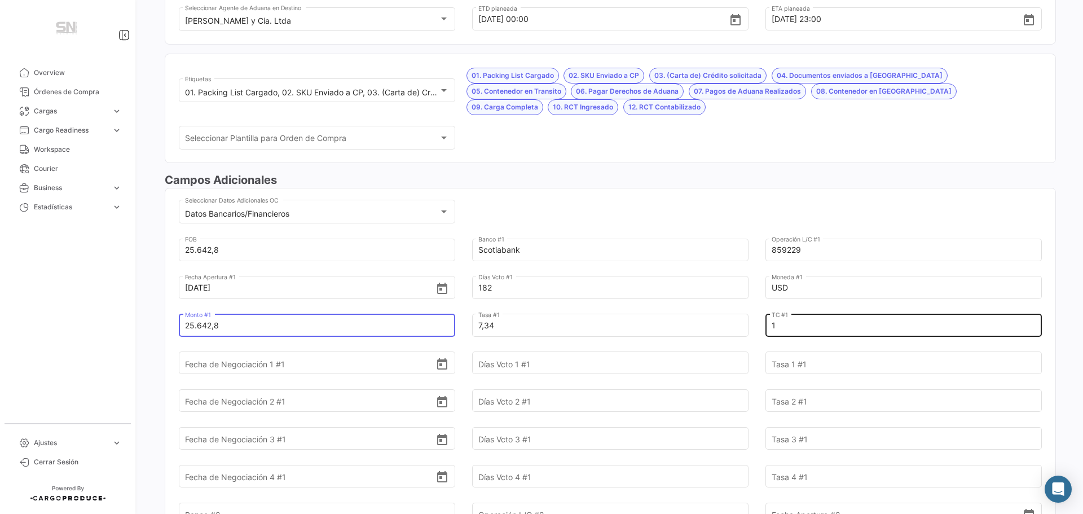
click at [781, 325] on input "1" at bounding box center [897, 325] width 251 height 39
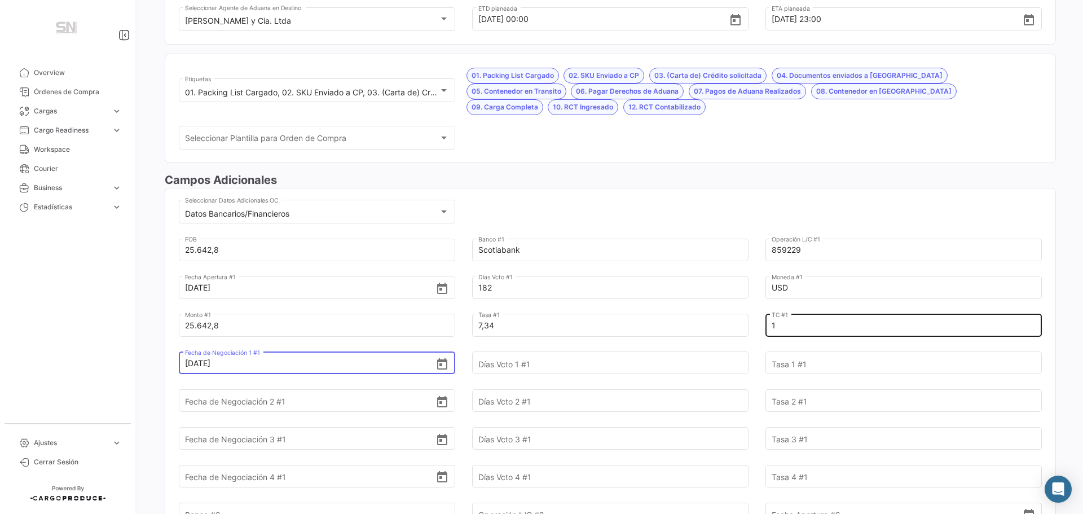
type input "[DATE]"
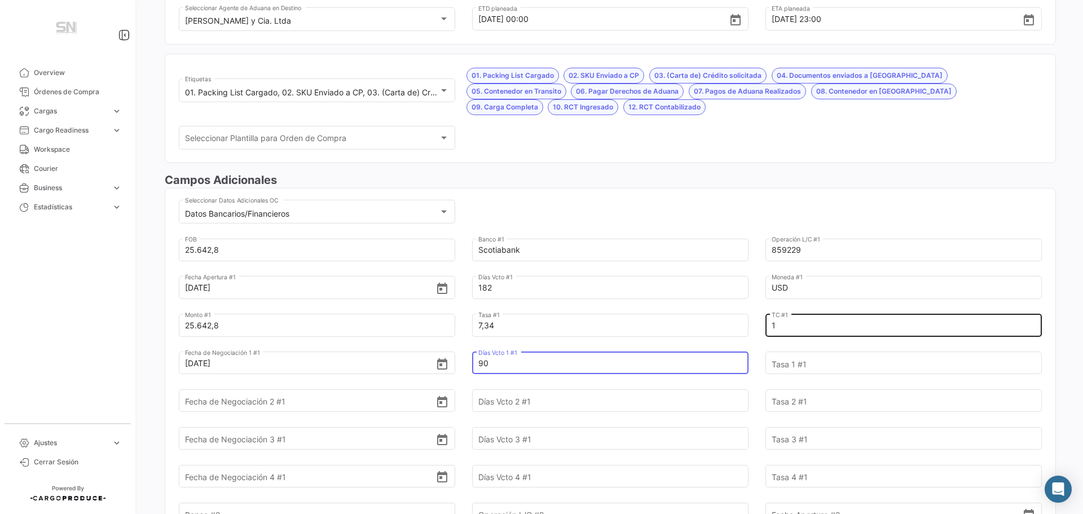
type input "90"
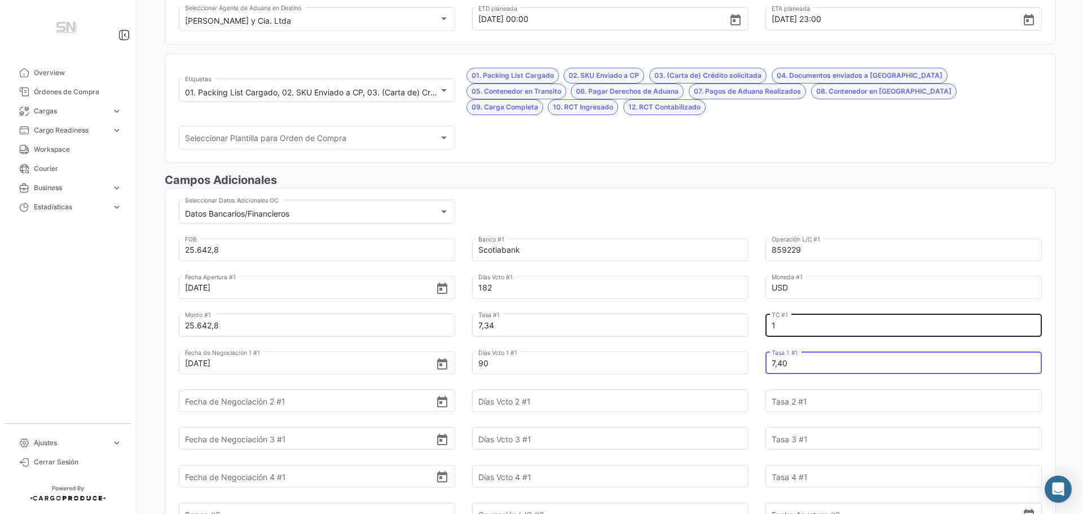
type input "7,40"
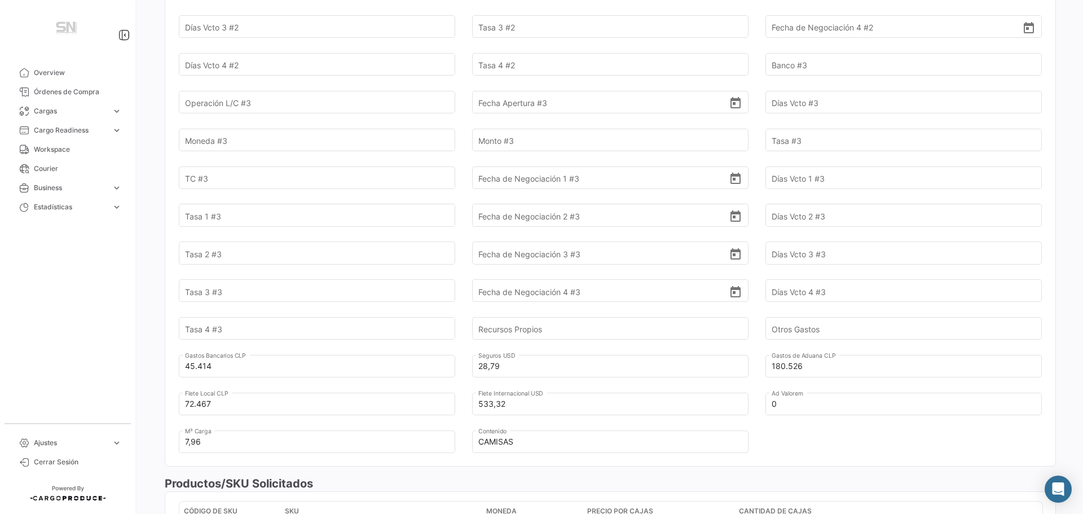
scroll to position [902, 0]
click at [227, 367] on input "45.414" at bounding box center [310, 364] width 251 height 39
type input "4"
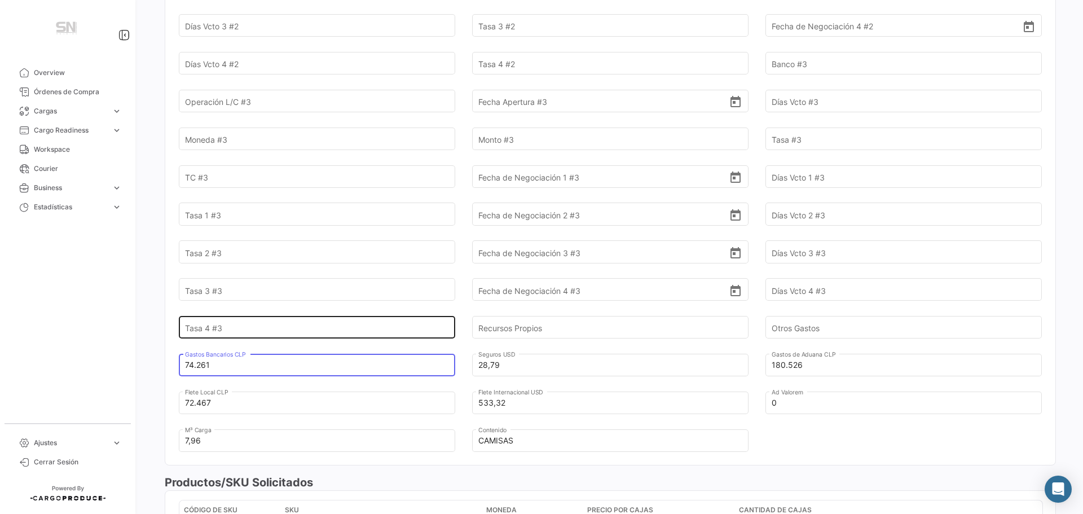
type input "74.261"
click at [264, 326] on input "Tasa 4 #3" at bounding box center [310, 327] width 251 height 39
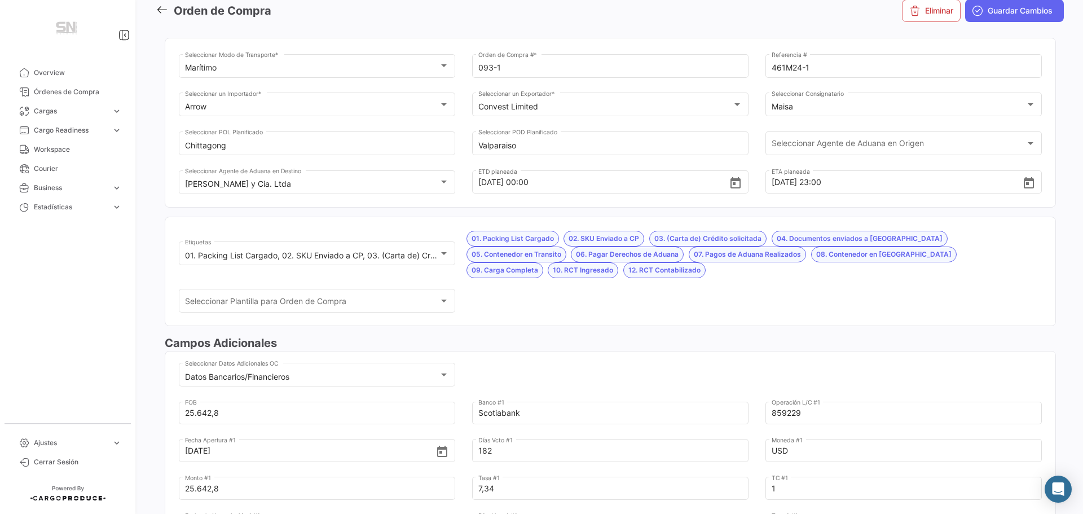
scroll to position [0, 0]
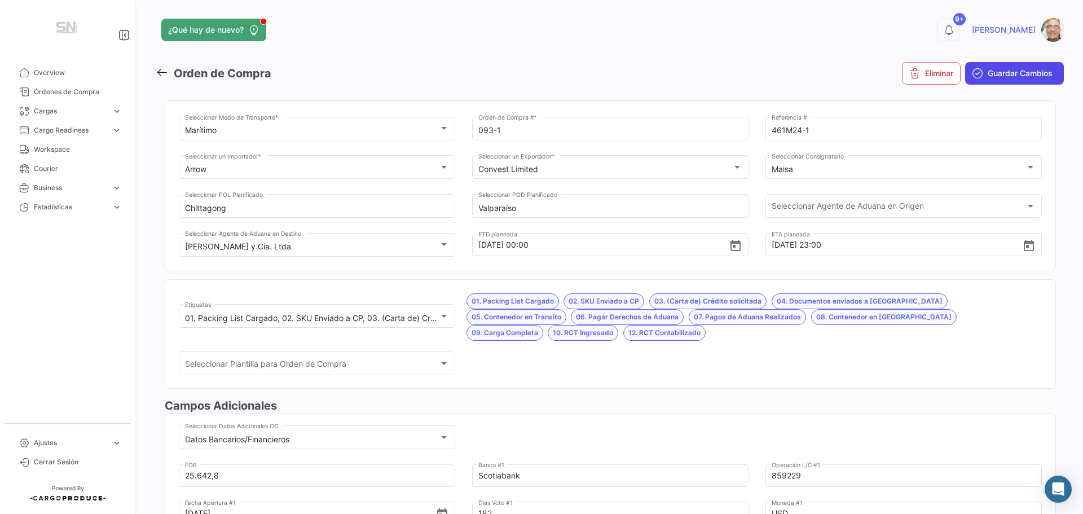
click at [985, 79] on button "Guardar Cambios" at bounding box center [1014, 73] width 99 height 23
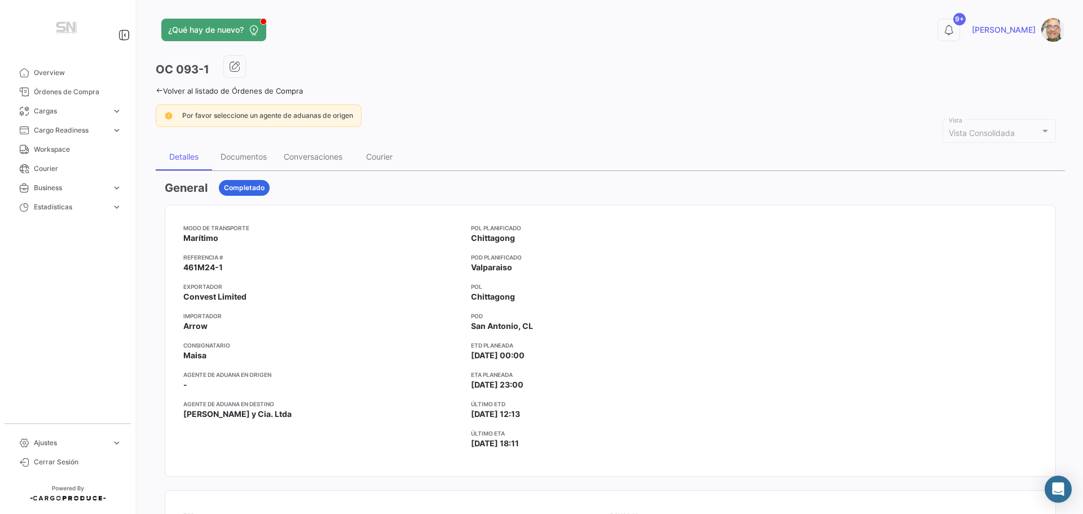
click at [161, 91] on icon at bounding box center [159, 90] width 7 height 7
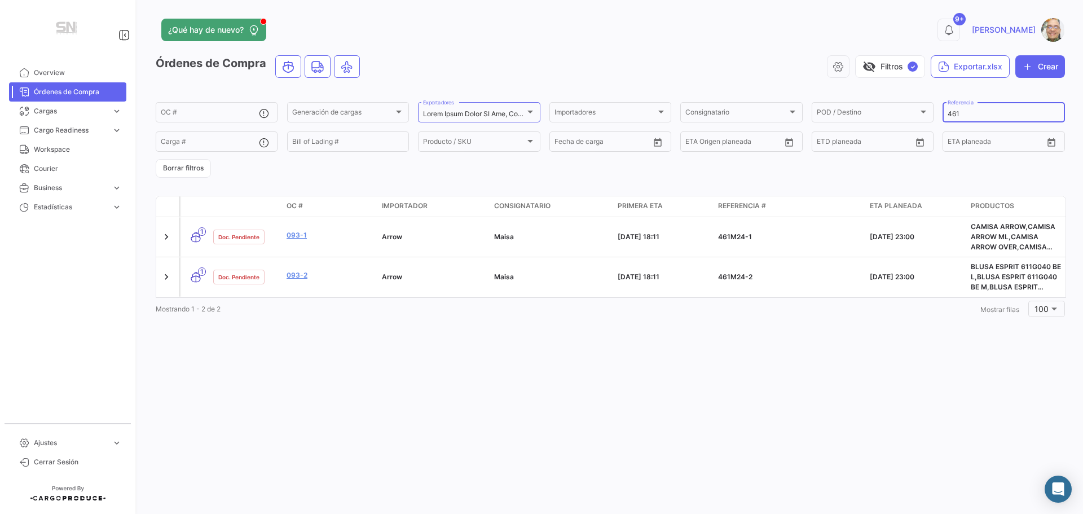
click at [973, 113] on input "461" at bounding box center [1004, 114] width 112 height 8
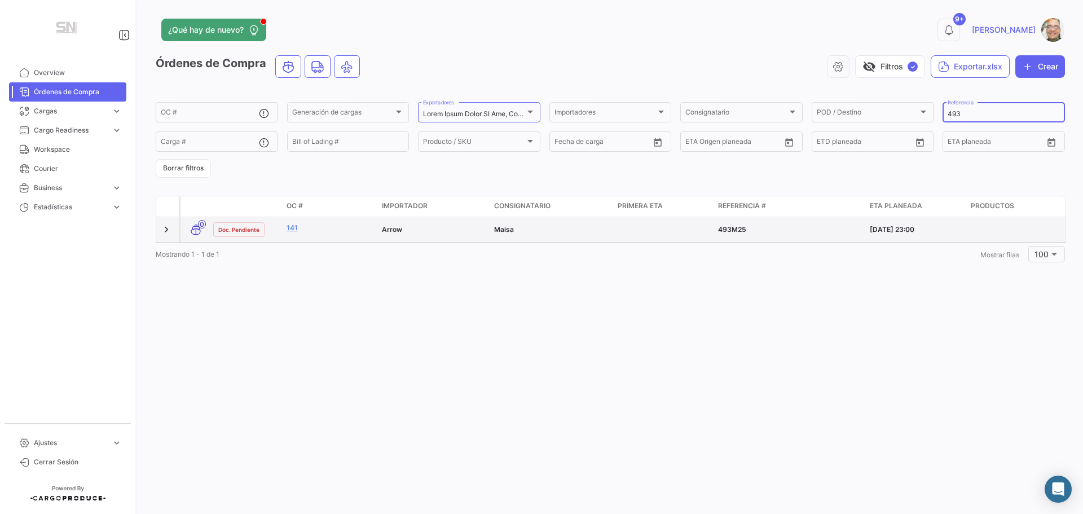
type input "493"
click at [327, 235] on div "141" at bounding box center [330, 229] width 86 height 13
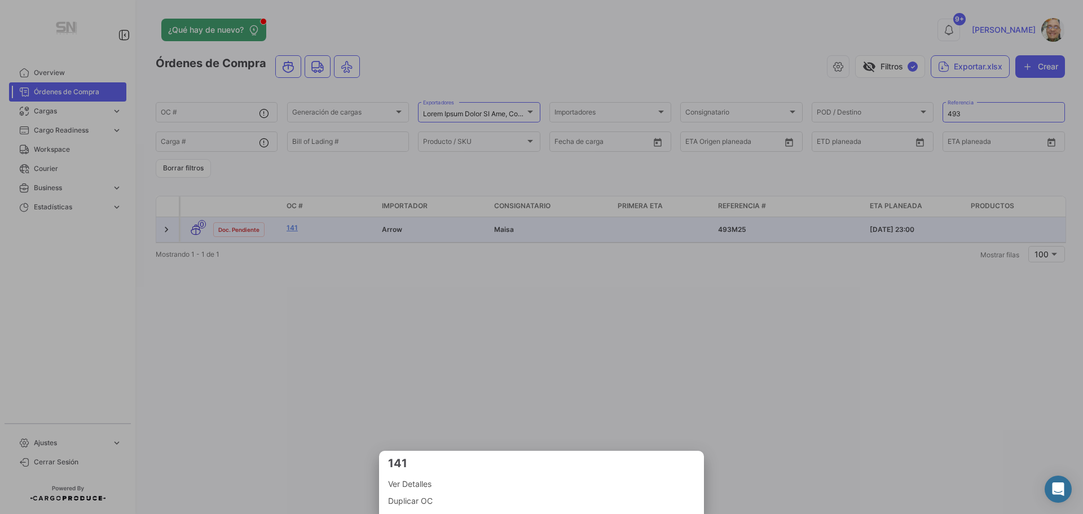
click at [446, 483] on span "Ver Detalles" at bounding box center [541, 484] width 307 height 14
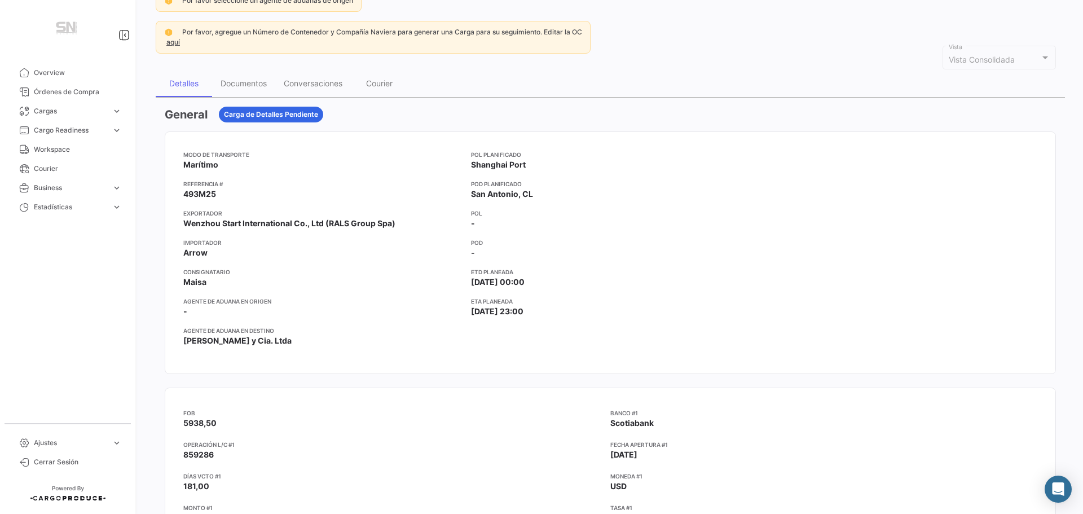
scroll to position [56, 0]
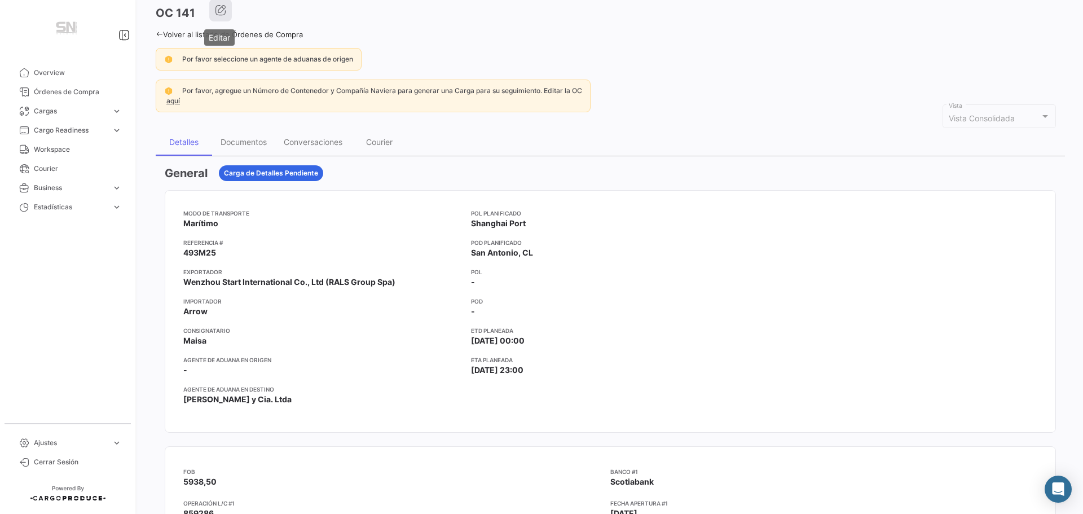
click at [219, 15] on icon "button" at bounding box center [220, 10] width 11 height 11
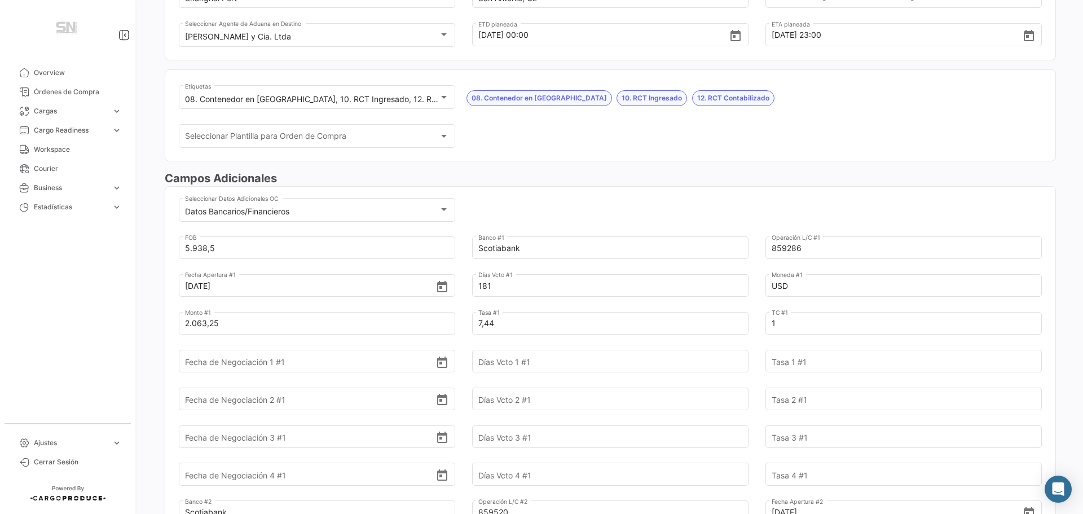
scroll to position [226, 0]
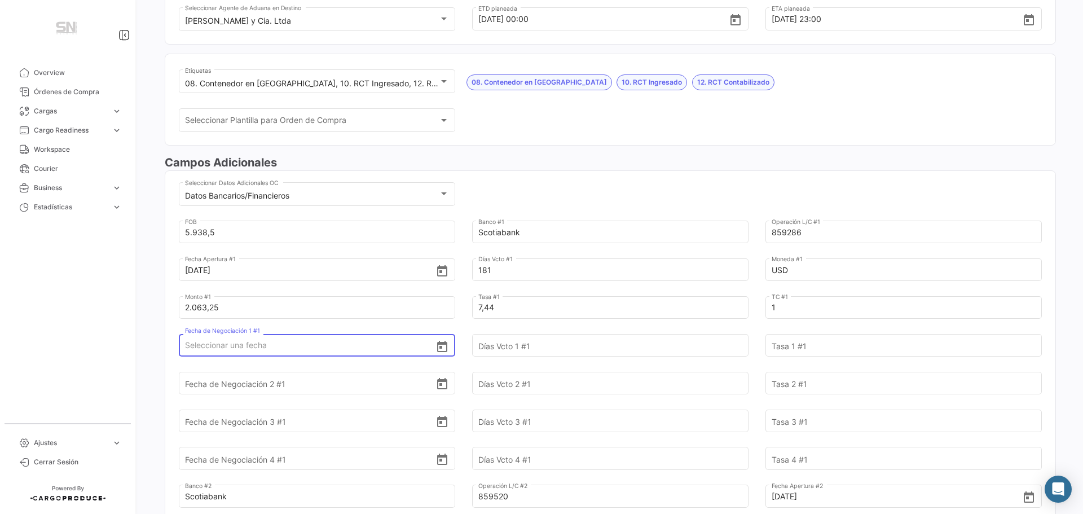
click at [313, 346] on input "Fecha de Negociación 1 #1" at bounding box center [310, 344] width 251 height 39
type input "[DATE]"
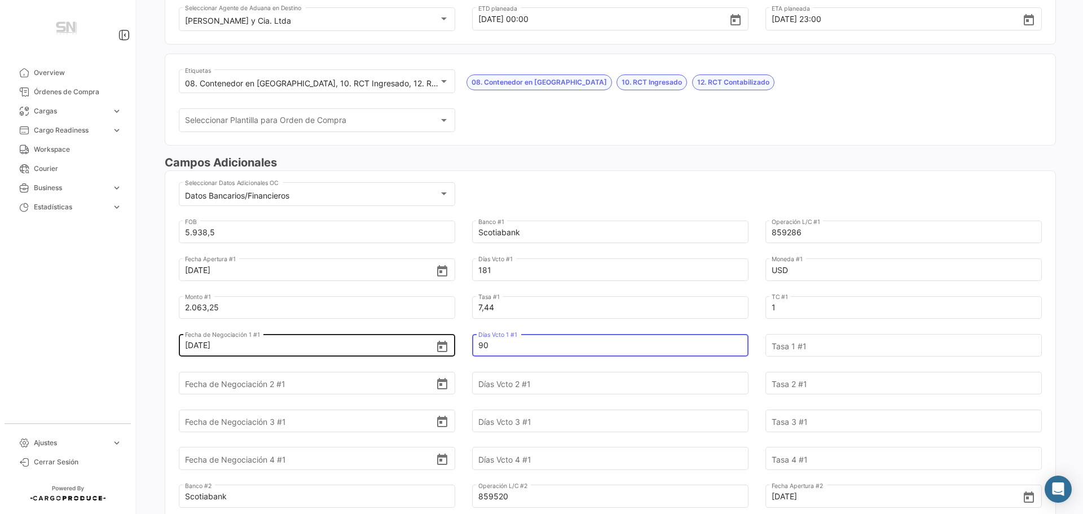
type input "90"
type input "7,40"
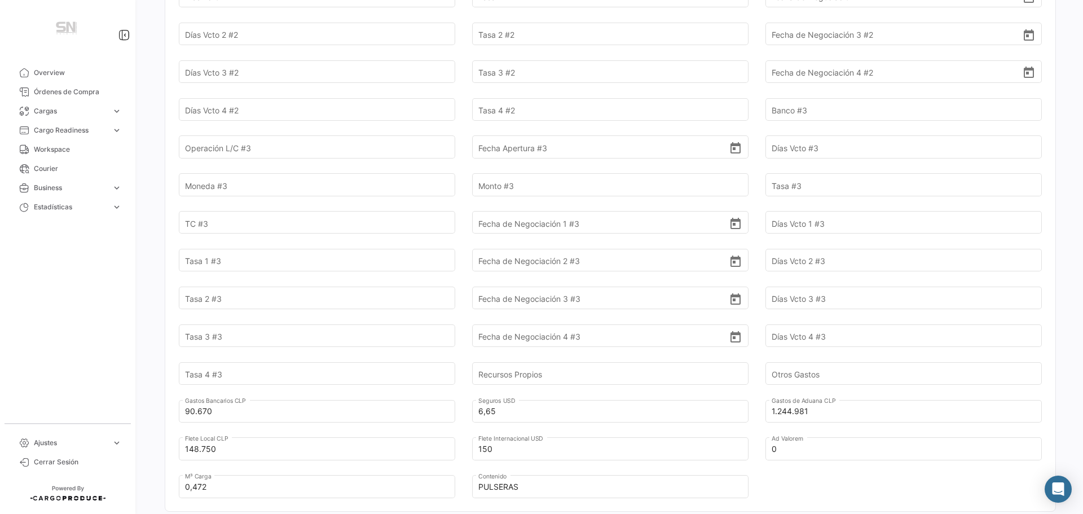
scroll to position [846, 0]
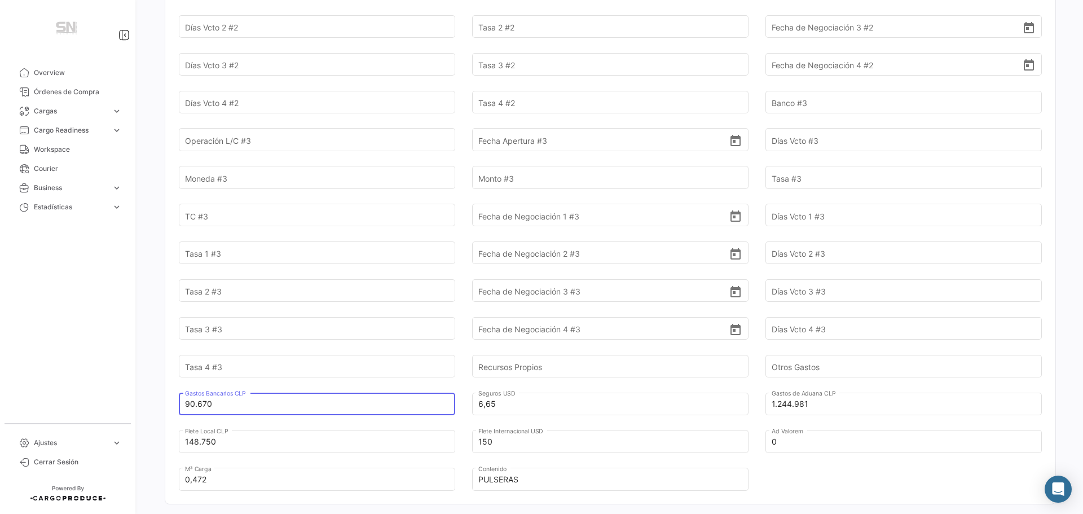
click at [221, 406] on input "90.670" at bounding box center [310, 403] width 251 height 39
type input "9"
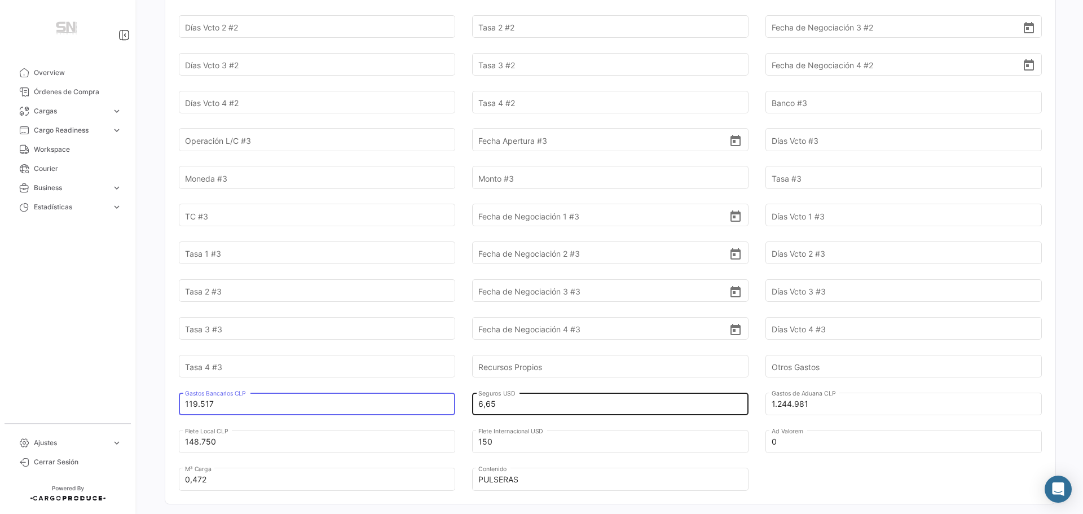
type input "119.517"
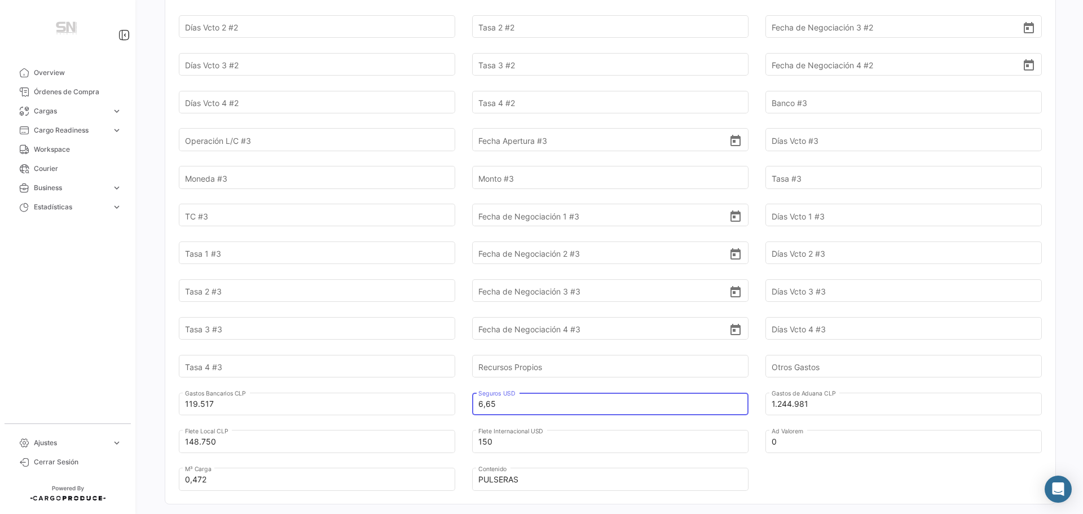
click at [529, 399] on input "6,65" at bounding box center [603, 403] width 251 height 39
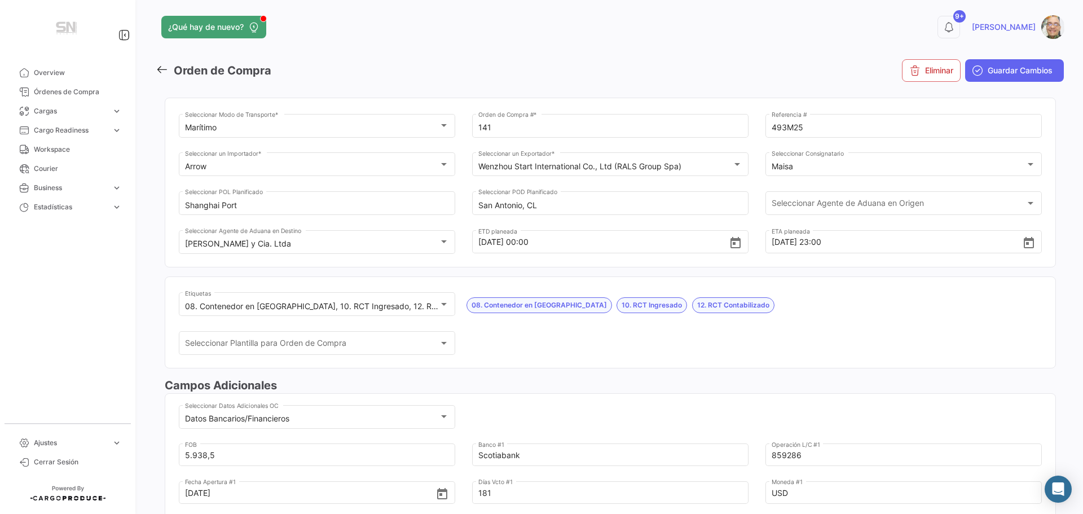
scroll to position [0, 0]
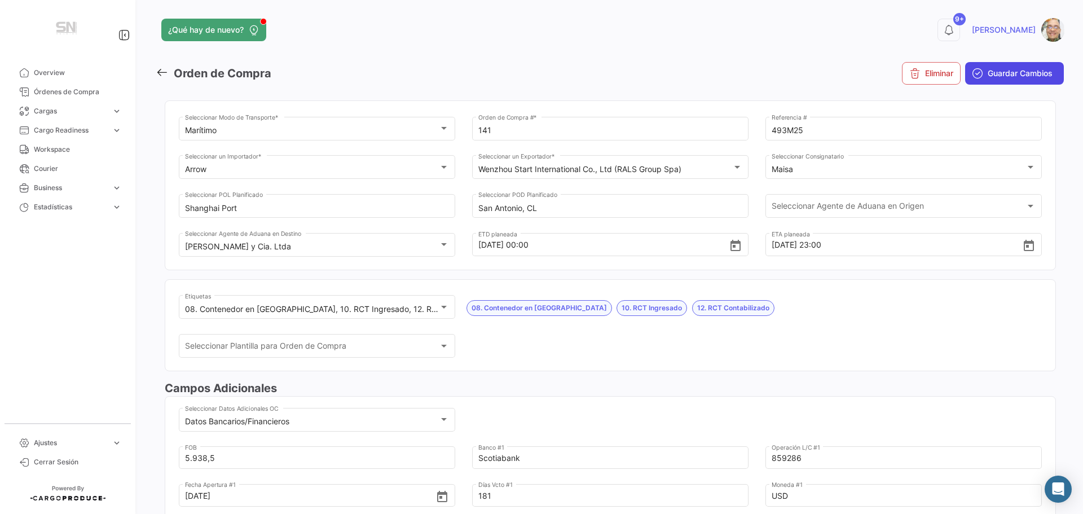
click at [997, 68] on span "Guardar Cambios" at bounding box center [1020, 73] width 65 height 11
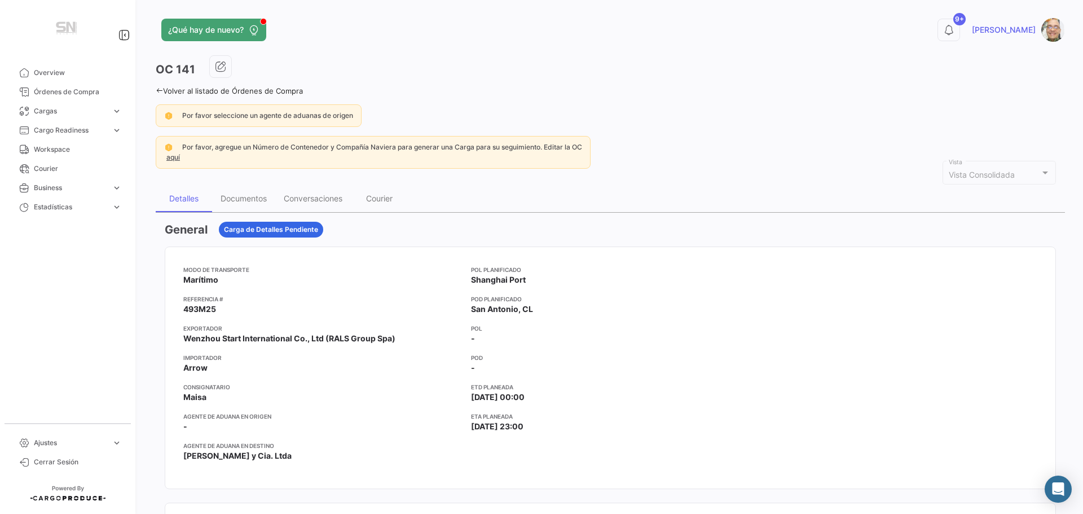
click at [156, 86] on div "Volver al listado de Órdenes de Compra" at bounding box center [610, 89] width 909 height 12
click at [159, 91] on icon at bounding box center [159, 90] width 7 height 7
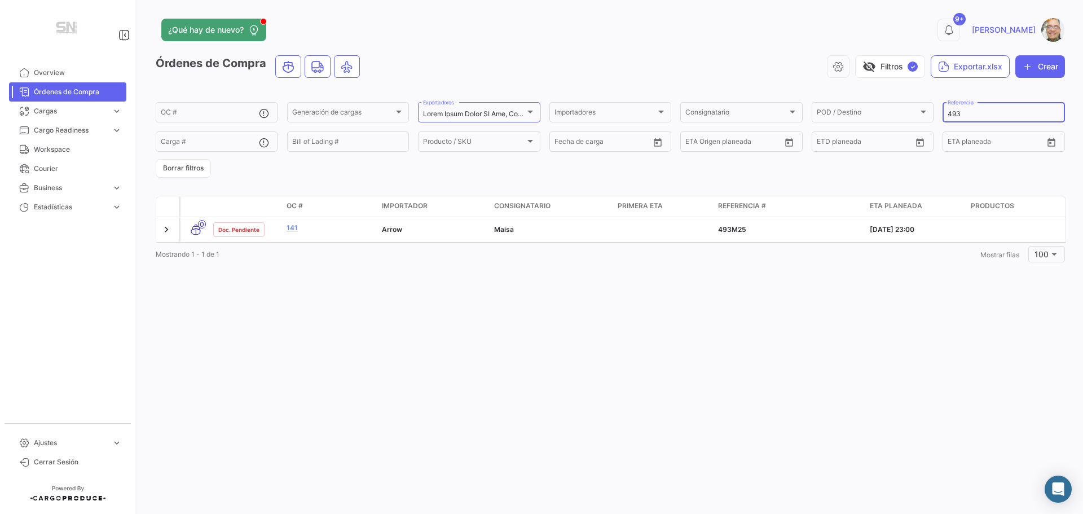
click at [969, 112] on input "493" at bounding box center [1004, 114] width 112 height 8
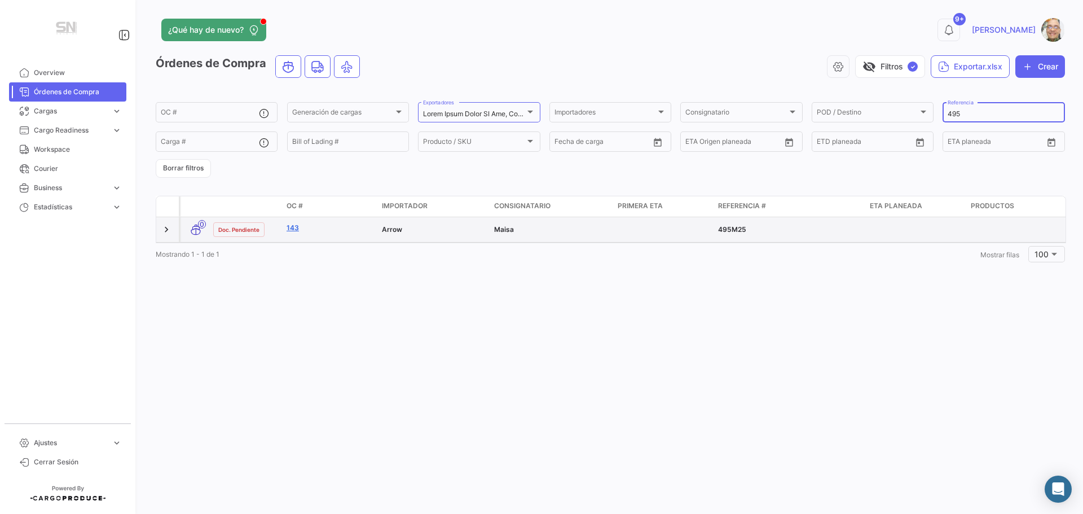
type input "495"
click at [333, 228] on link "143" at bounding box center [330, 228] width 86 height 10
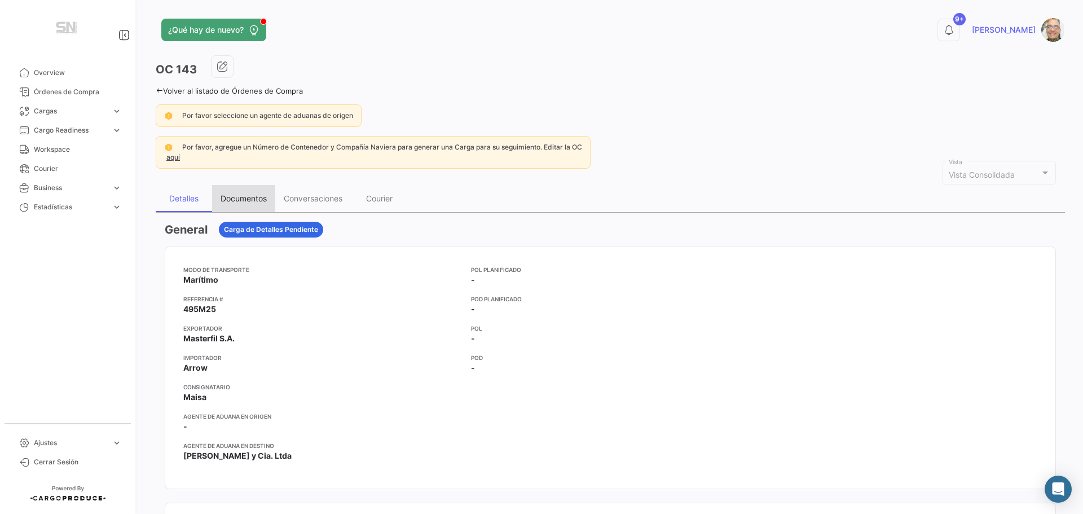
click at [251, 201] on div "Documentos" at bounding box center [244, 198] width 46 height 10
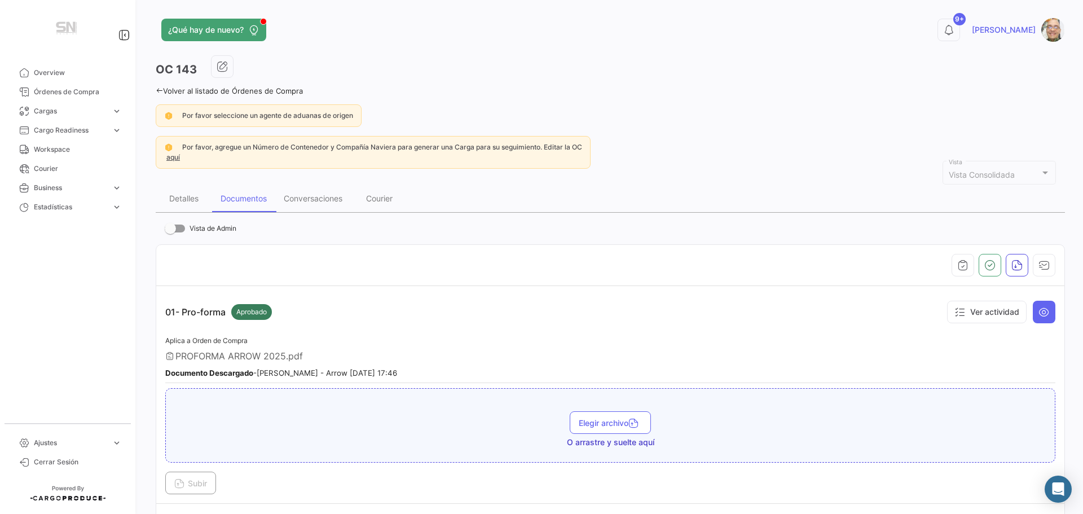
click at [160, 92] on icon at bounding box center [159, 90] width 7 height 7
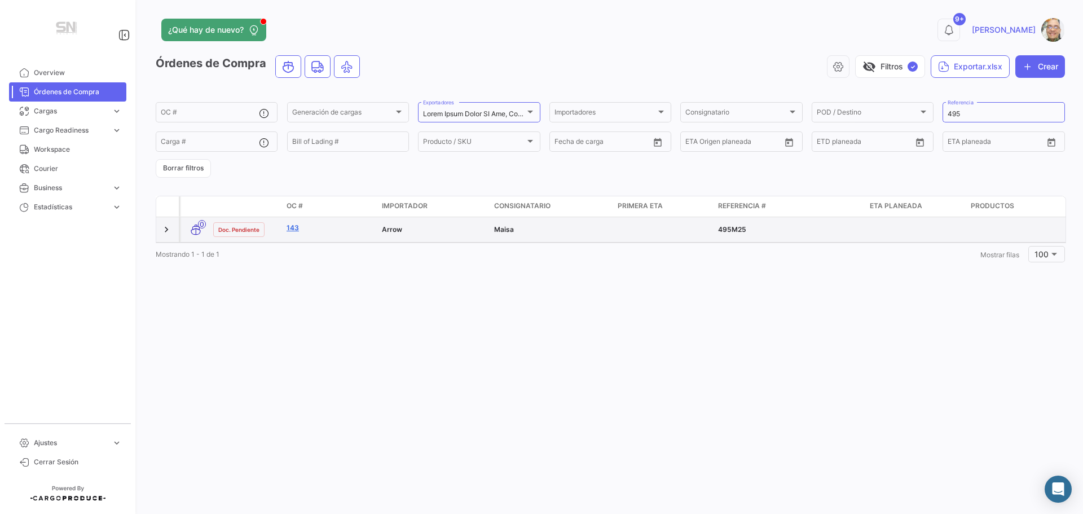
click at [292, 230] on link "143" at bounding box center [330, 228] width 86 height 10
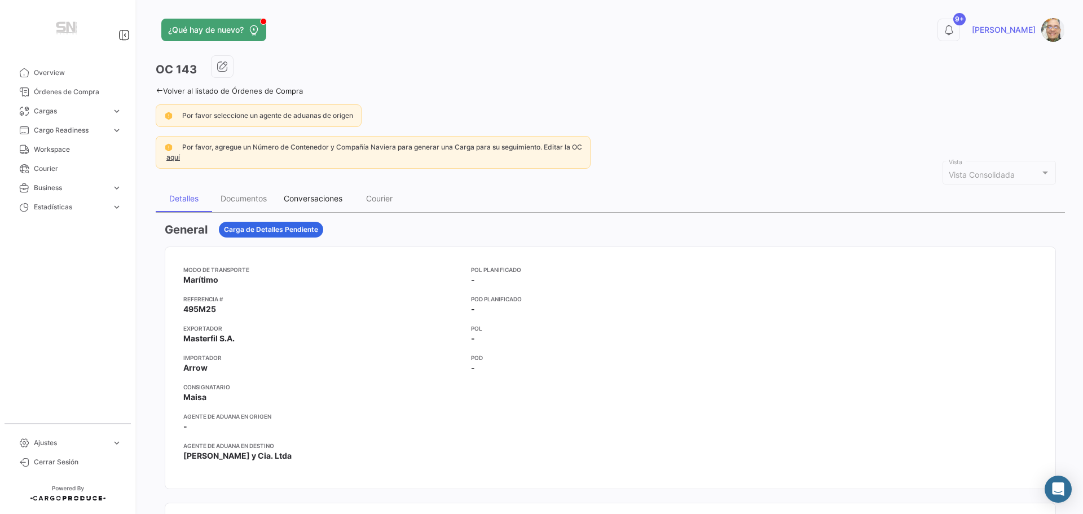
click at [328, 201] on div "Conversaciones" at bounding box center [313, 198] width 59 height 10
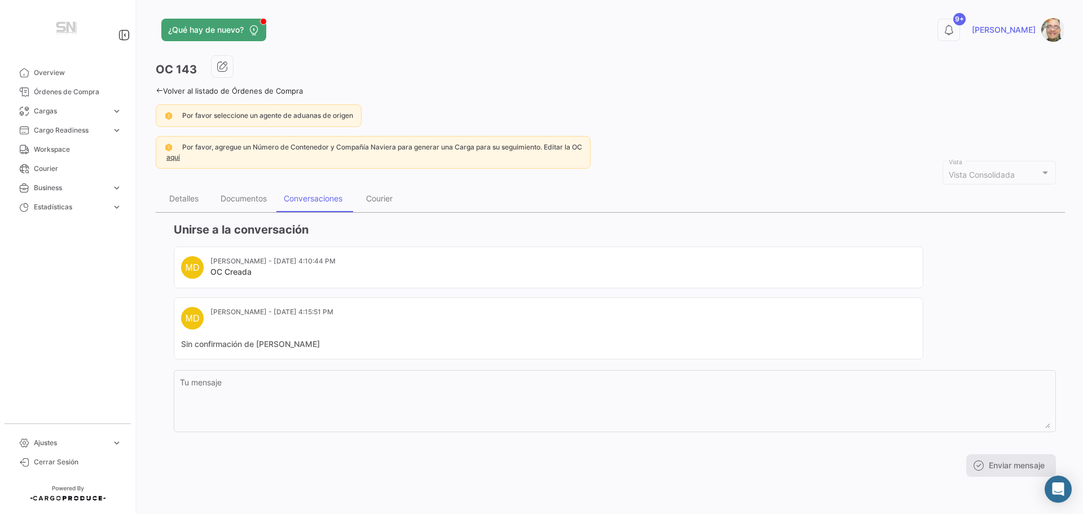
click at [157, 88] on icon at bounding box center [159, 90] width 7 height 7
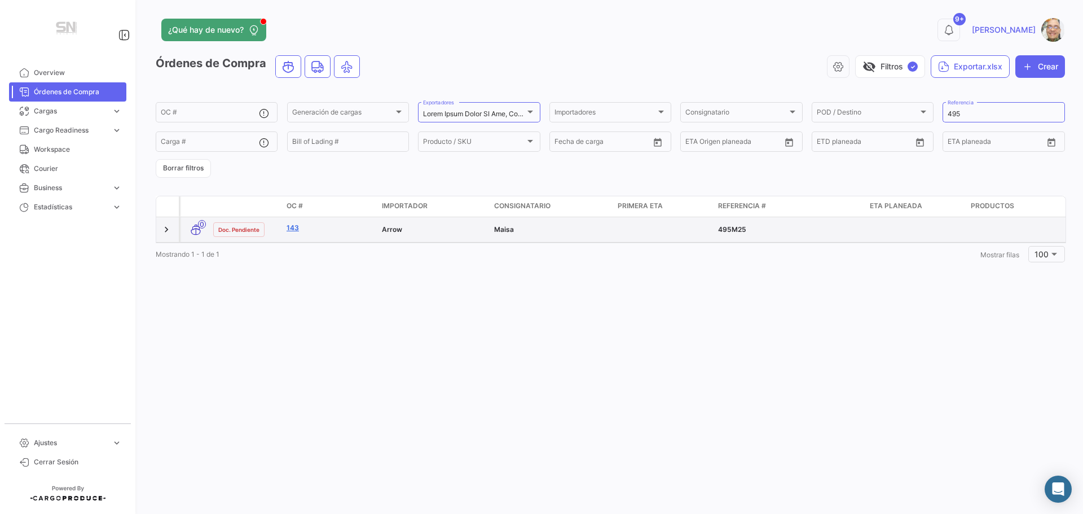
click at [311, 226] on link "143" at bounding box center [330, 228] width 86 height 10
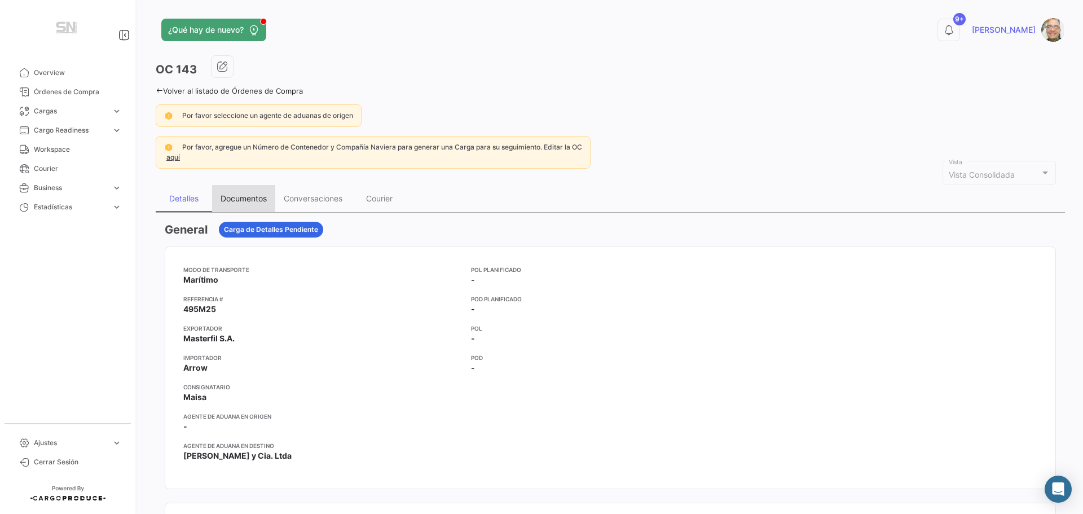
click at [258, 196] on div "Documentos" at bounding box center [244, 198] width 46 height 10
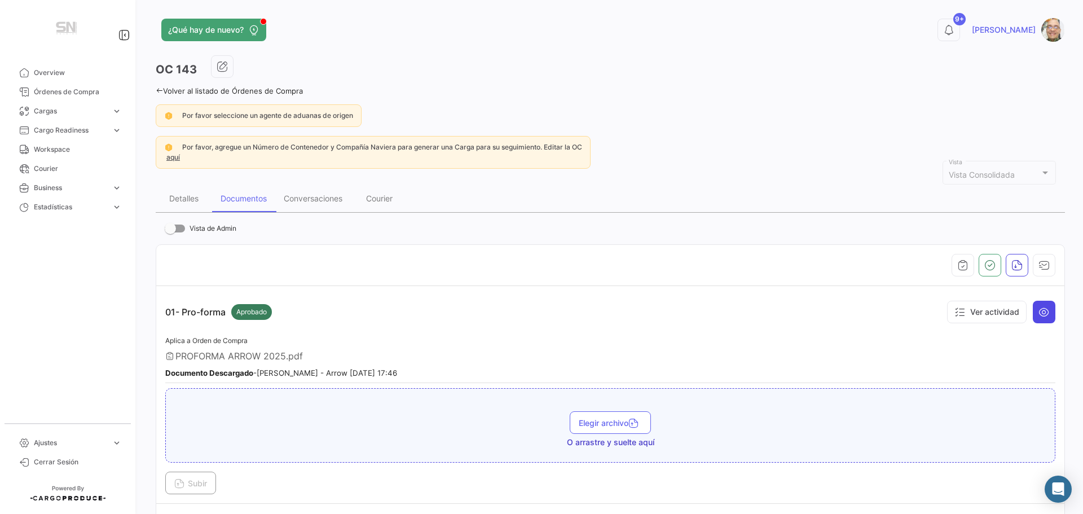
click at [1038, 311] on icon at bounding box center [1043, 311] width 11 height 11
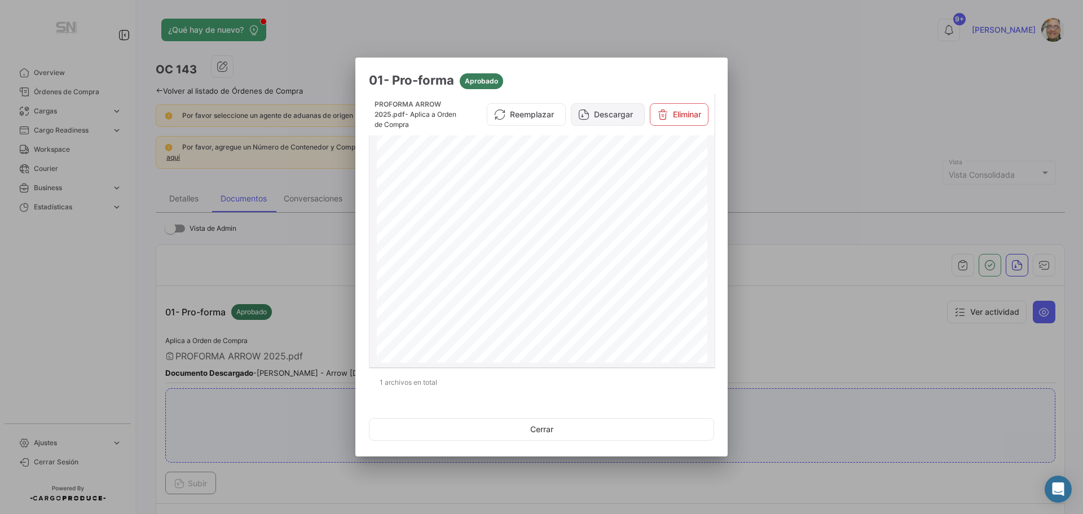
click at [591, 117] on button "Descargar" at bounding box center [608, 114] width 74 height 23
click at [534, 429] on button "Cerrar" at bounding box center [541, 429] width 345 height 23
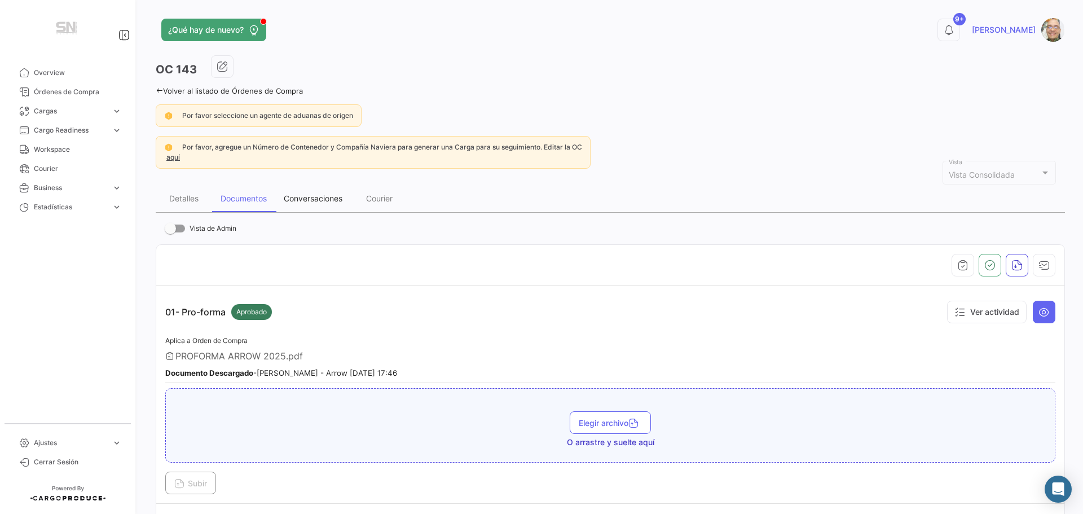
click at [316, 196] on div "Conversaciones" at bounding box center [313, 198] width 59 height 10
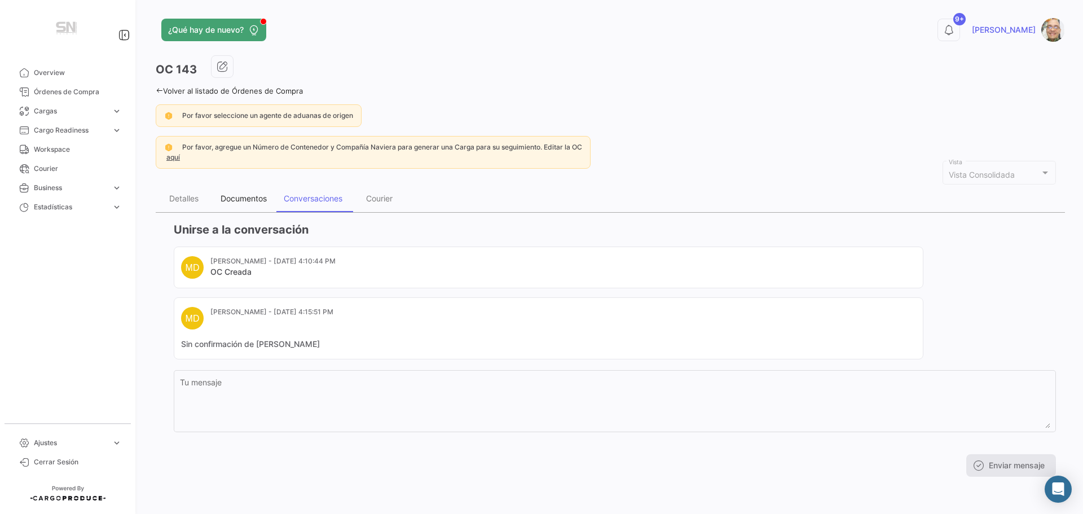
click at [252, 202] on div "Documentos" at bounding box center [244, 198] width 46 height 10
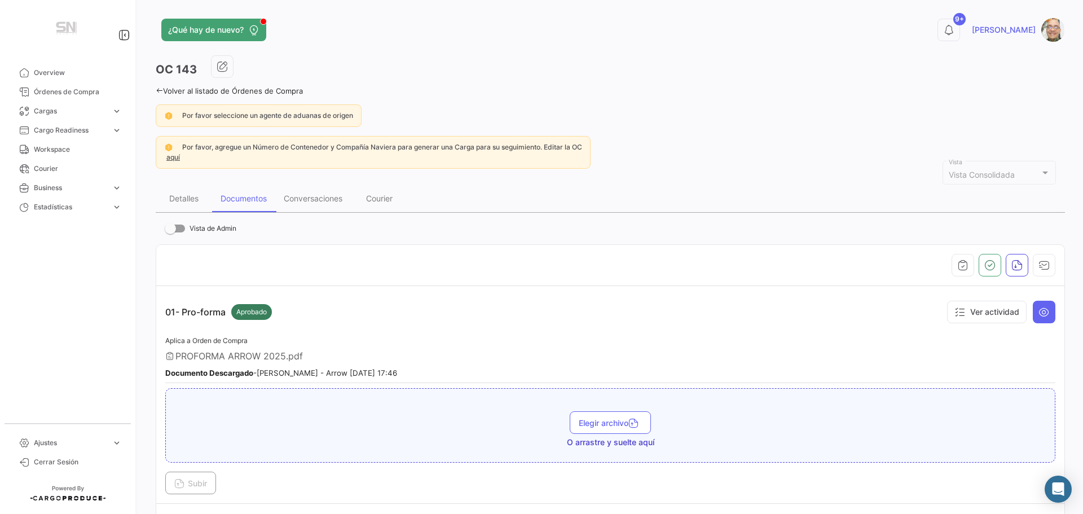
click at [160, 90] on icon at bounding box center [159, 90] width 7 height 7
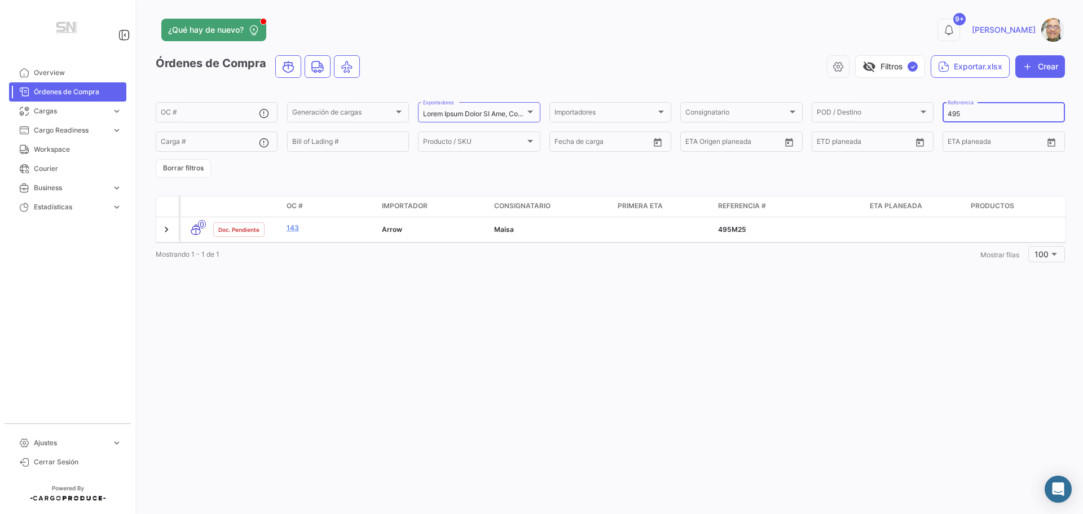
click at [985, 110] on input "495" at bounding box center [1004, 114] width 112 height 8
type input "4"
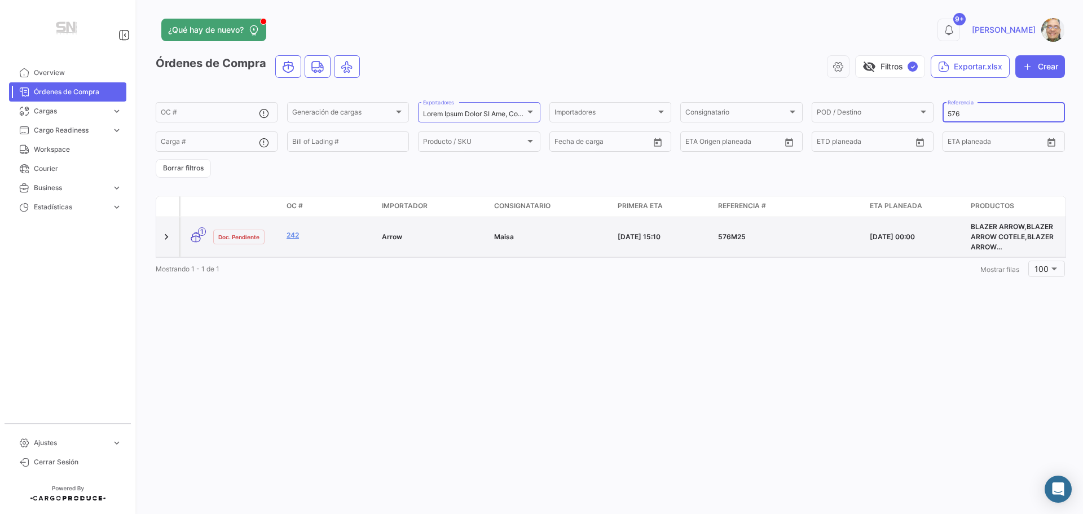
type input "576"
click at [341, 241] on div "242" at bounding box center [330, 236] width 86 height 13
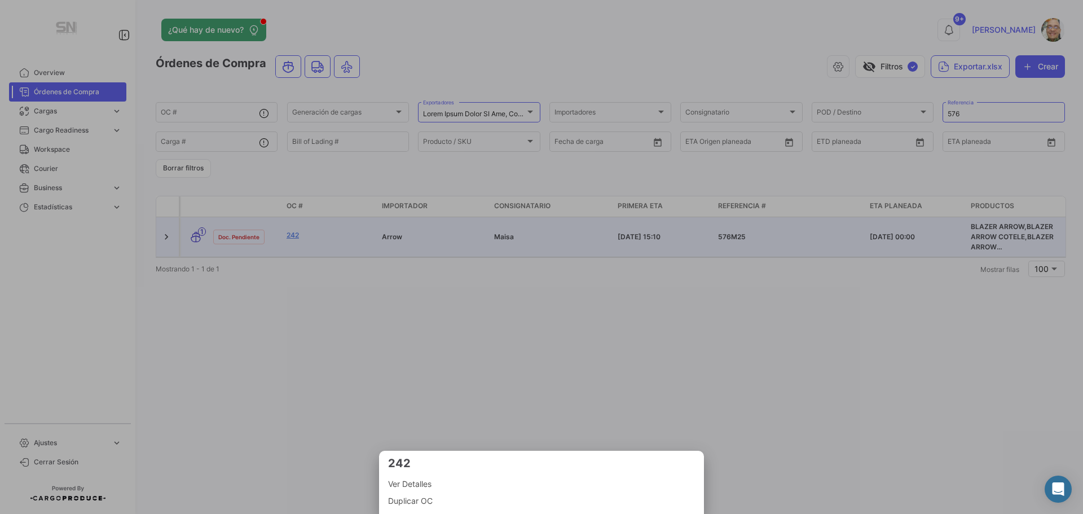
click at [426, 484] on span "Ver Detalles" at bounding box center [541, 484] width 307 height 14
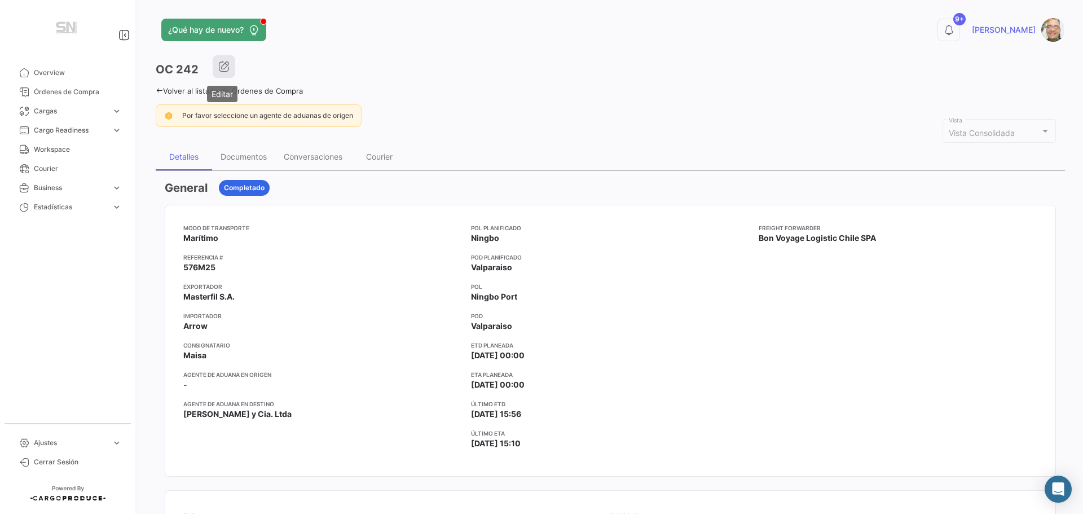
click at [232, 67] on button "button" at bounding box center [224, 66] width 23 height 23
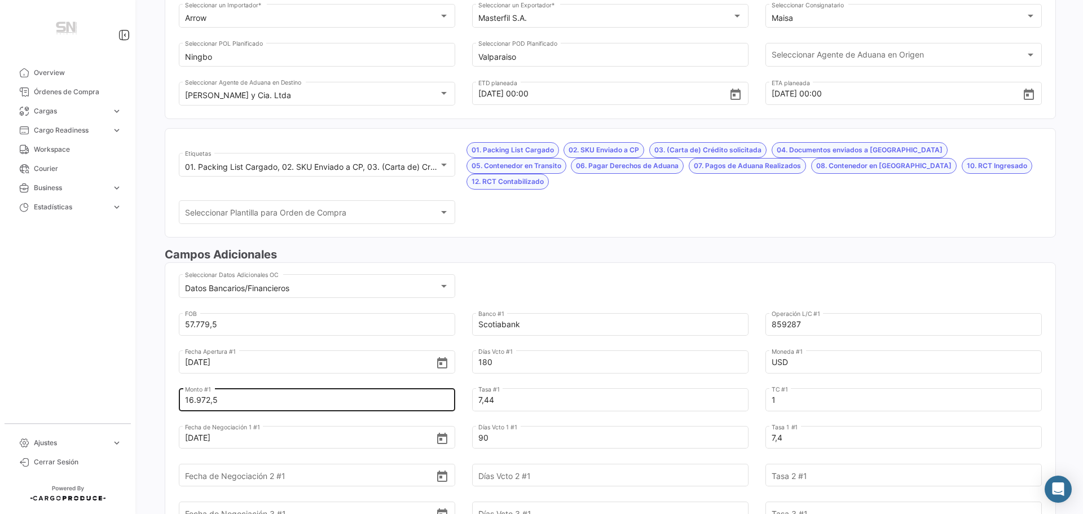
scroll to position [169, 0]
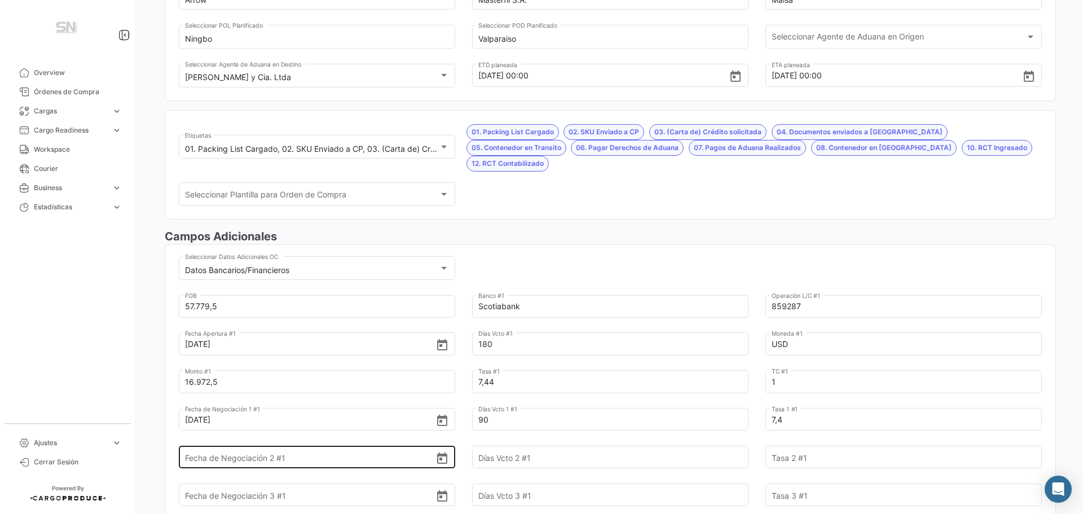
click at [299, 439] on input "Fecha de Negociación 2 #1" at bounding box center [310, 457] width 251 height 39
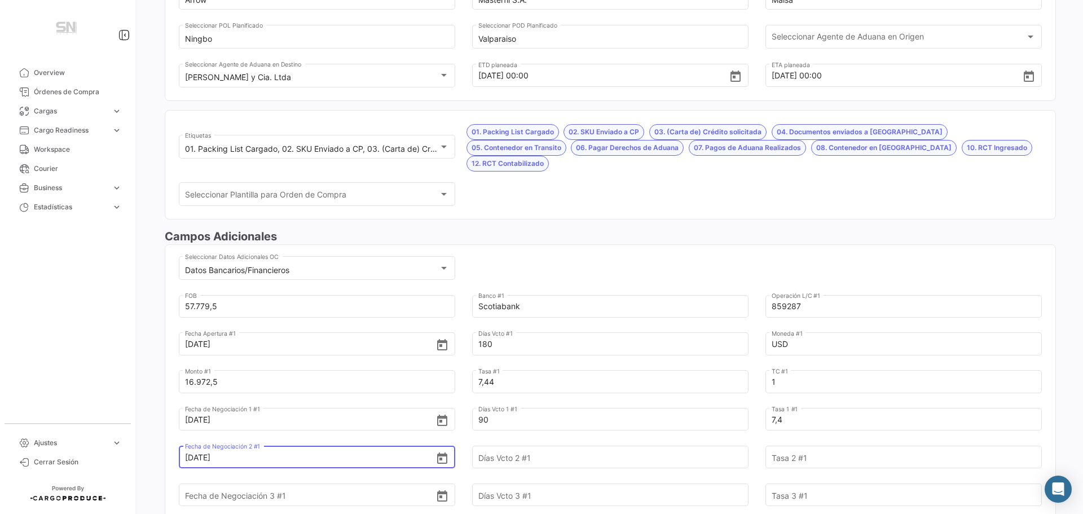
type input "[DATE]"
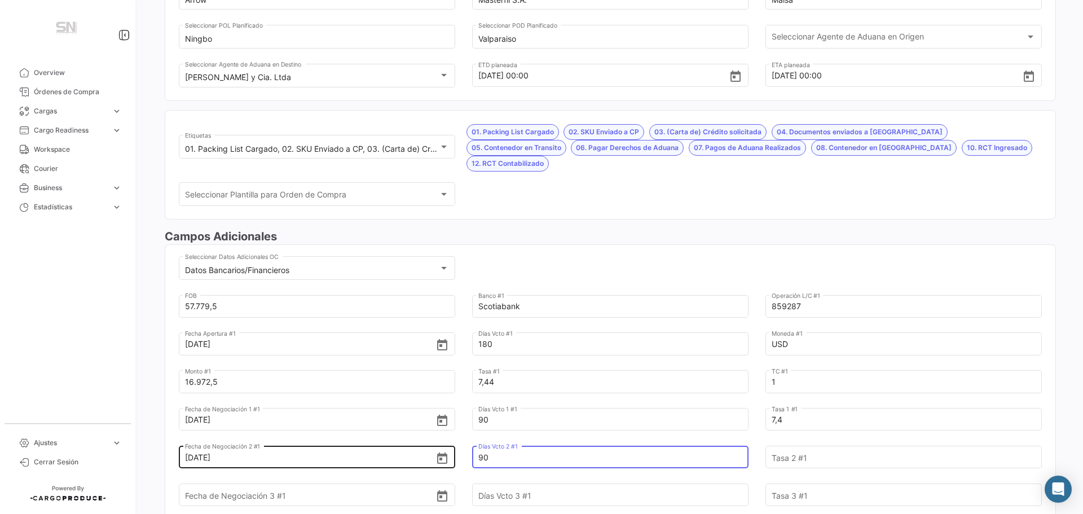
type input "90"
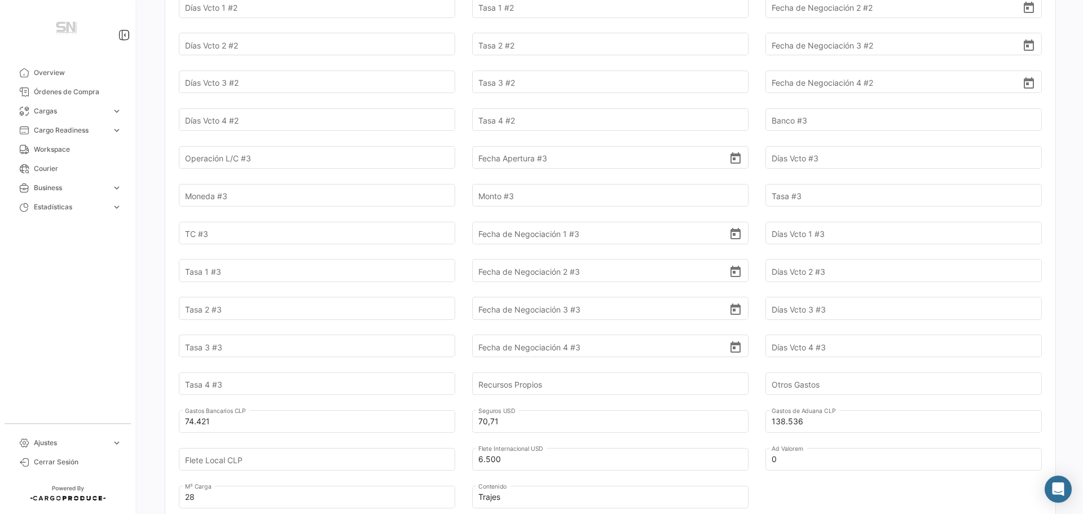
scroll to position [902, 0]
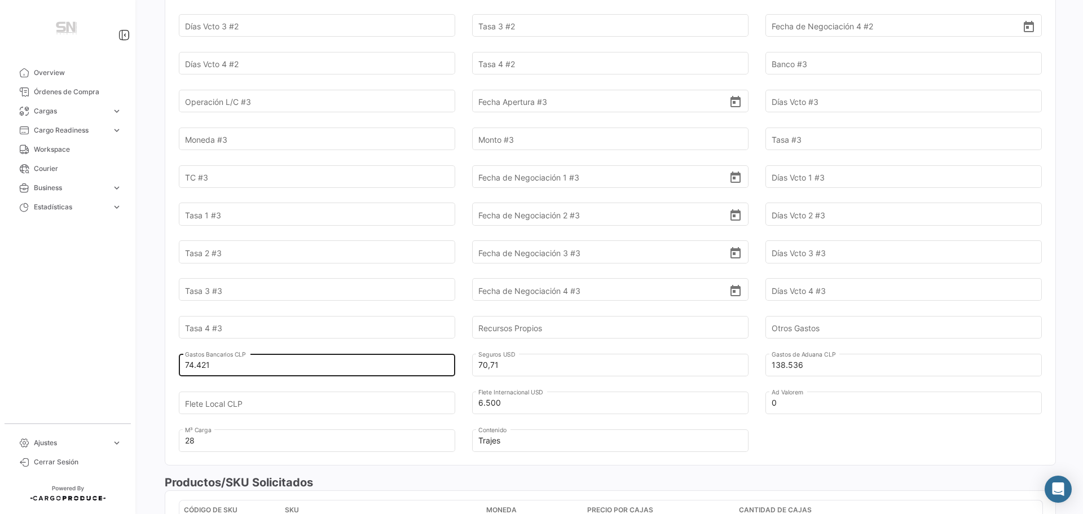
type input "7,40"
click at [232, 347] on input "74.421" at bounding box center [310, 364] width 251 height 39
type input "7"
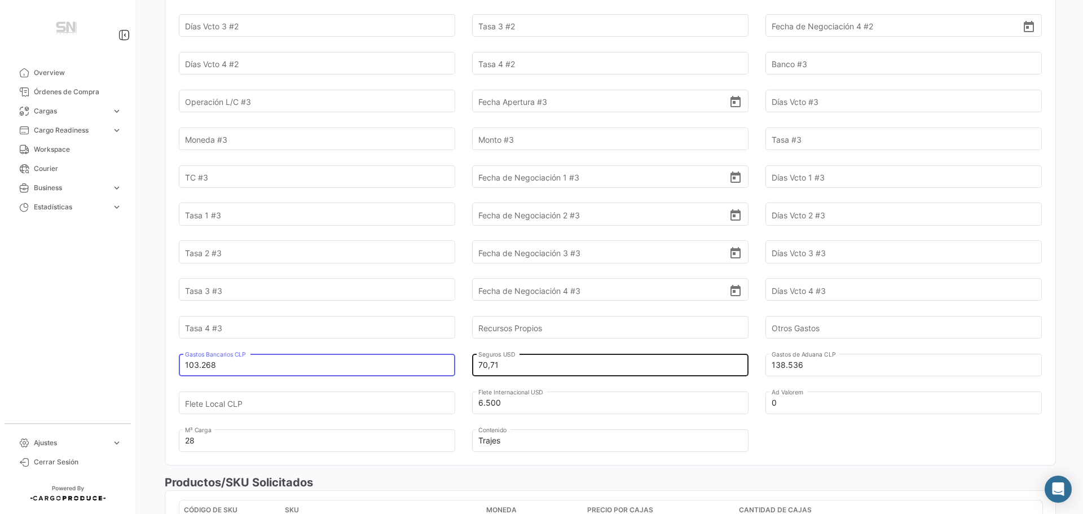
type input "103.268"
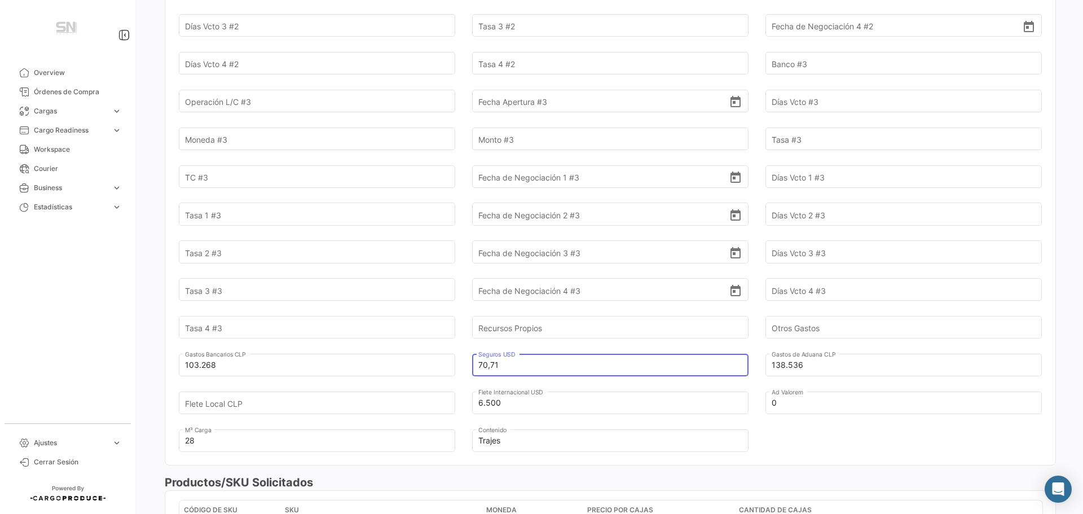
click at [536, 350] on input "70,71" at bounding box center [603, 364] width 251 height 39
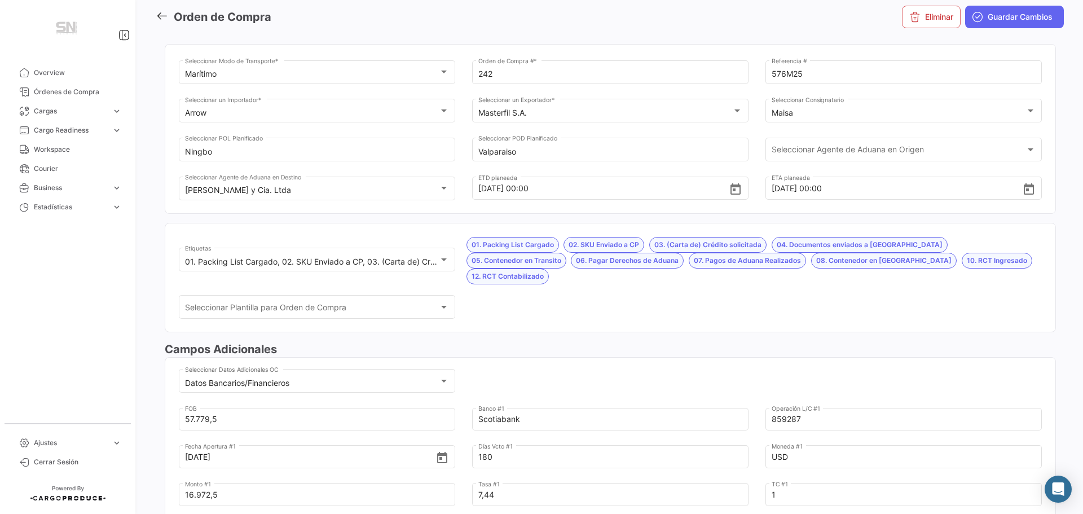
scroll to position [0, 0]
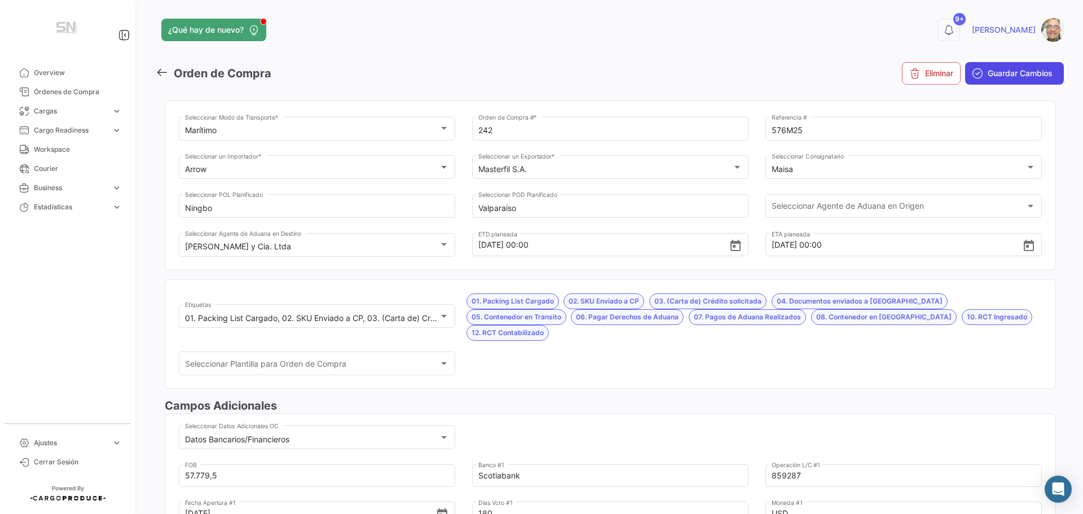
click at [988, 69] on span "Guardar Cambios" at bounding box center [1020, 73] width 65 height 11
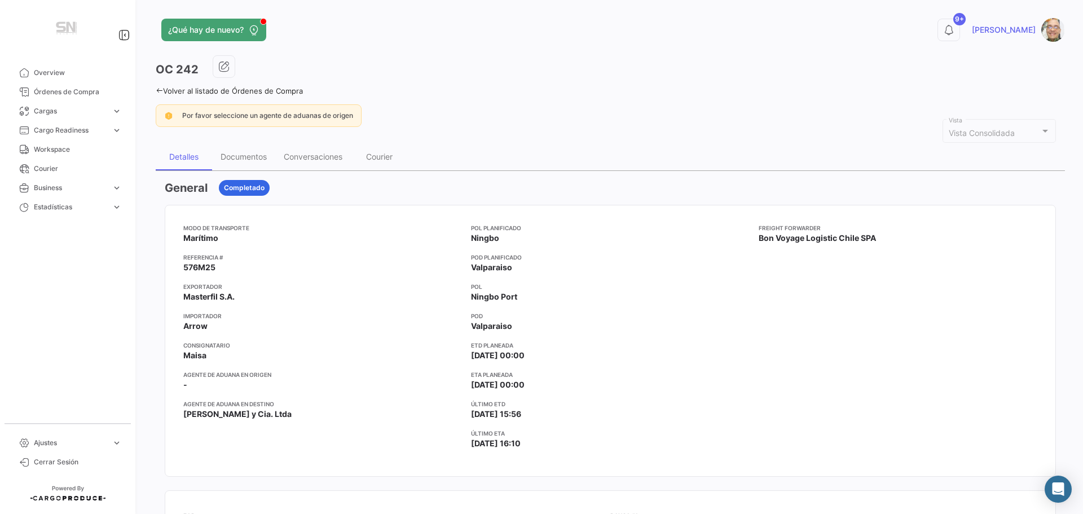
click at [163, 89] on link "Volver al listado de Órdenes de Compra" at bounding box center [229, 90] width 147 height 9
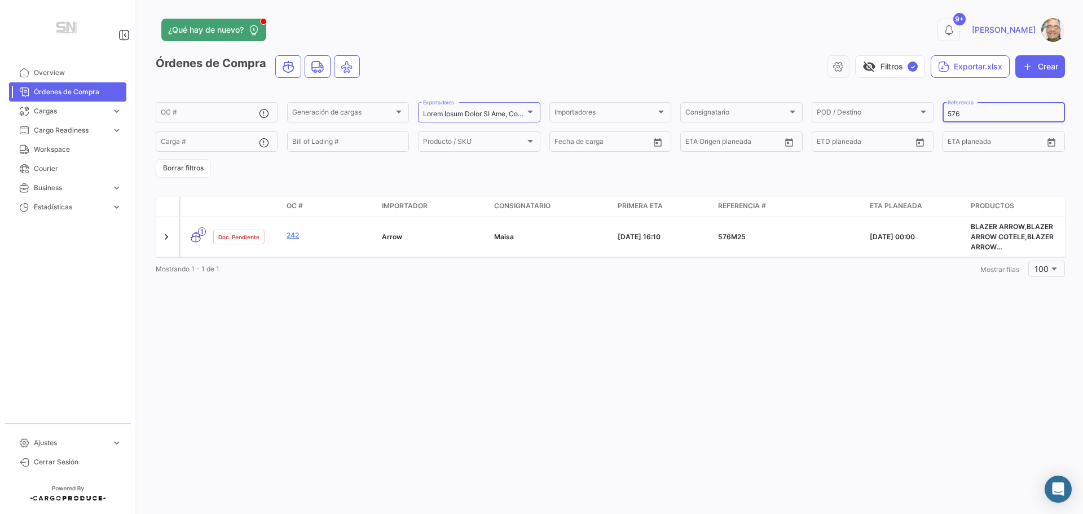
click at [980, 114] on input "576" at bounding box center [1004, 114] width 112 height 8
type input "5"
type input "321"
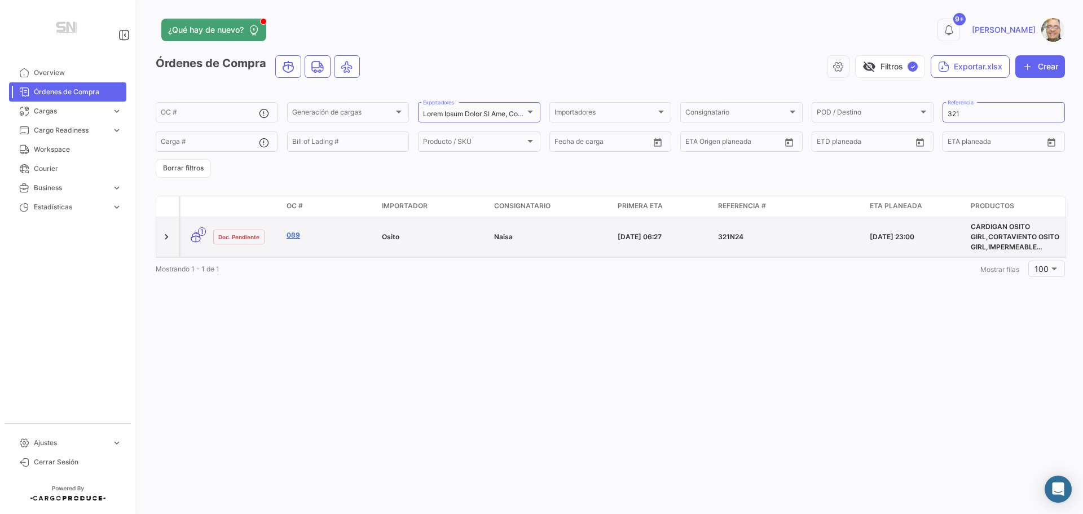
click at [345, 236] on link "089" at bounding box center [330, 235] width 86 height 10
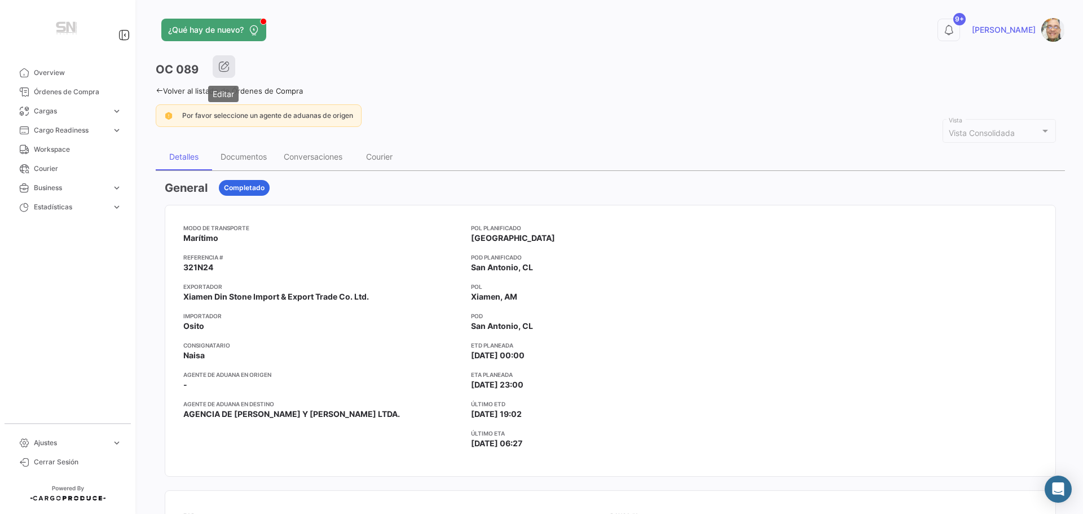
click at [226, 69] on icon "button" at bounding box center [223, 66] width 11 height 11
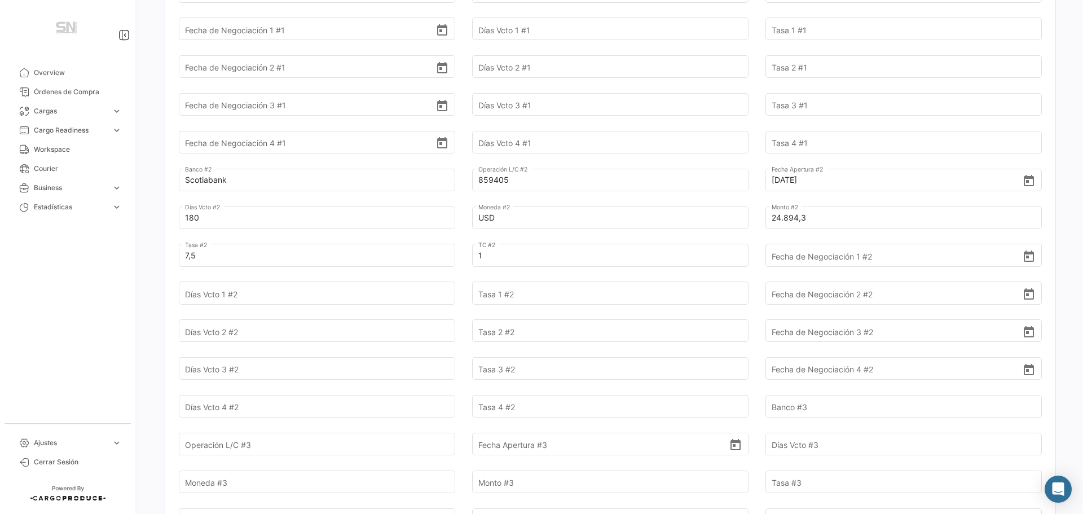
scroll to position [564, 0]
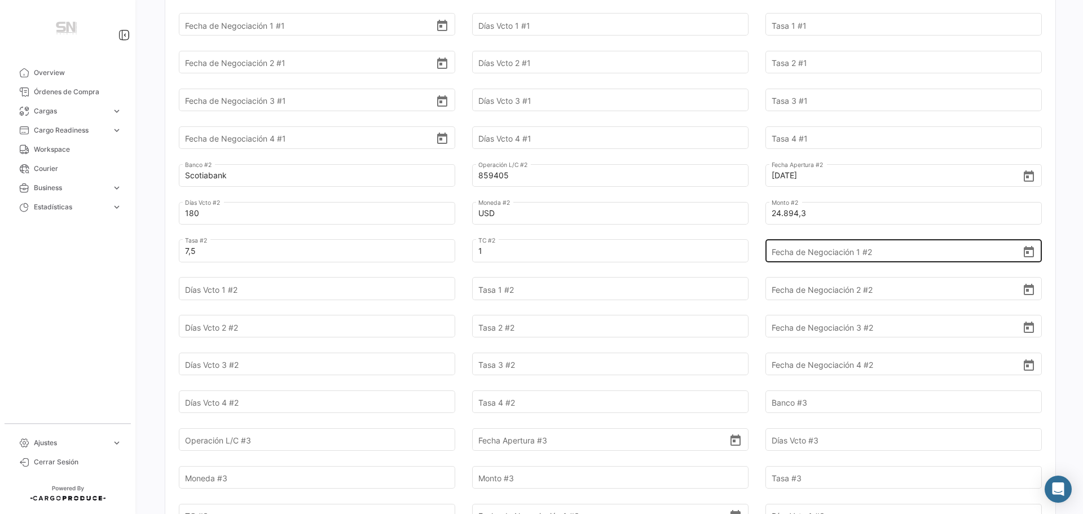
click at [789, 255] on input "Fecha de Negociación 1 #2" at bounding box center [897, 250] width 251 height 39
type input "[DATE]"
type input "90"
type input "7,40"
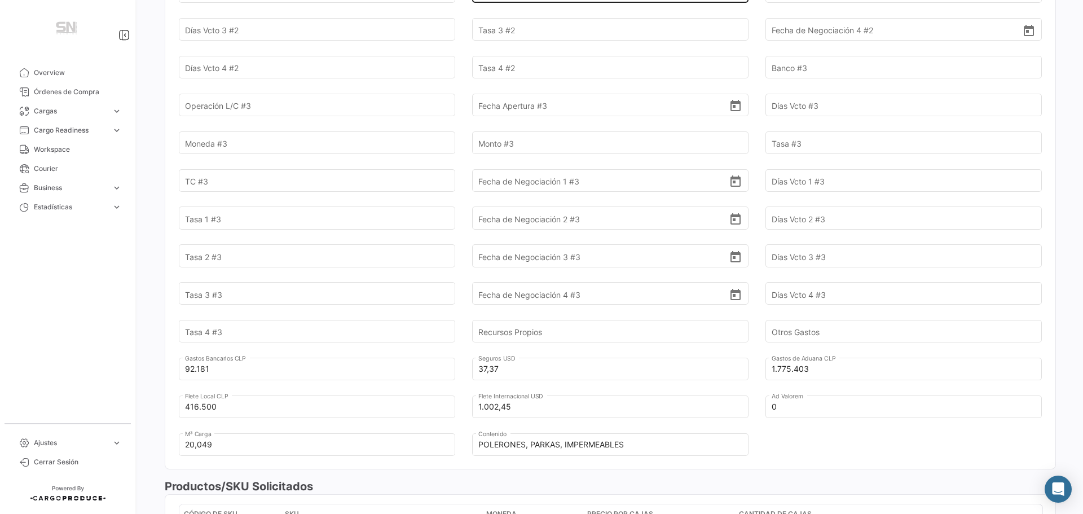
scroll to position [902, 0]
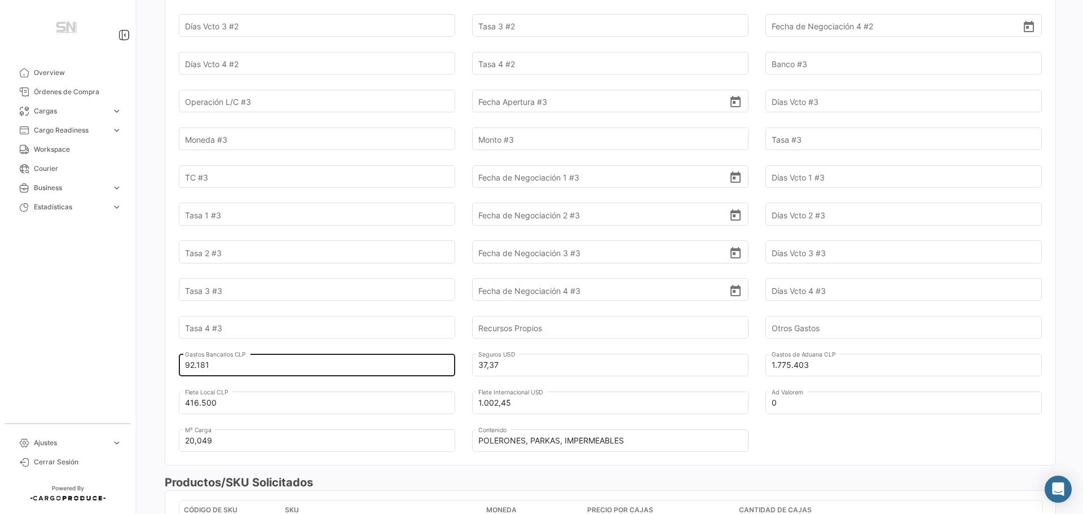
click at [229, 364] on input "92.181" at bounding box center [310, 364] width 251 height 39
type input "9"
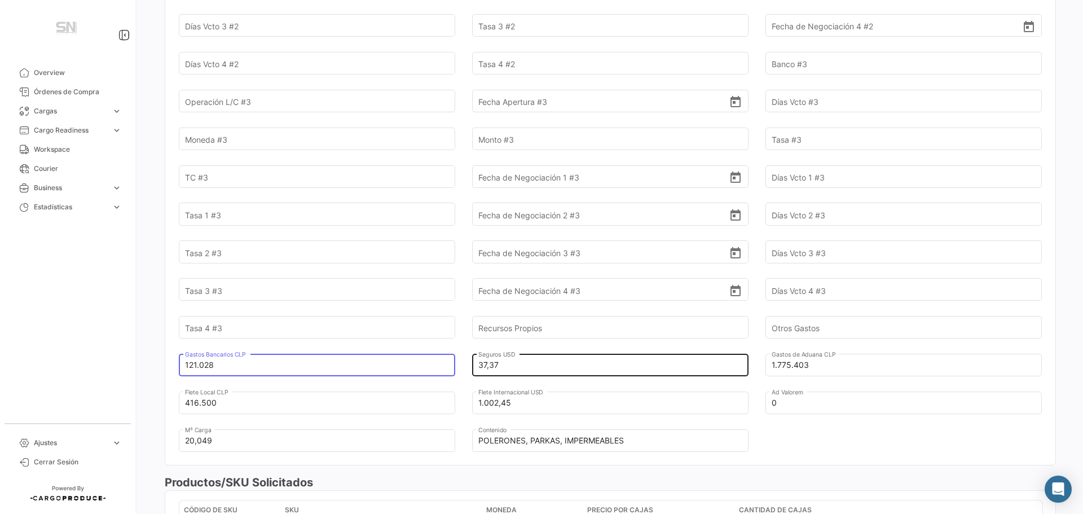
type input "121.028"
click at [565, 356] on input "37,37" at bounding box center [603, 364] width 251 height 39
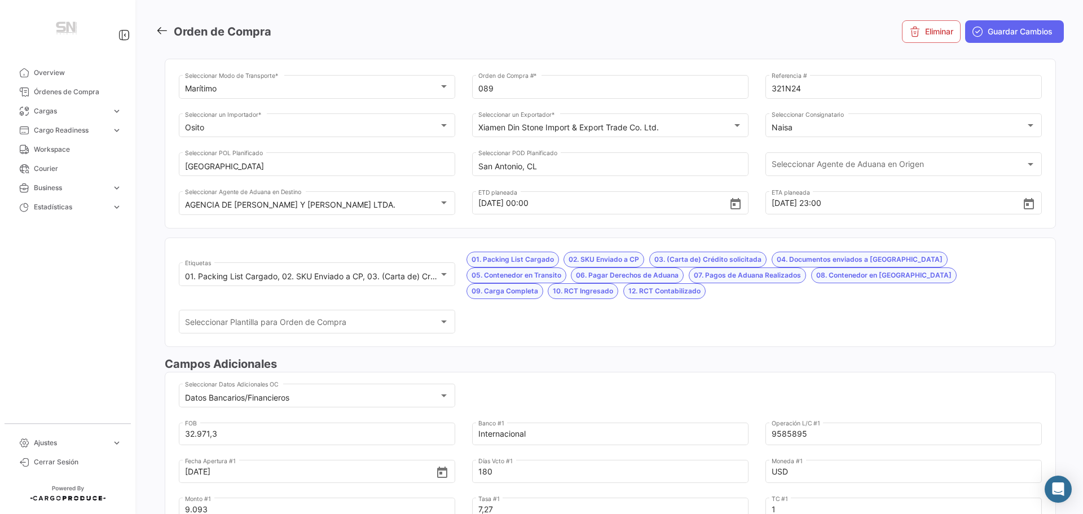
scroll to position [0, 0]
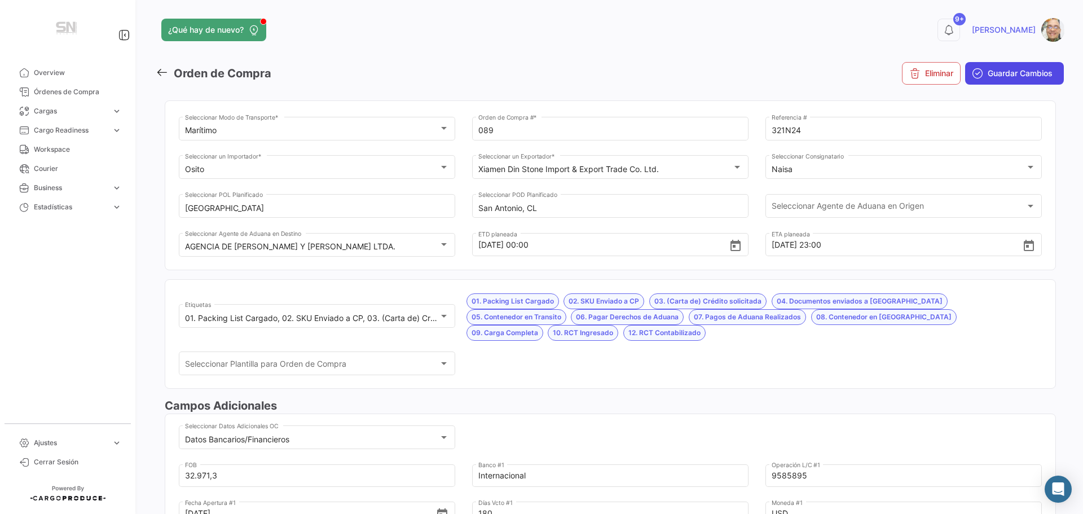
click at [996, 74] on span "Guardar Cambios" at bounding box center [1020, 73] width 65 height 11
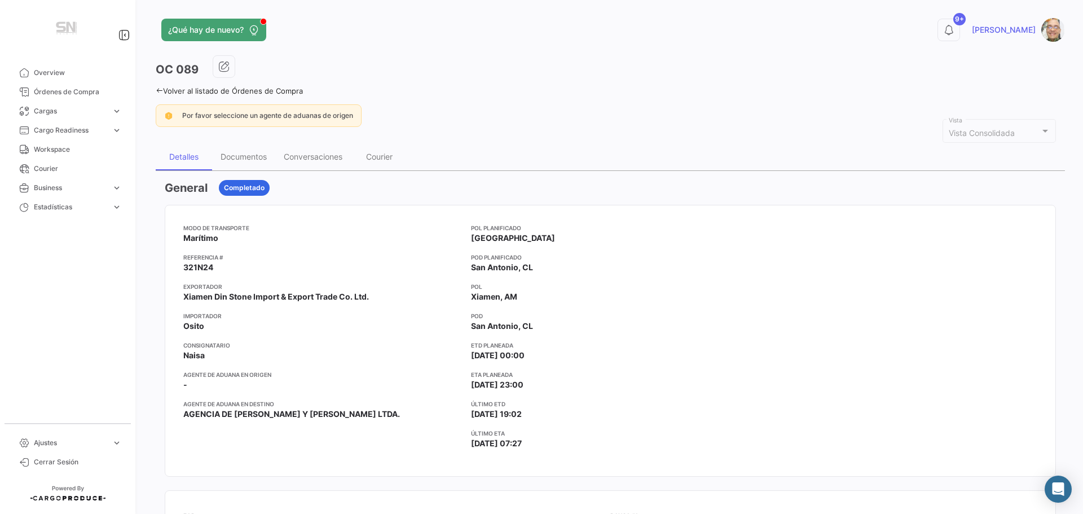
click at [160, 89] on icon at bounding box center [159, 90] width 7 height 7
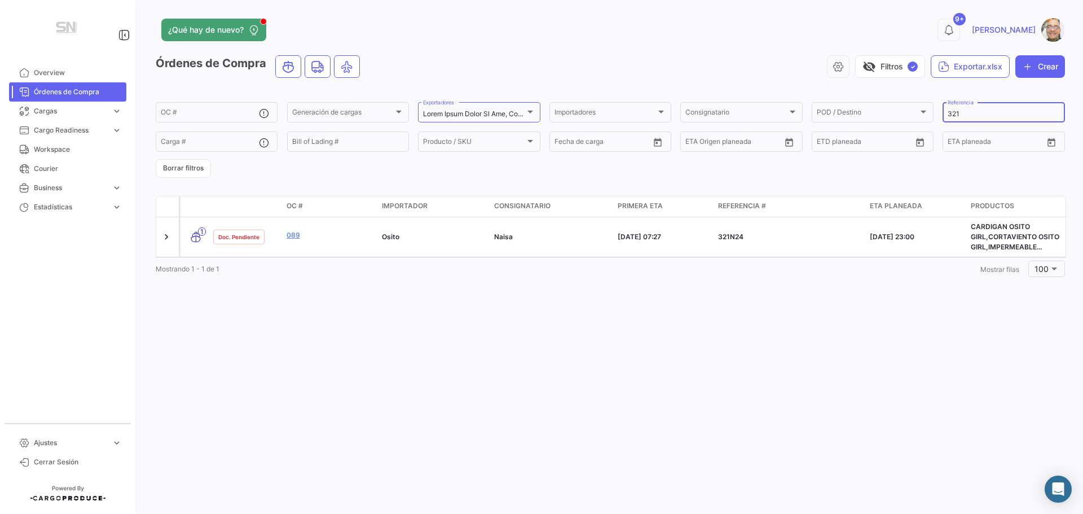
click at [979, 113] on input "321" at bounding box center [1004, 114] width 112 height 8
type input "3"
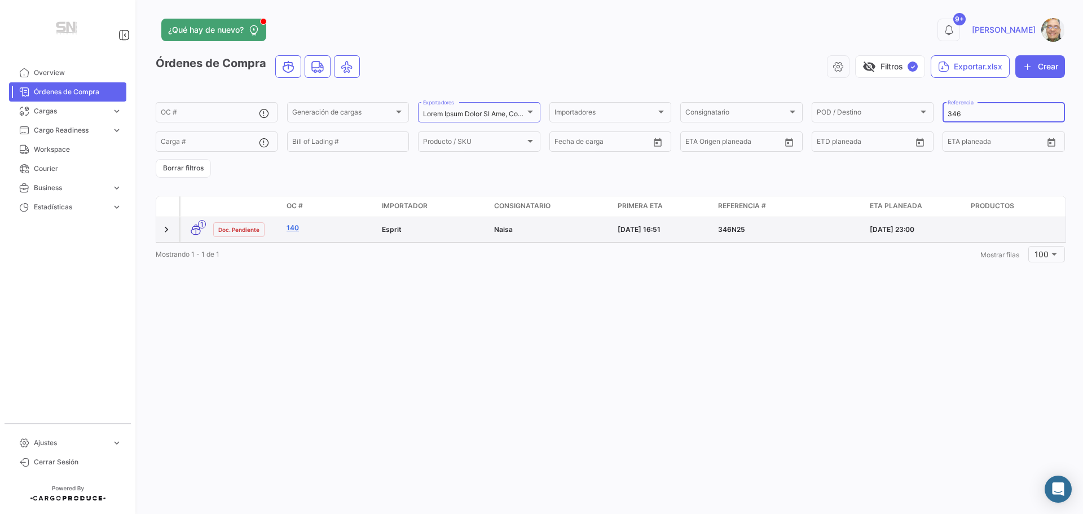
type input "346"
click at [328, 230] on link "140" at bounding box center [330, 228] width 86 height 10
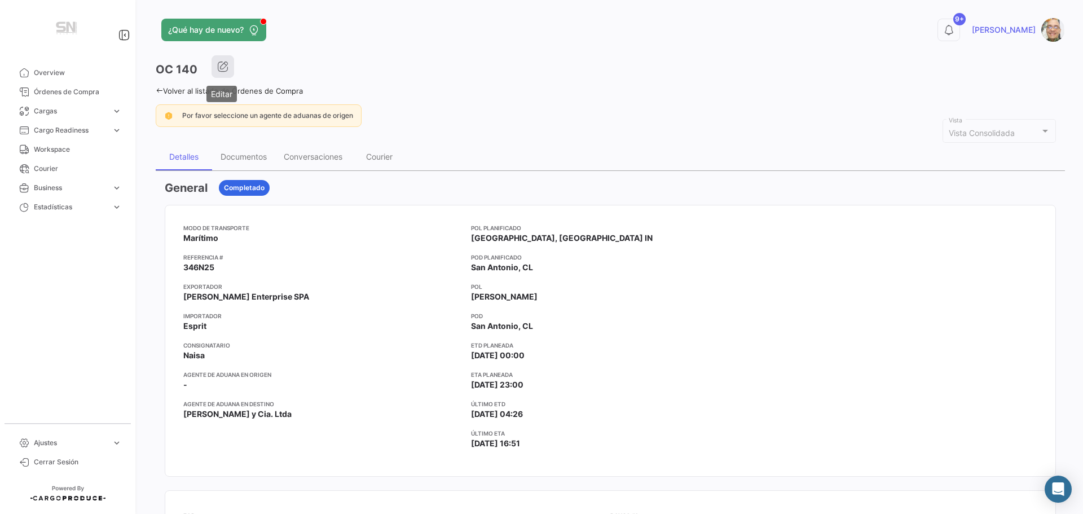
click at [226, 69] on icon "button" at bounding box center [222, 66] width 11 height 11
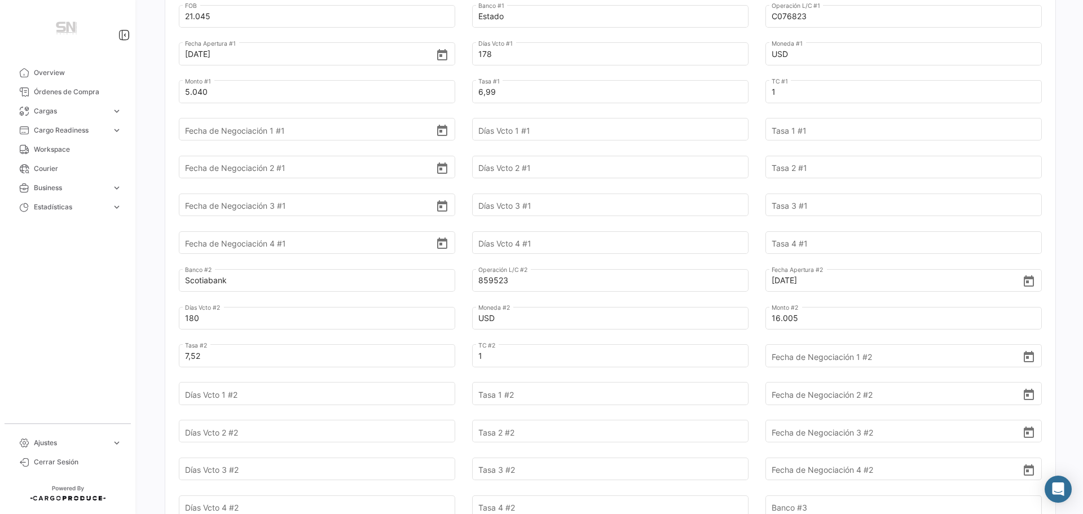
scroll to position [451, 0]
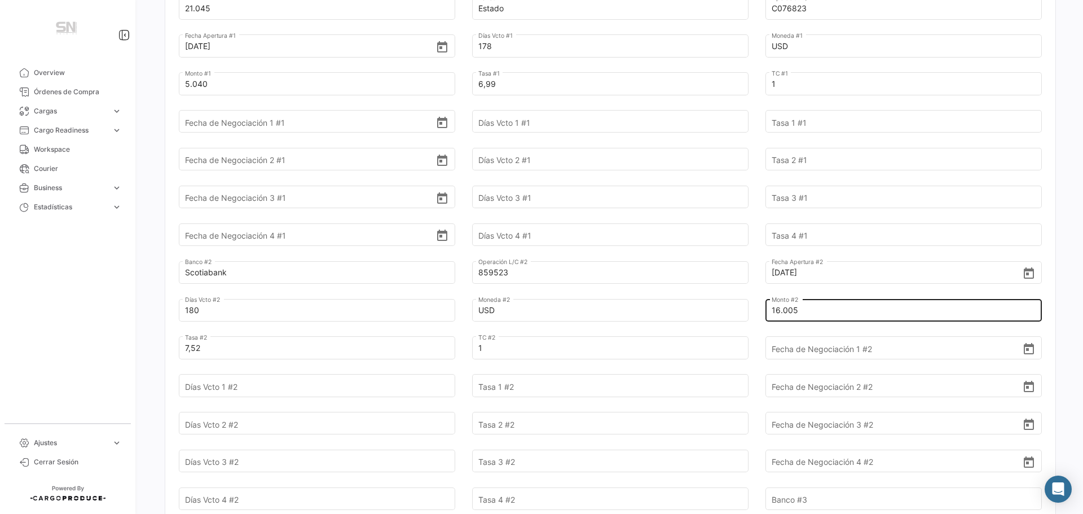
click at [863, 311] on input "16.005" at bounding box center [897, 309] width 251 height 39
type input "[DATE]"
type input "90"
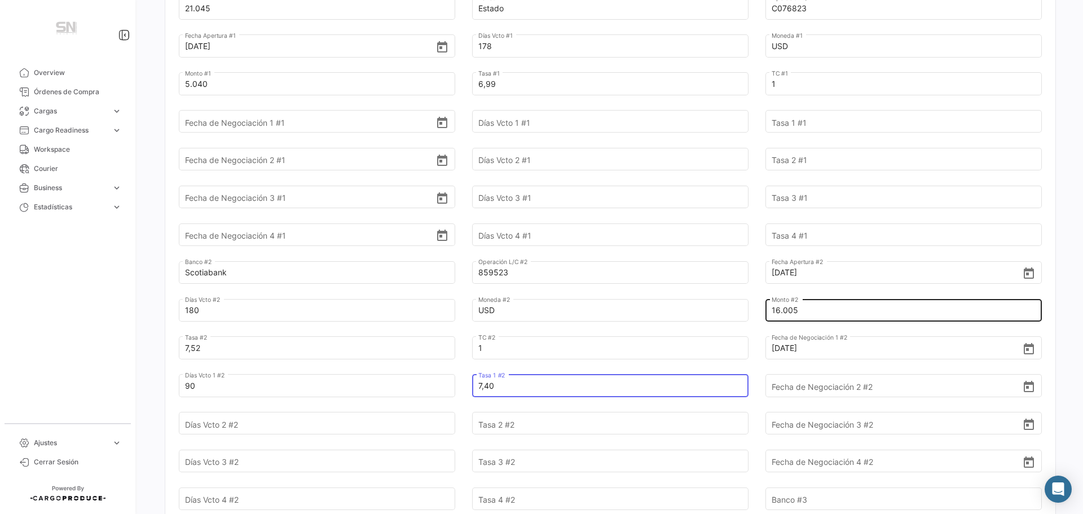
type input "7,40"
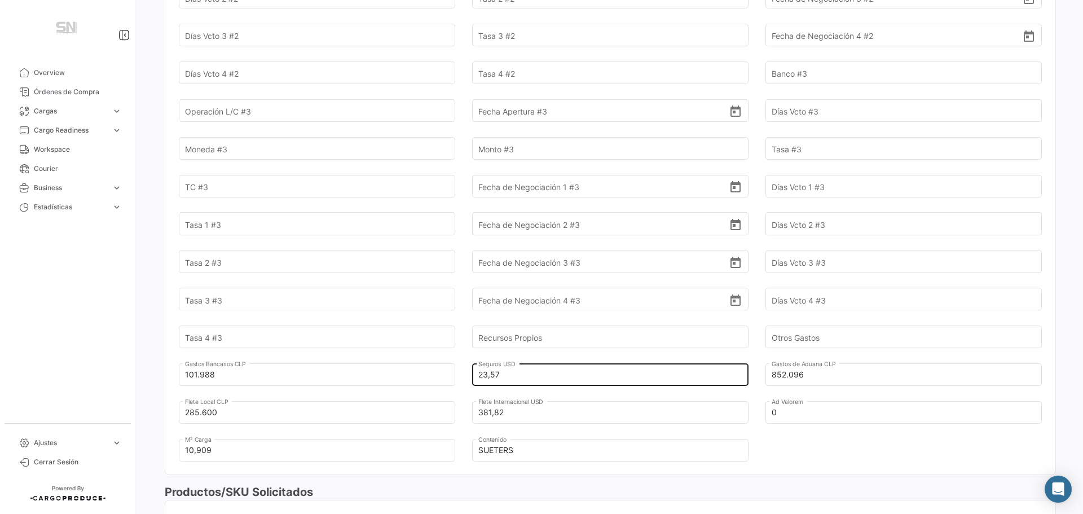
scroll to position [902, 0]
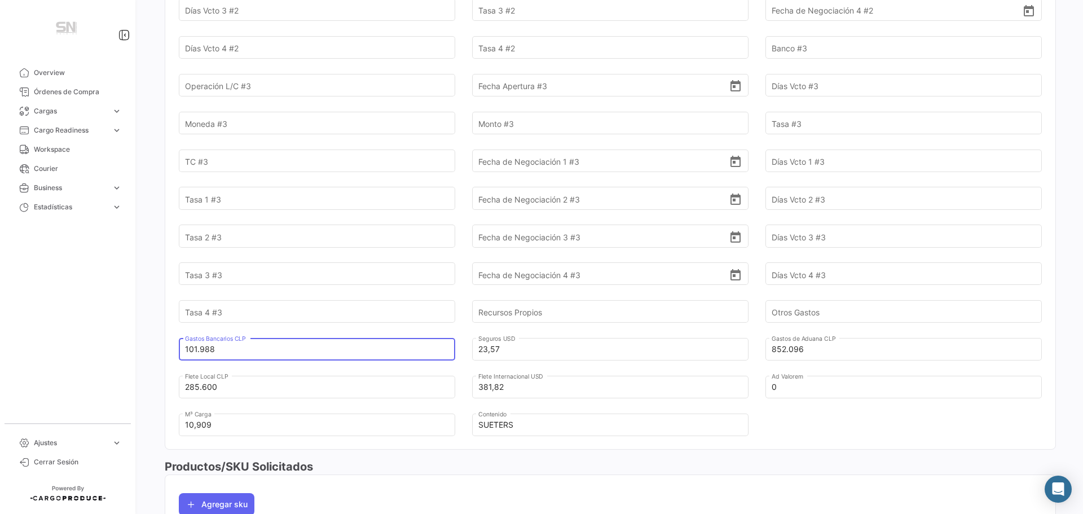
click at [264, 351] on input "101.988" at bounding box center [310, 348] width 251 height 39
type input "1"
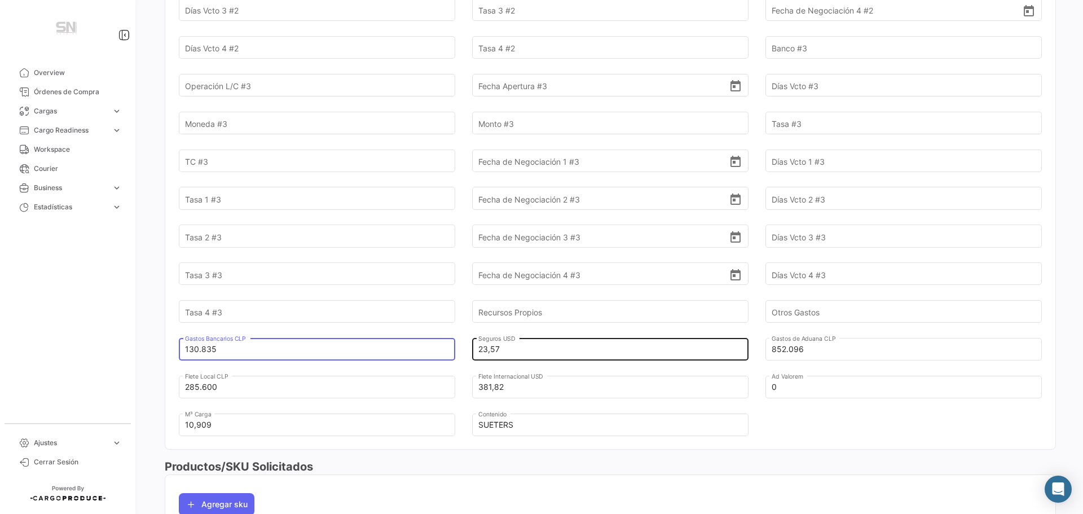
type input "130.835"
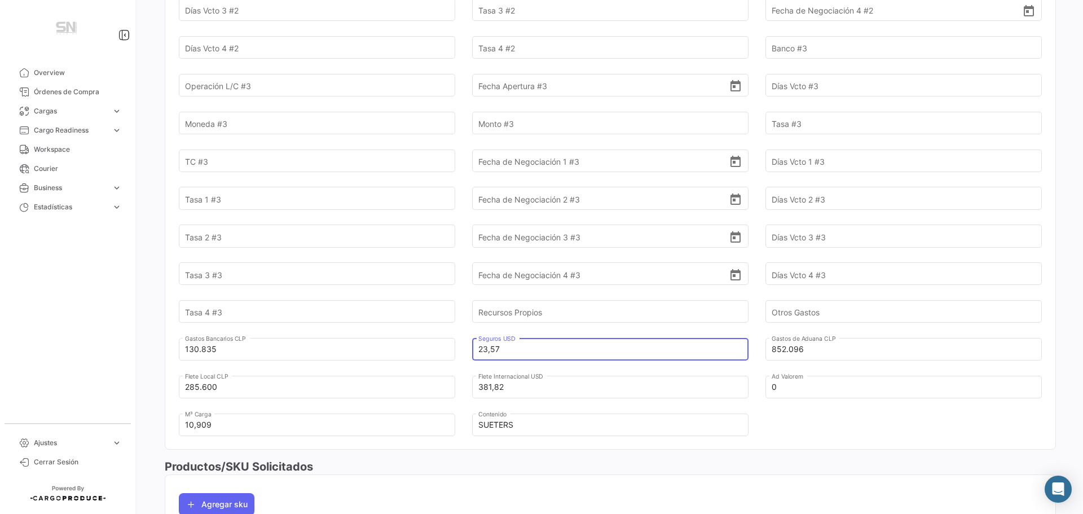
click at [552, 346] on input "23,57" at bounding box center [603, 348] width 251 height 39
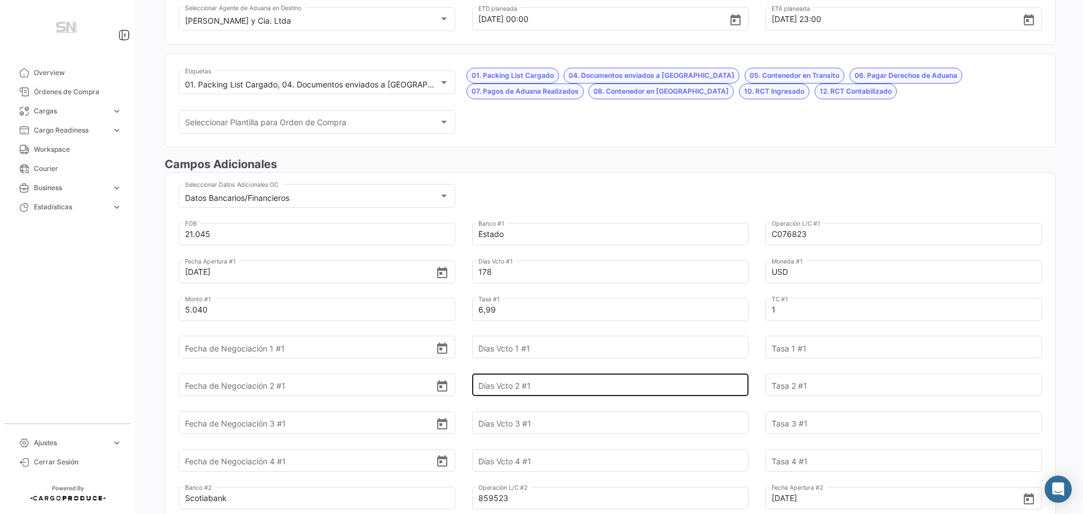
scroll to position [0, 0]
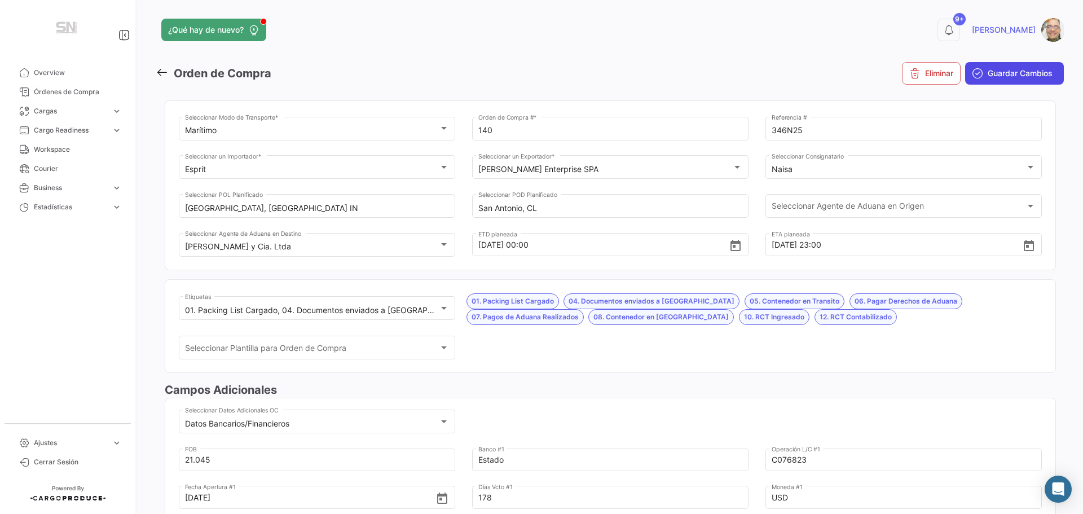
click at [1003, 71] on span "Guardar Cambios" at bounding box center [1020, 73] width 65 height 11
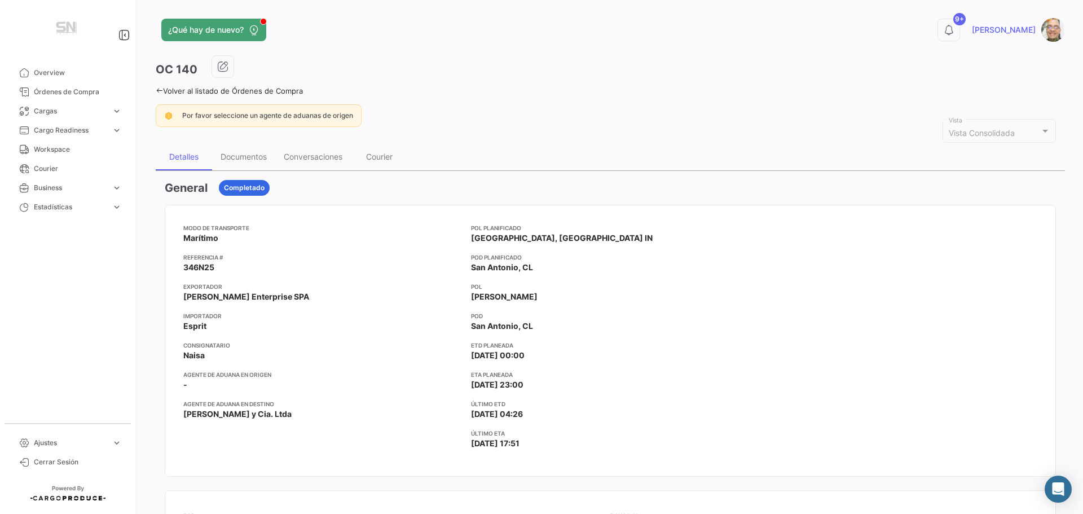
click at [156, 88] on icon at bounding box center [159, 90] width 7 height 7
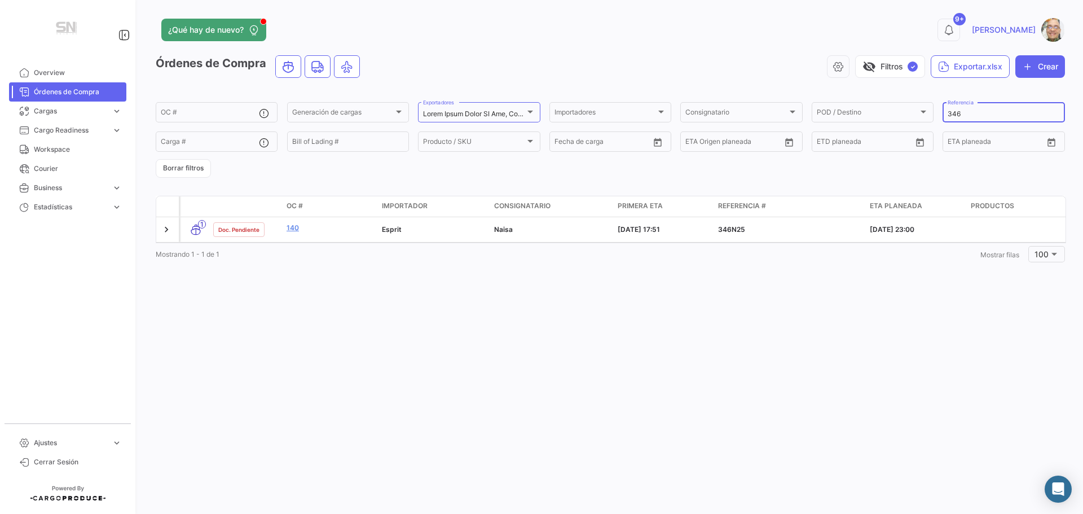
click at [977, 111] on input "346" at bounding box center [1004, 114] width 112 height 8
type input "3"
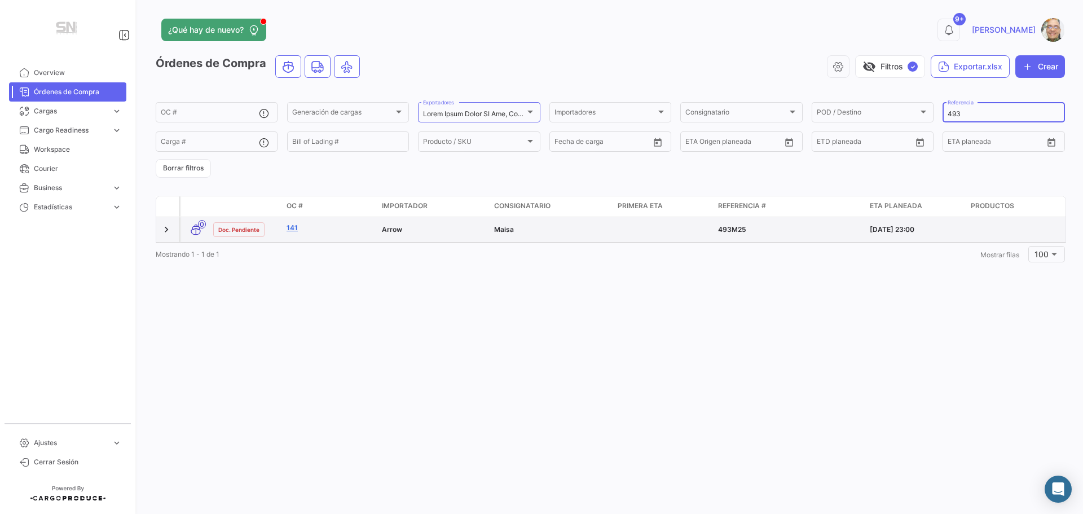
type input "493"
click at [302, 226] on link "141" at bounding box center [330, 228] width 86 height 10
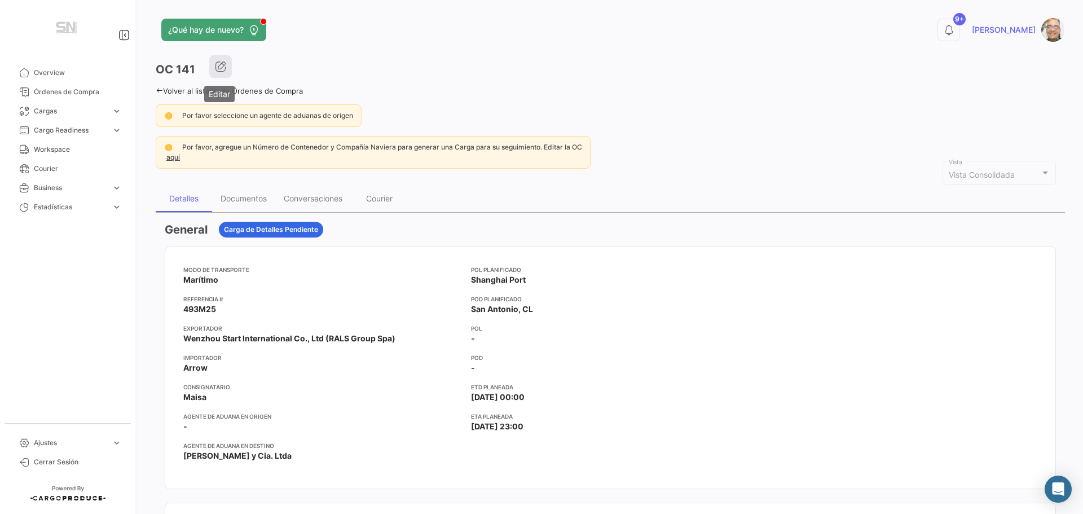
click at [227, 61] on button "button" at bounding box center [220, 66] width 23 height 23
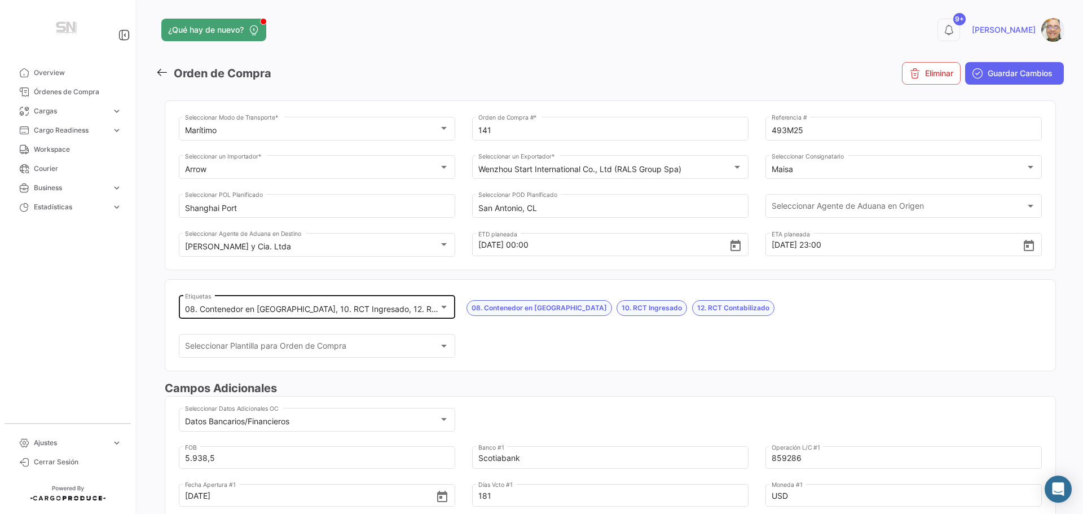
click at [442, 305] on div at bounding box center [444, 306] width 10 height 9
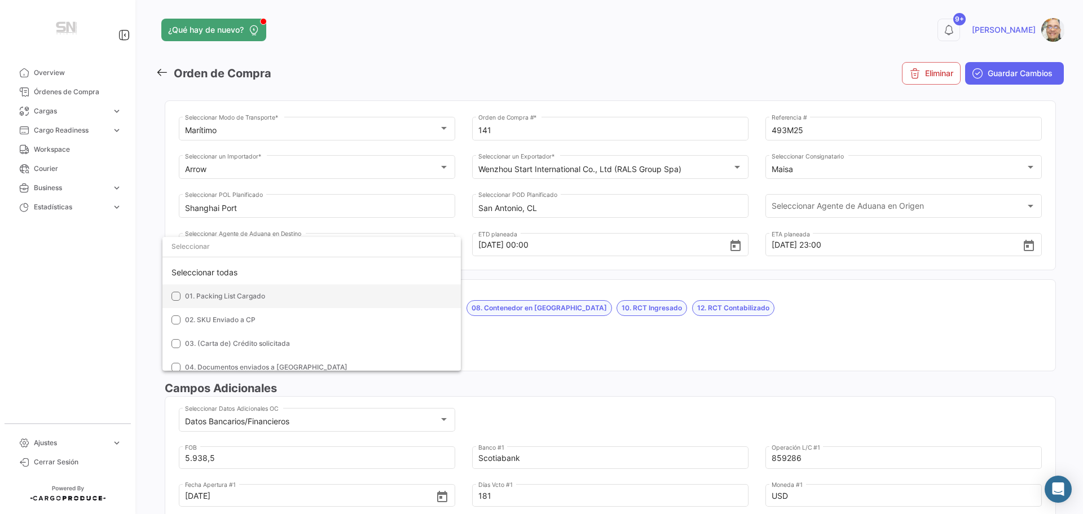
click at [183, 295] on mat-option "01. Packing List Cargado" at bounding box center [311, 296] width 298 height 24
click at [173, 322] on mat-pseudo-checkbox at bounding box center [175, 319] width 9 height 9
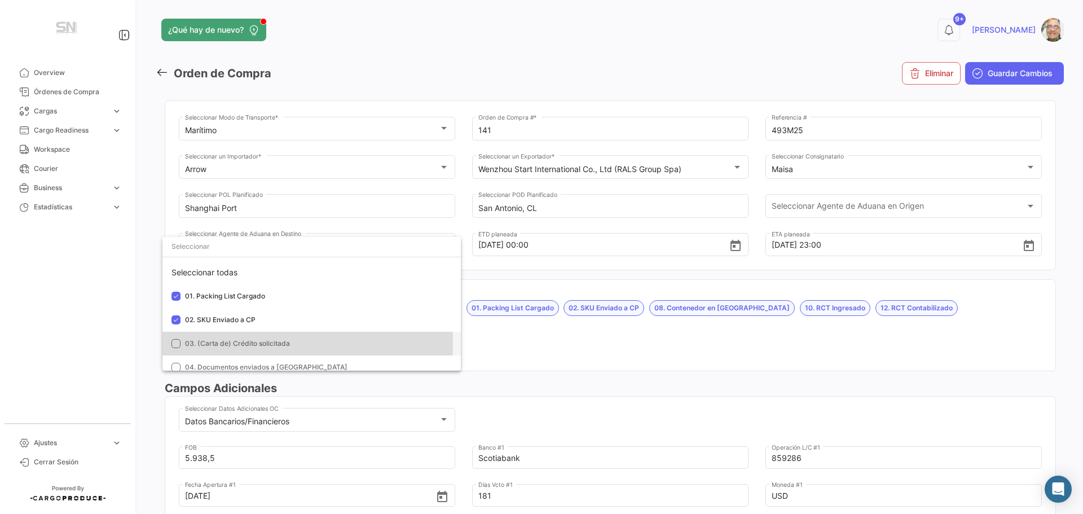
click at [166, 342] on mat-option "03. (Carta de) Crédito solicitada" at bounding box center [311, 344] width 298 height 24
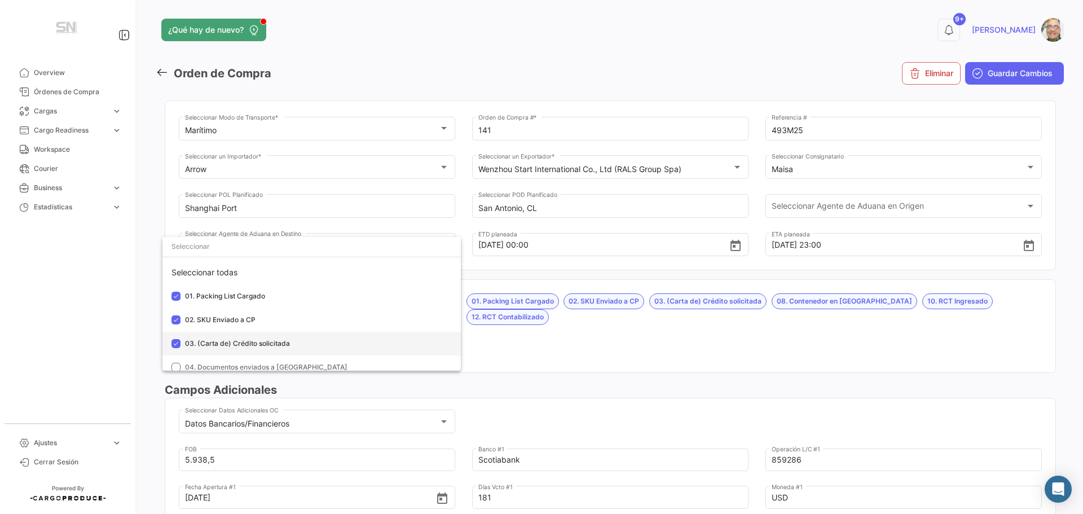
scroll to position [56, 0]
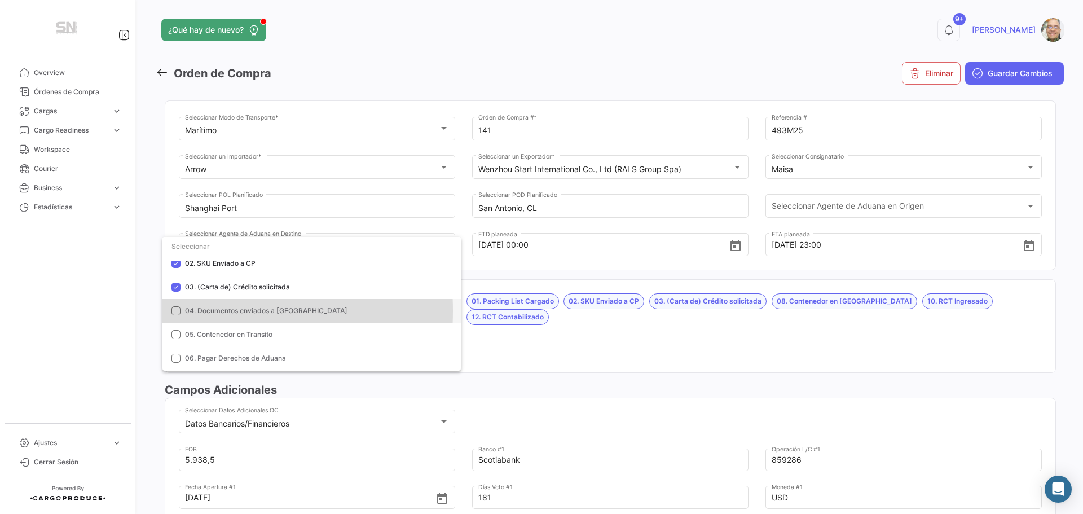
click at [179, 311] on mat-pseudo-checkbox at bounding box center [175, 310] width 9 height 9
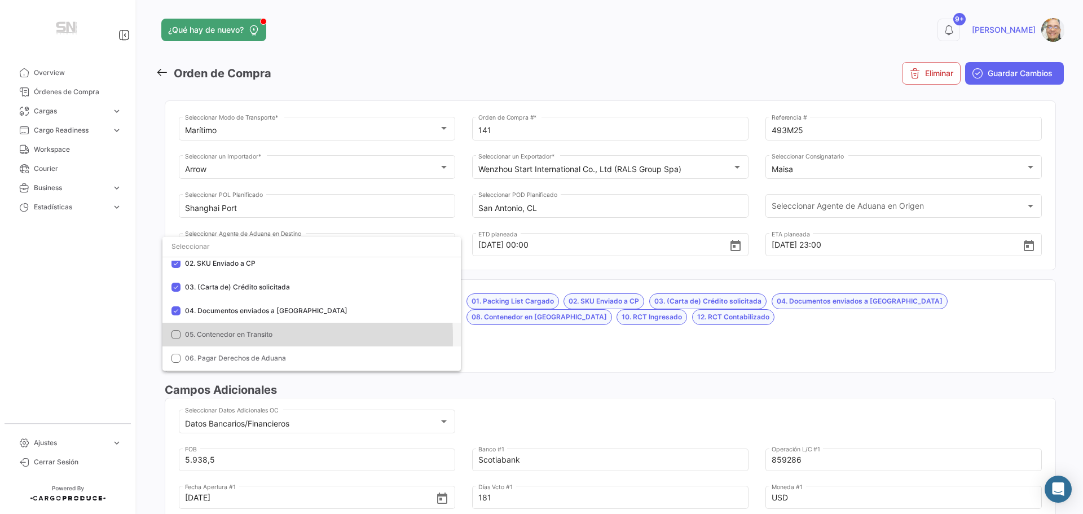
click at [179, 338] on mat-pseudo-checkbox at bounding box center [175, 334] width 9 height 9
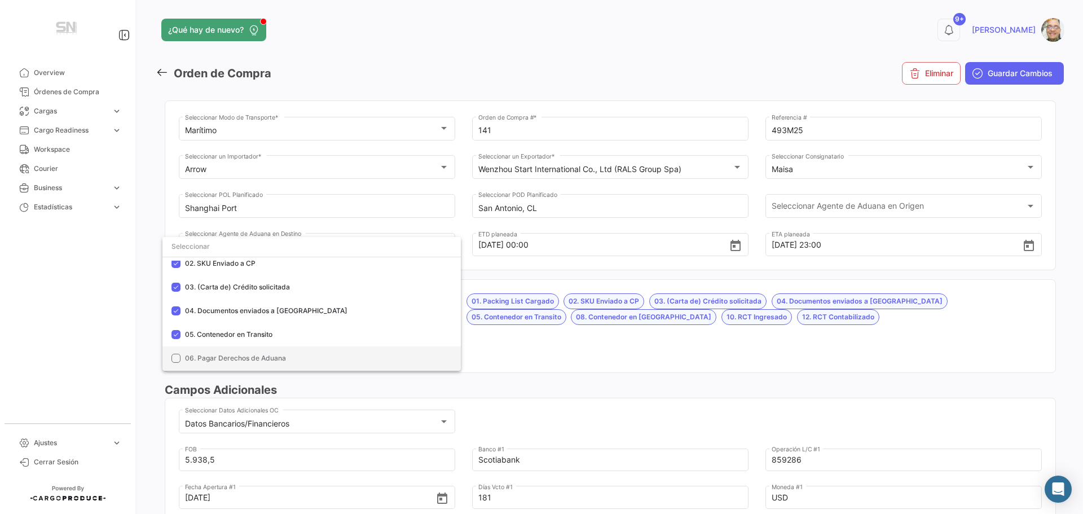
click at [174, 358] on mat-pseudo-checkbox at bounding box center [175, 358] width 9 height 9
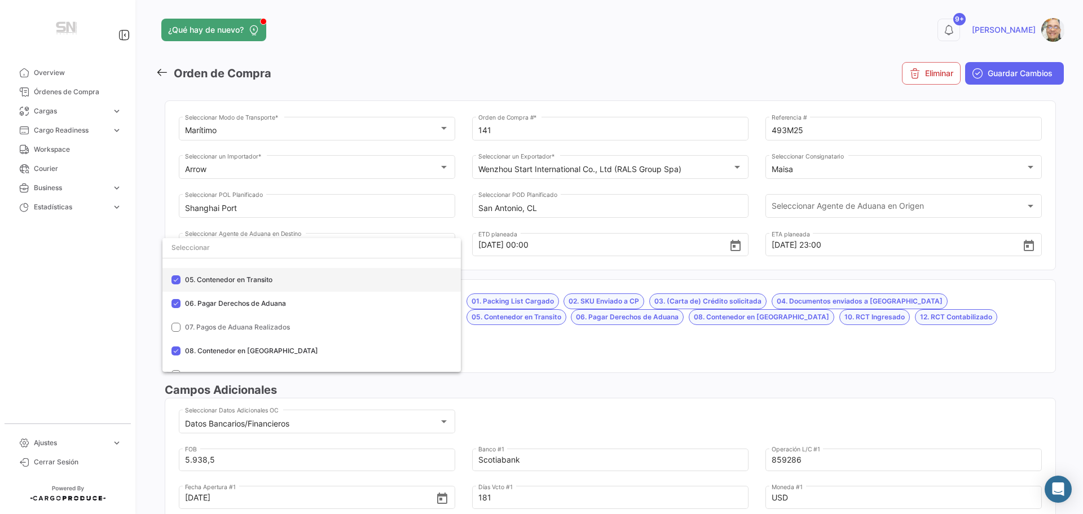
scroll to position [113, 0]
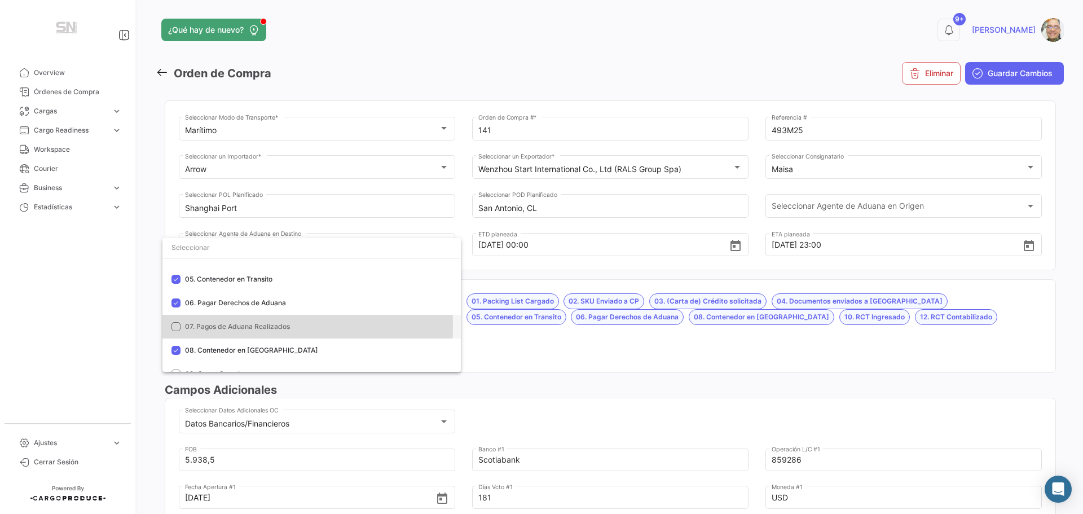
click at [174, 325] on mat-pseudo-checkbox at bounding box center [175, 326] width 9 height 9
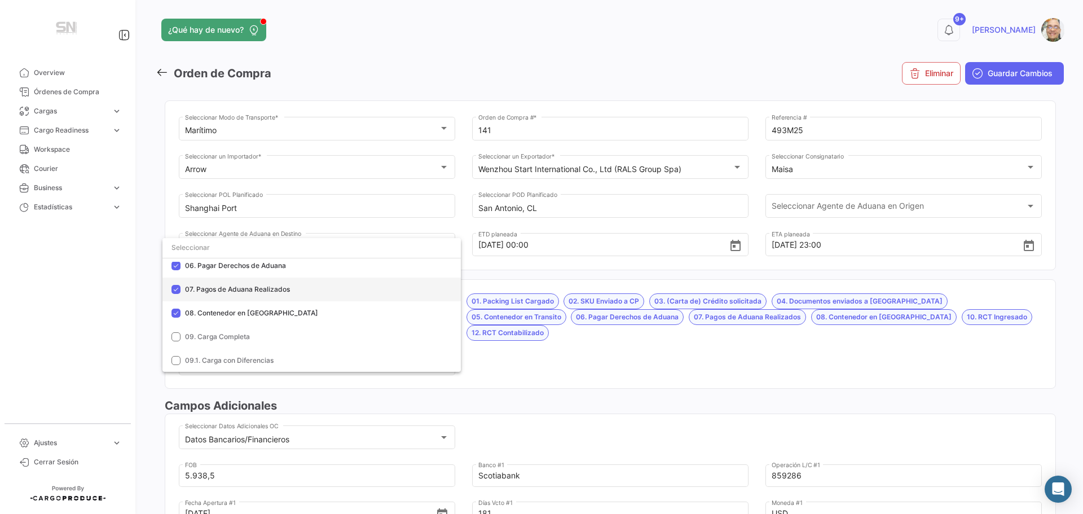
scroll to position [169, 0]
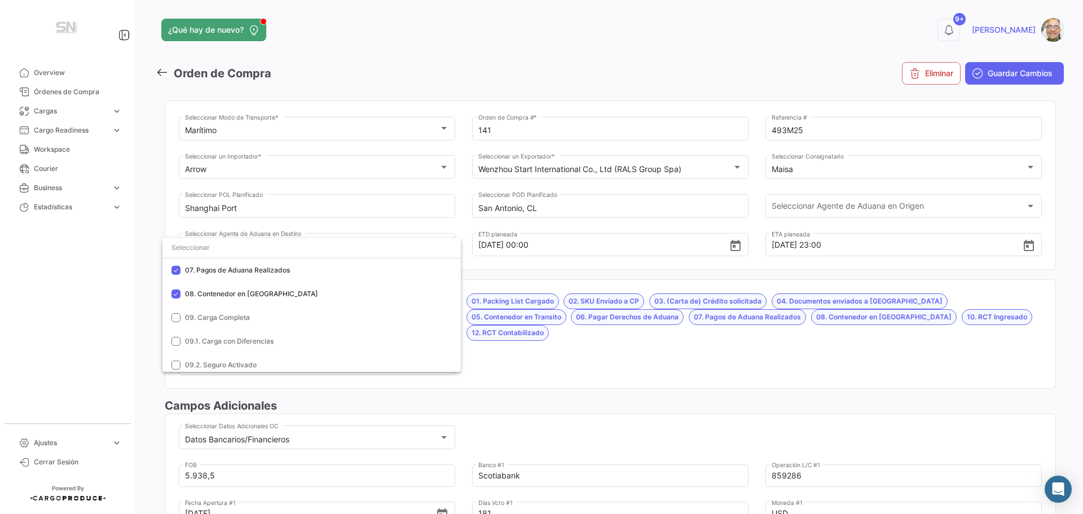
click at [564, 351] on div at bounding box center [541, 257] width 1083 height 514
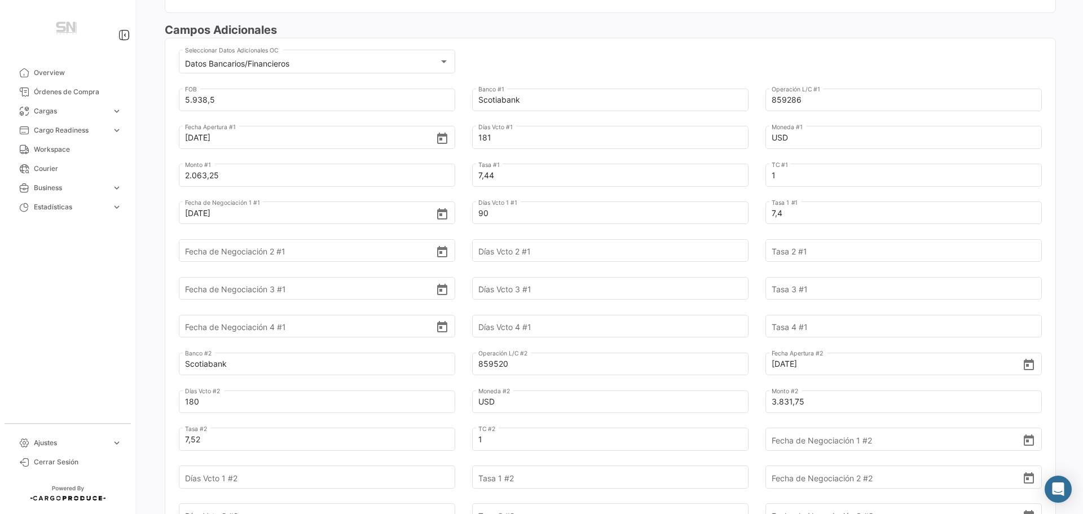
scroll to position [395, 0]
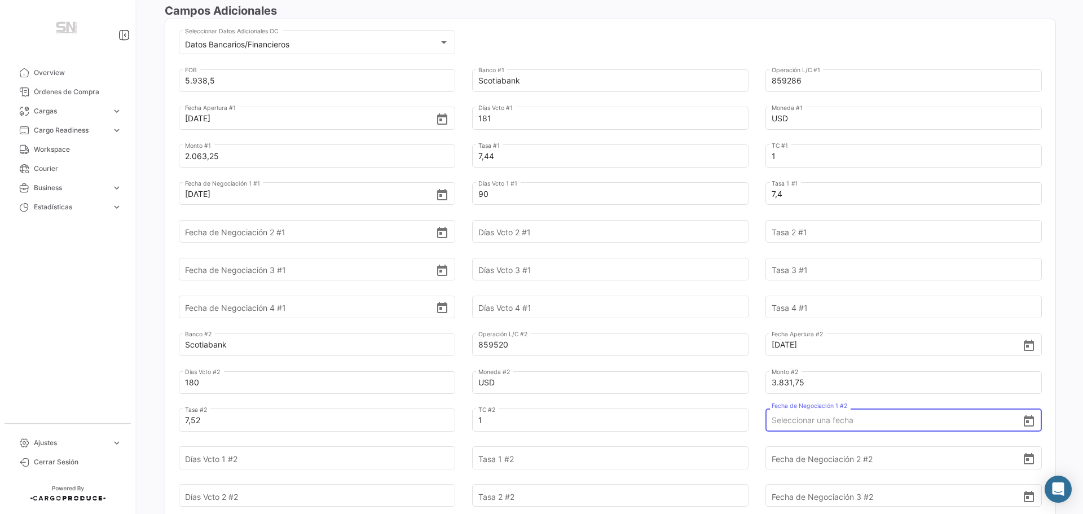
click at [823, 400] on input "Fecha de Negociación 1 #2" at bounding box center [897, 419] width 251 height 39
type input "[DATE]"
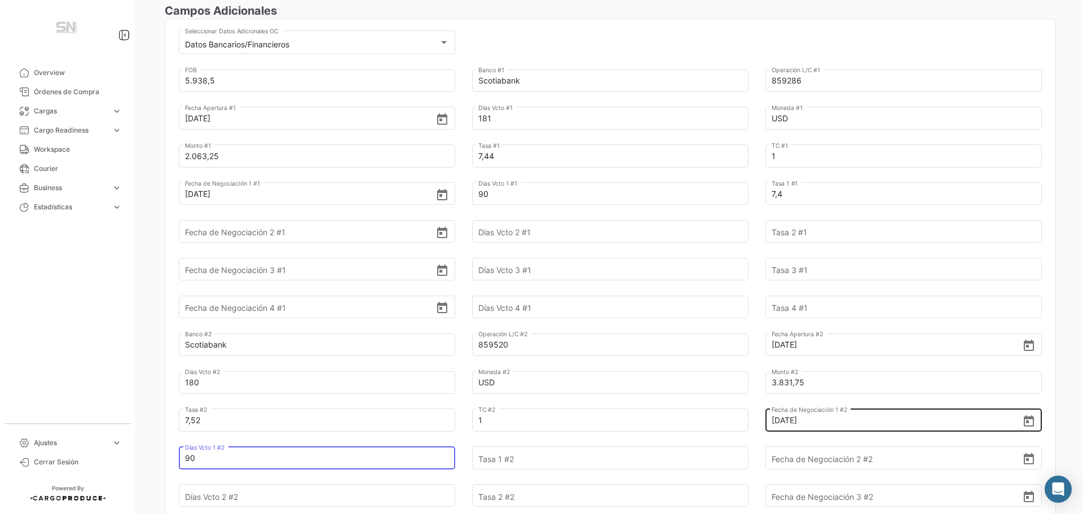
type input "90"
type input "7,40"
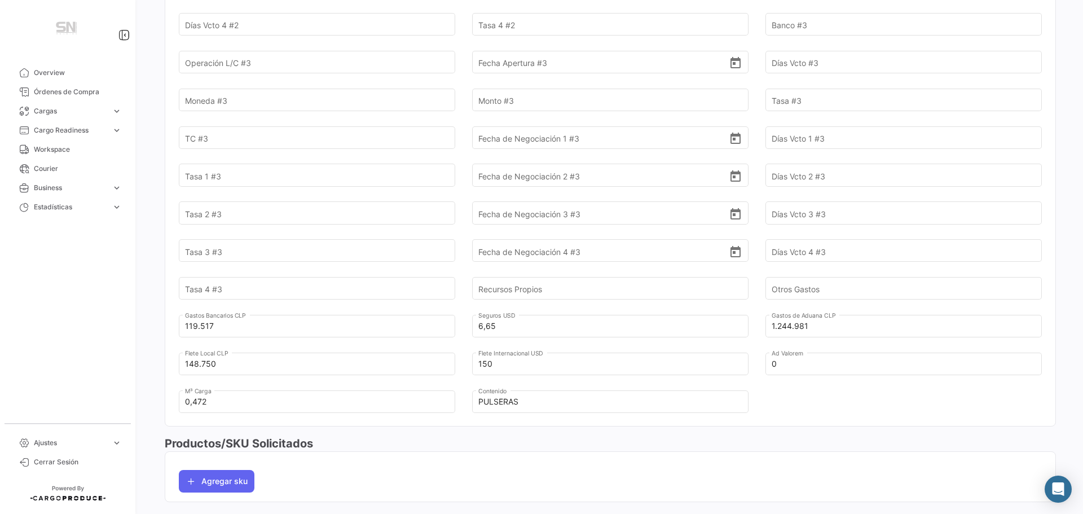
scroll to position [959, 0]
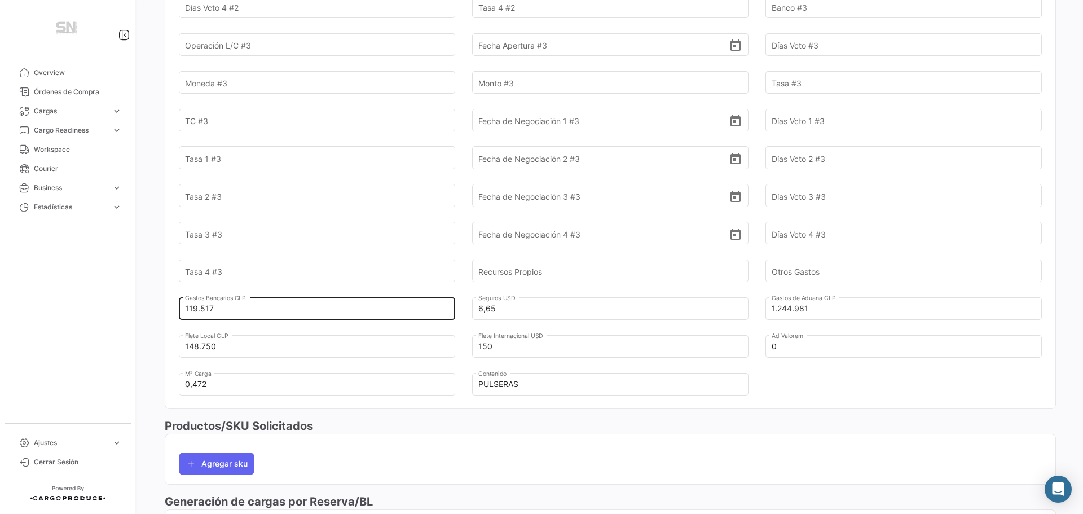
click at [248, 292] on input "119.517" at bounding box center [310, 308] width 251 height 39
type input "1"
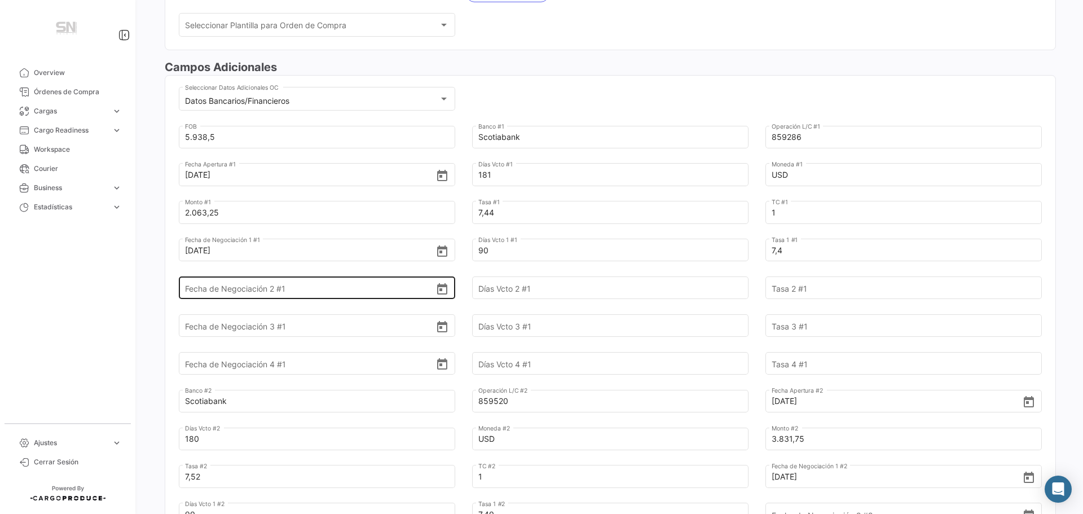
scroll to position [0, 0]
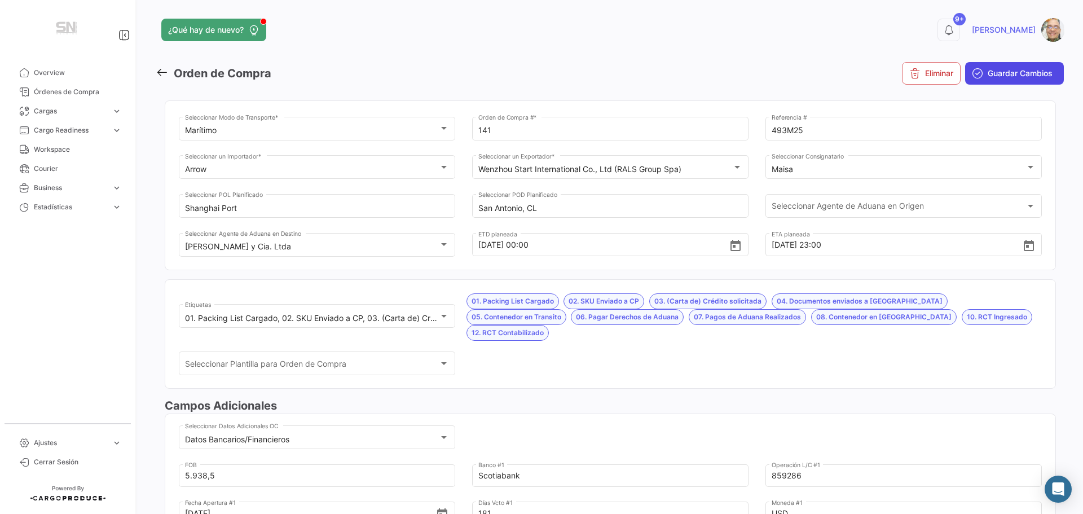
type input "148.364"
click at [988, 76] on span "Guardar Cambios" at bounding box center [1020, 73] width 65 height 11
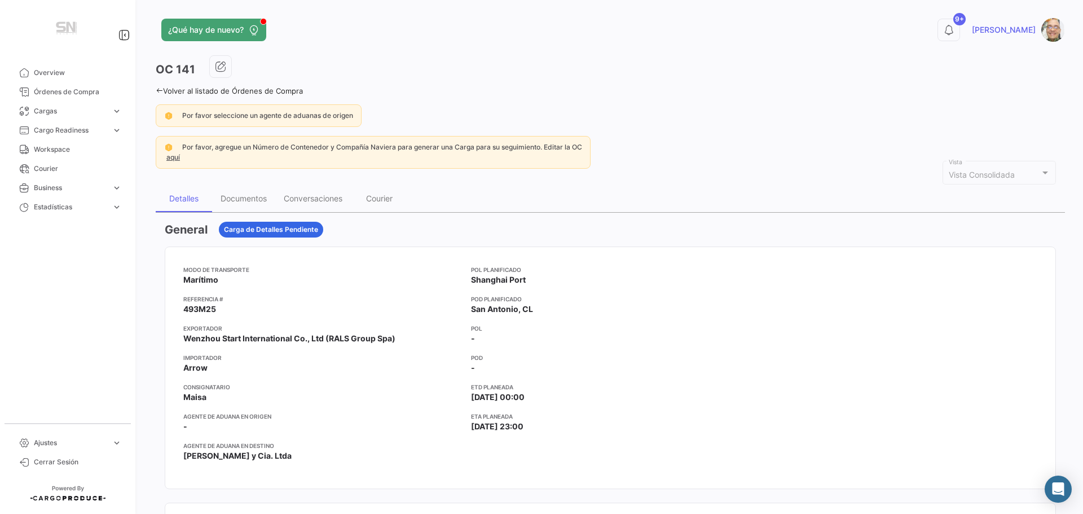
click at [158, 90] on icon at bounding box center [159, 90] width 7 height 7
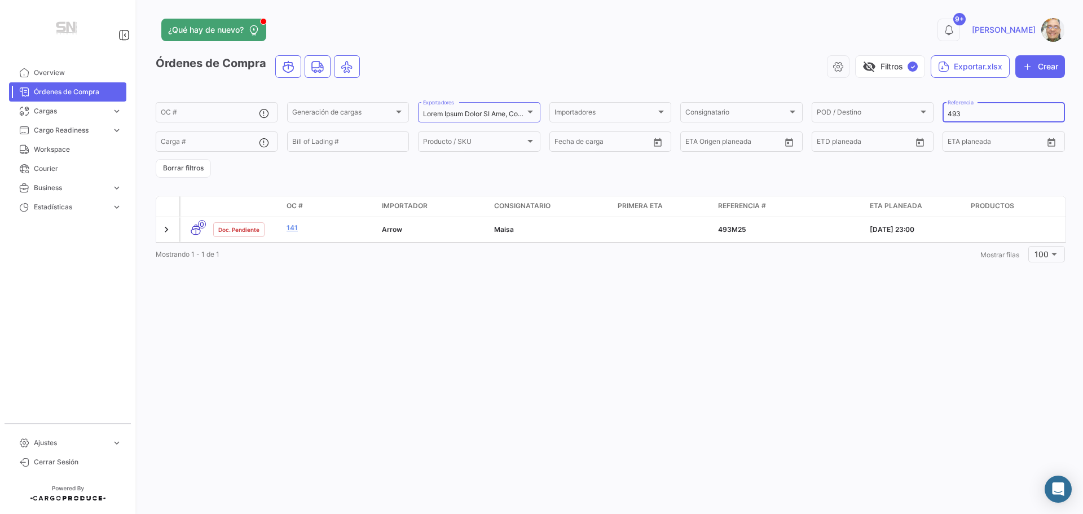
click at [968, 113] on input "493" at bounding box center [1004, 114] width 112 height 8
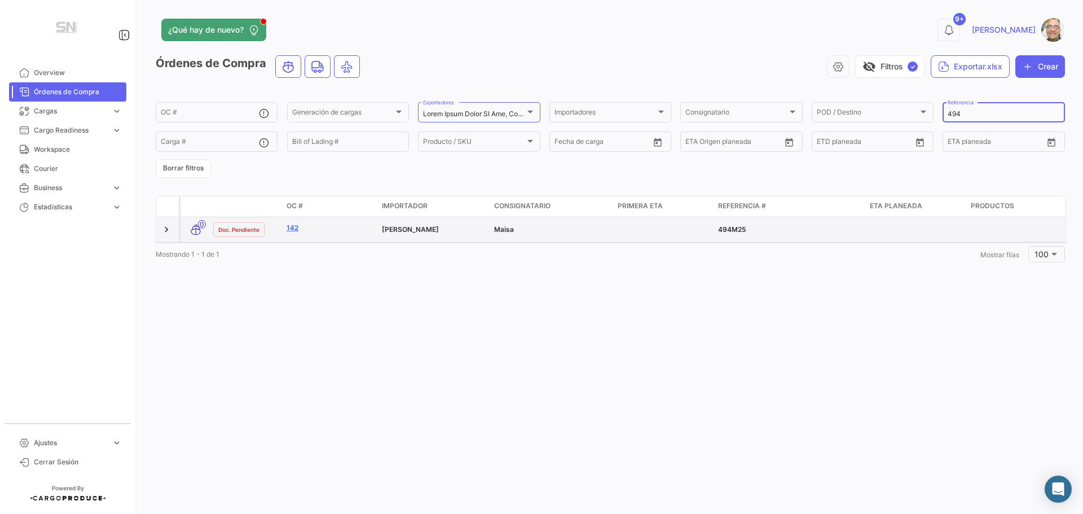
type input "494"
click at [321, 231] on link "142" at bounding box center [330, 228] width 86 height 10
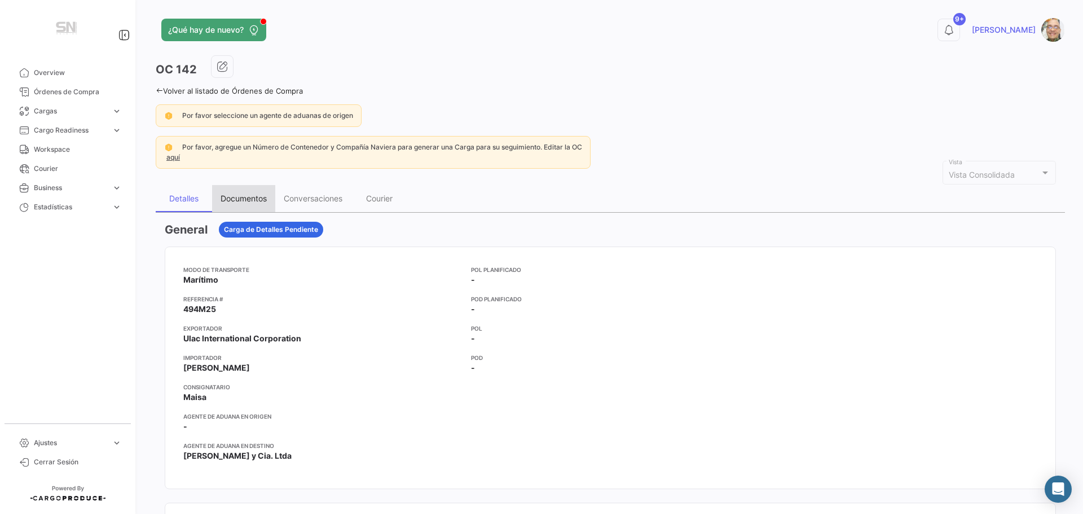
click at [247, 202] on div "Documentos" at bounding box center [244, 198] width 46 height 10
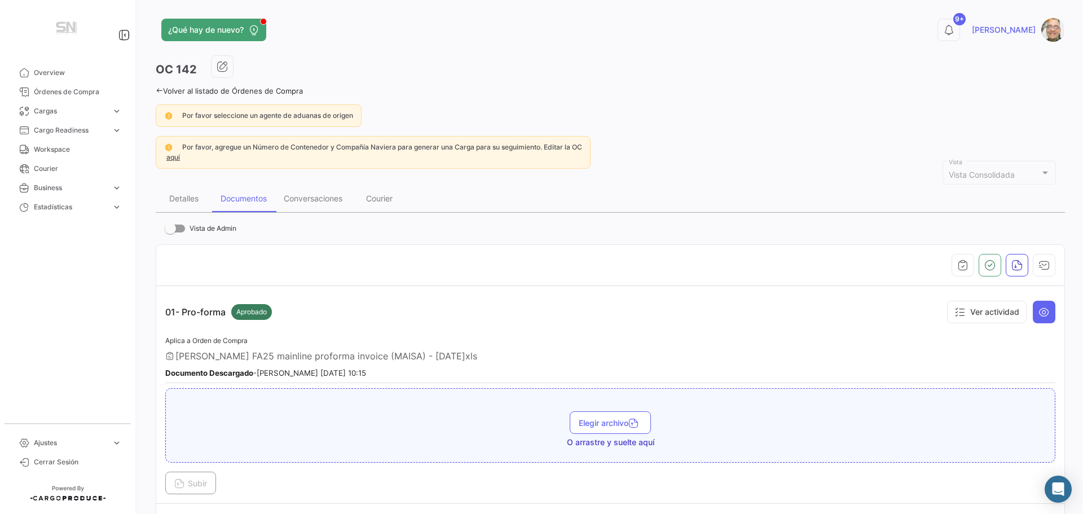
click at [157, 87] on icon at bounding box center [159, 90] width 7 height 7
